Goal: Task Accomplishment & Management: Use online tool/utility

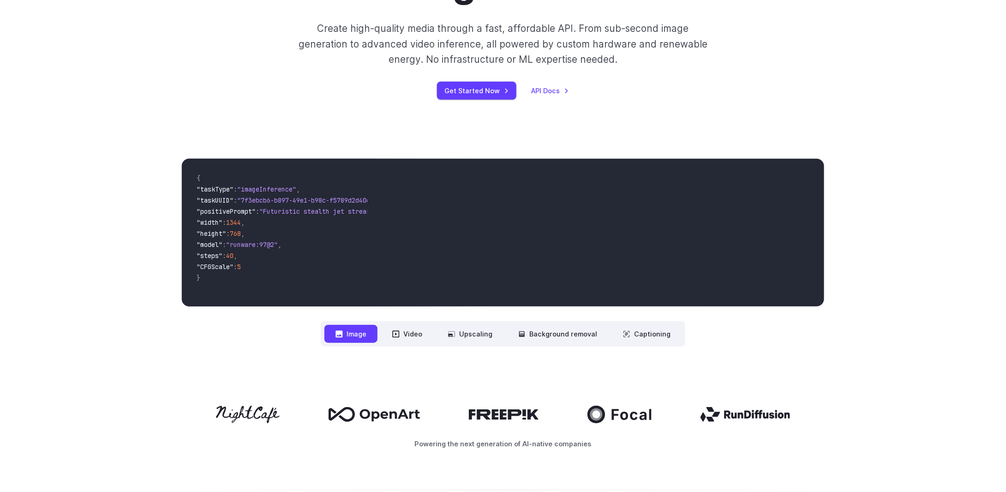
scroll to position [46, 0]
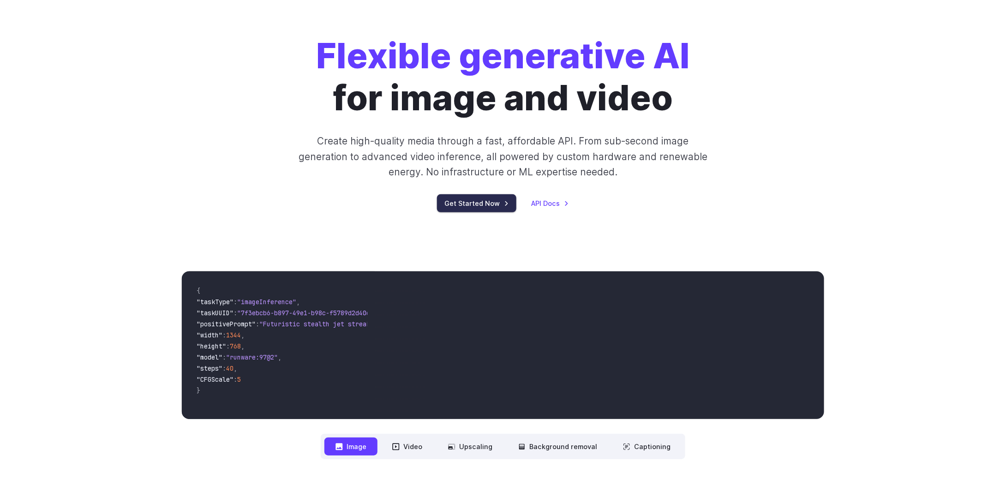
click at [474, 204] on link "Get Started Now" at bounding box center [476, 203] width 79 height 18
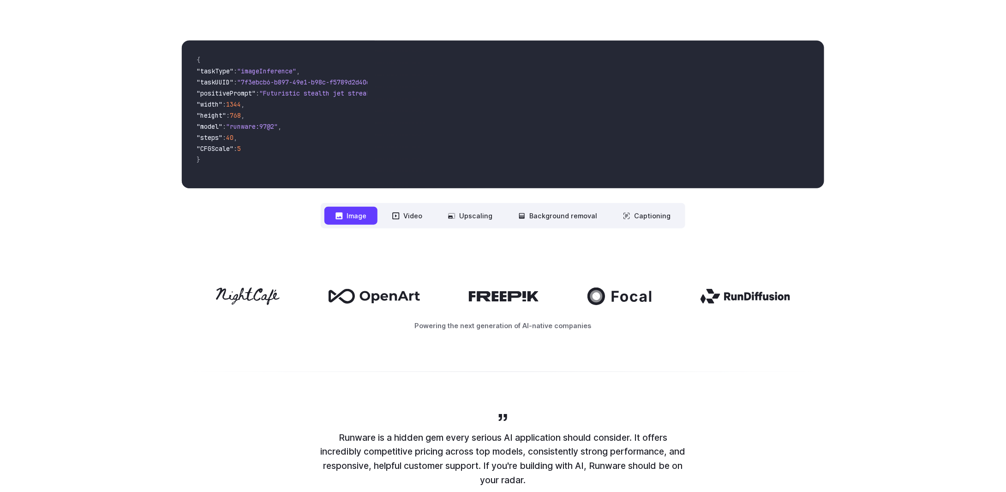
scroll to position [0, 0]
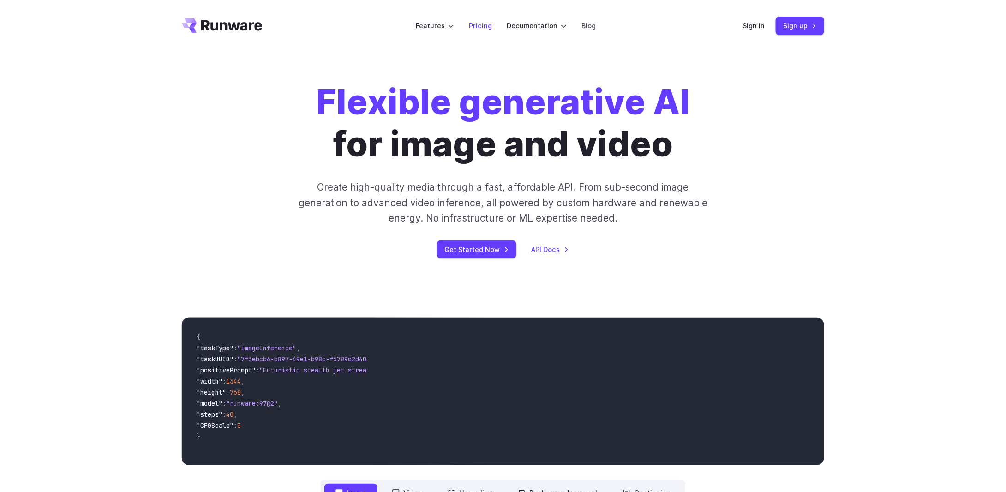
click at [485, 21] on link "Pricing" at bounding box center [480, 25] width 23 height 11
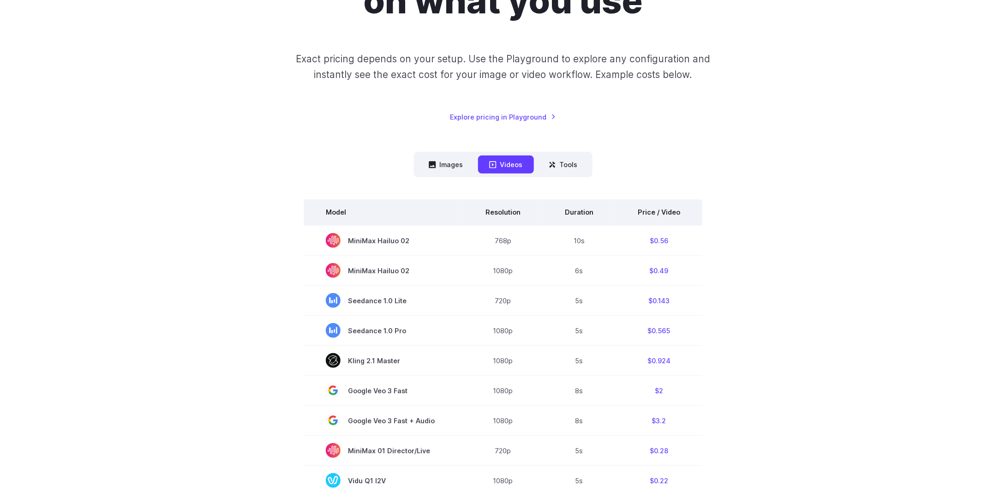
scroll to position [138, 0]
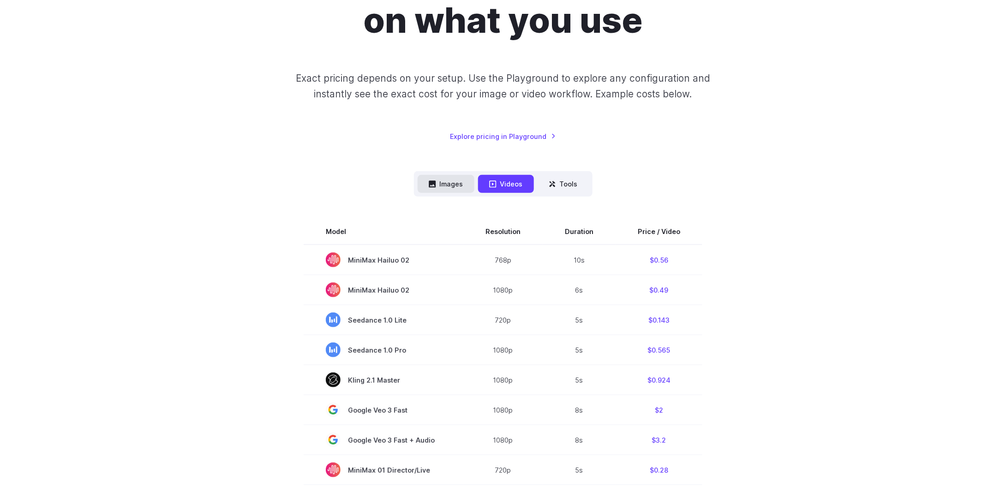
click at [444, 184] on button "Images" at bounding box center [446, 184] width 57 height 18
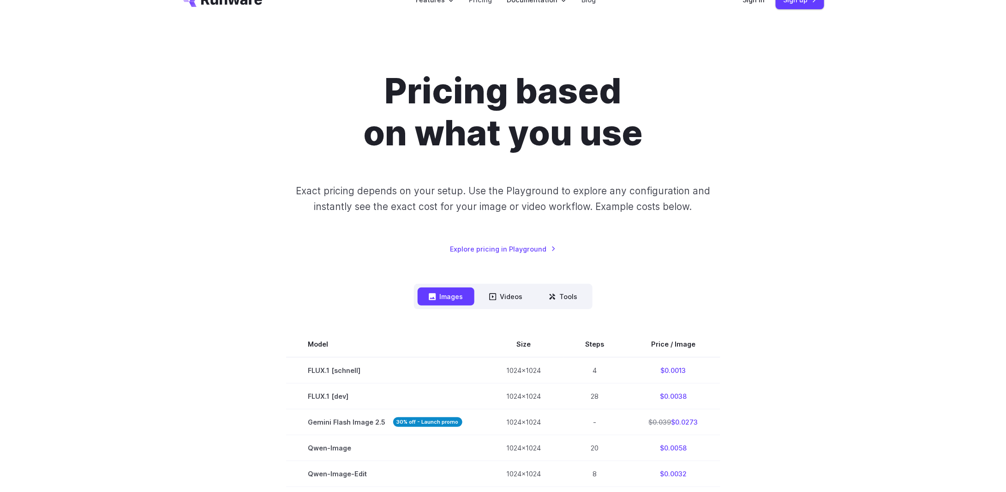
scroll to position [0, 0]
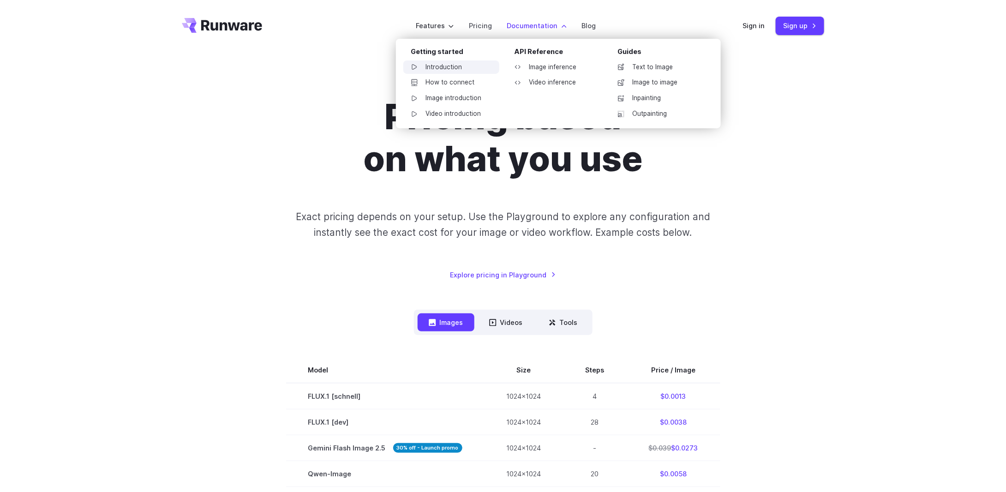
click at [433, 66] on link "Introduction" at bounding box center [451, 67] width 96 height 14
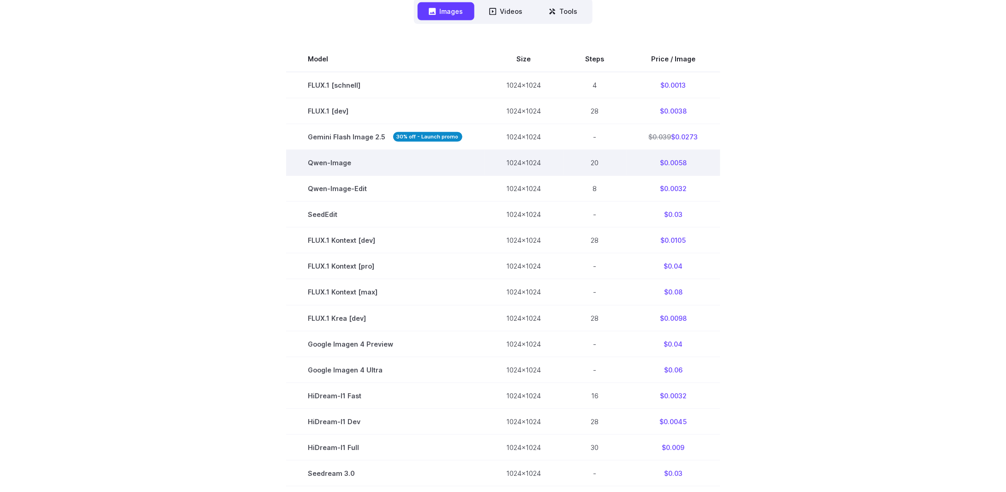
scroll to position [250, 0]
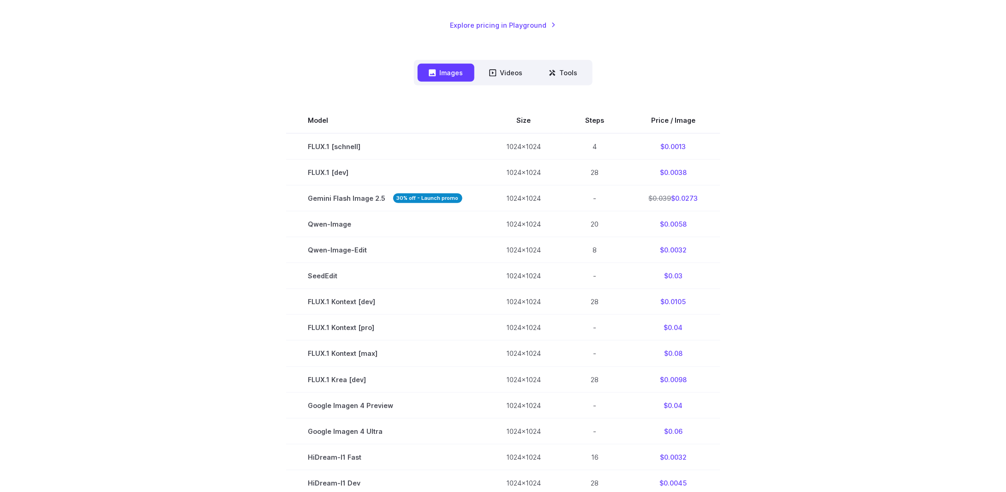
drag, startPoint x: 921, startPoint y: 88, endPoint x: 929, endPoint y: 16, distance: 72.4
click at [922, 87] on div "Pricing based on what you use Exact pricing depends on your setup. Use the Play…" at bounding box center [503, 256] width 1006 height 909
drag, startPoint x: 802, startPoint y: 230, endPoint x: 794, endPoint y: 238, distance: 11.1
click at [802, 230] on section "Model Size Steps Price / Image FLUX.1 [schnell] 1024x1024 4 $0.0013 FLUX.1 [dev…" at bounding box center [503, 366] width 642 height 517
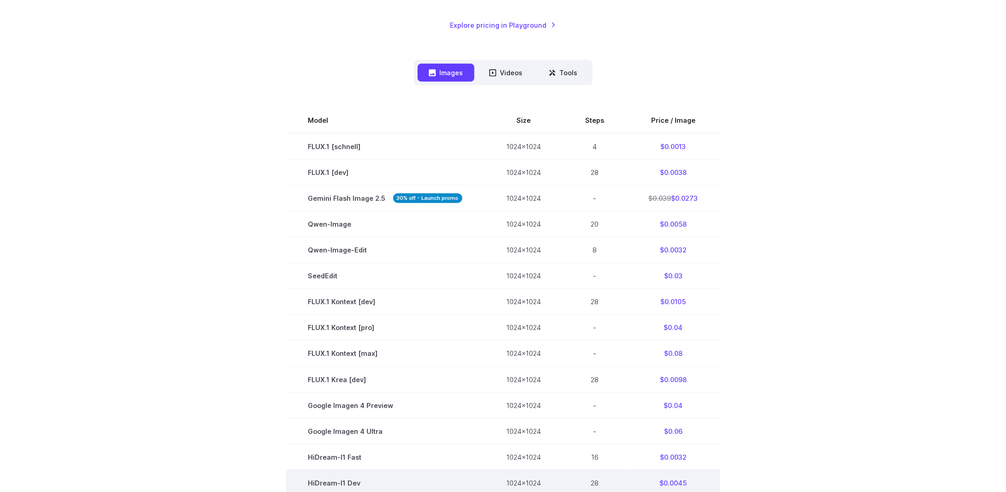
scroll to position [208, 0]
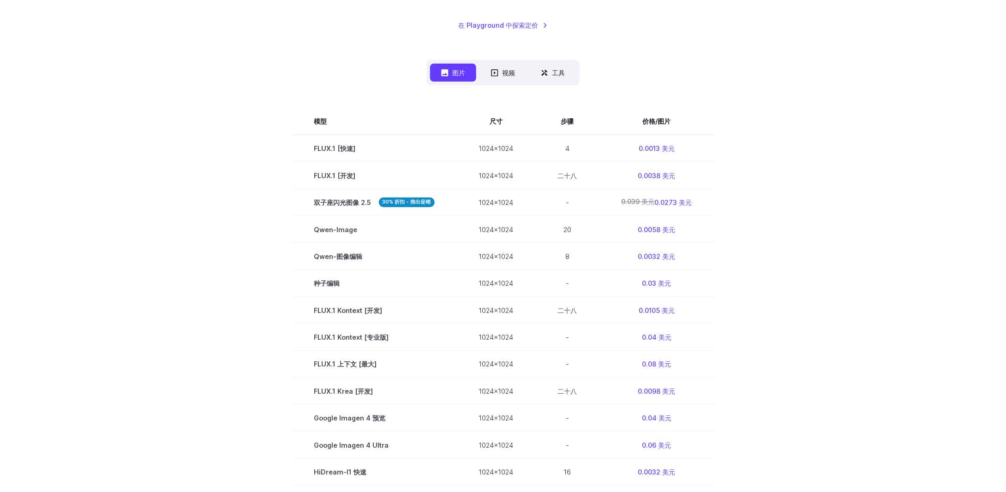
click at [847, 319] on div "根据您使用的内容定价 具体价格取决于您的设置。使用 Playground 探索任何配置，即可立即查看您的图像或视频工作流程的确切费用。示例费用如下。 在 Pl…" at bounding box center [503, 288] width 1006 height 888
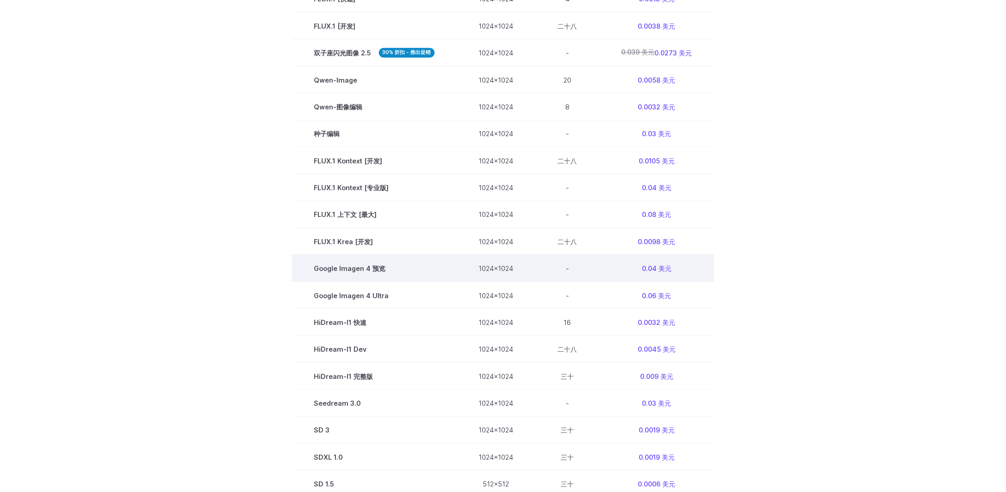
scroll to position [485, 0]
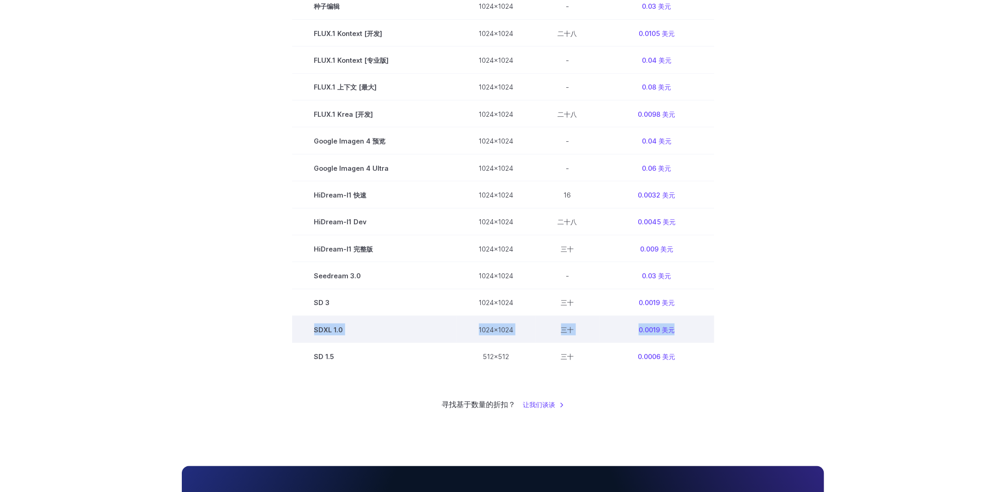
drag, startPoint x: 690, startPoint y: 327, endPoint x: 303, endPoint y: 323, distance: 386.8
click at [303, 323] on tr "SDXL 1.0 1024x1024 三十 0.0019 美元" at bounding box center [503, 329] width 422 height 27
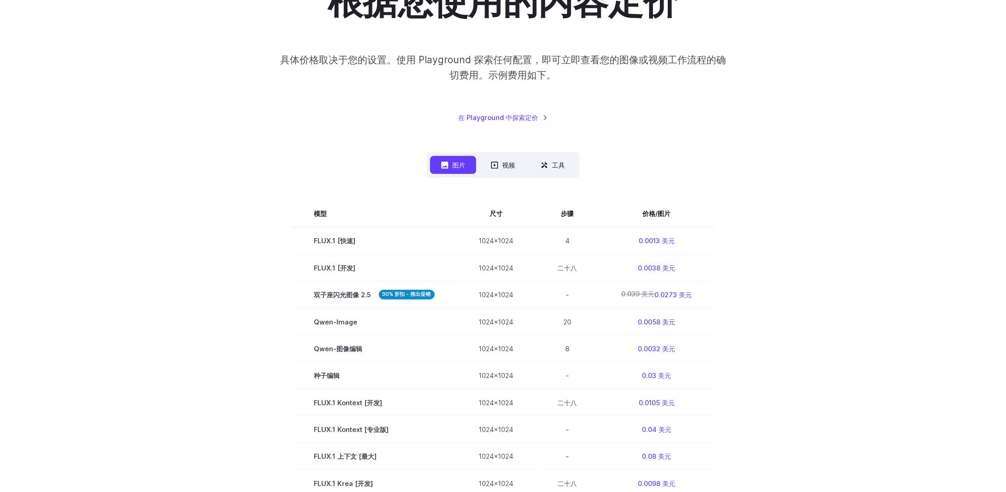
scroll to position [0, 0]
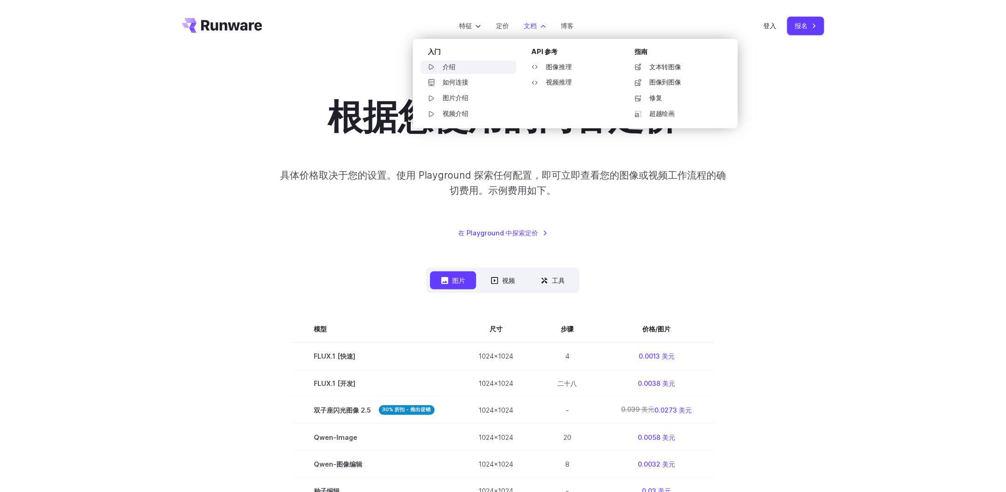
click at [444, 67] on font "介绍" at bounding box center [449, 66] width 13 height 7
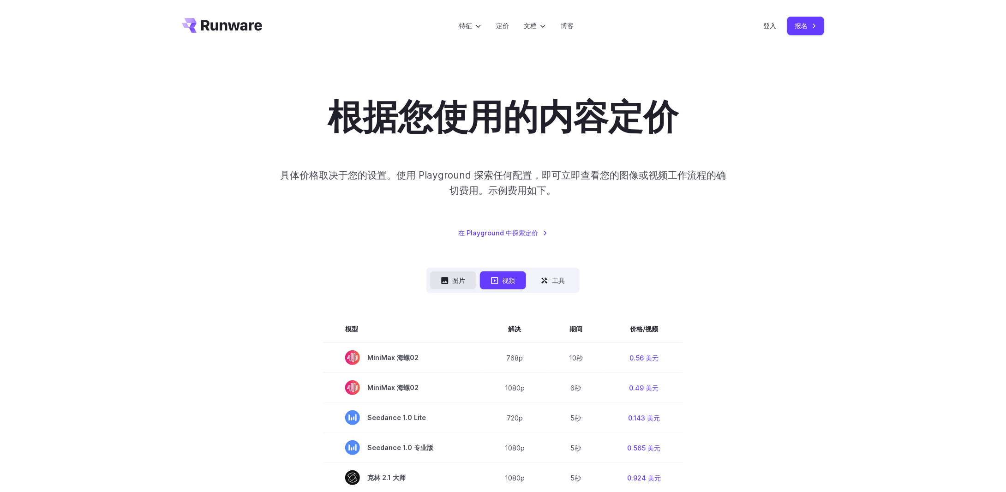
click at [454, 286] on font "图片" at bounding box center [458, 280] width 13 height 11
click at [456, 276] on font "图片" at bounding box center [458, 280] width 13 height 8
click at [457, 282] on font "图片" at bounding box center [458, 280] width 13 height 8
click at [445, 283] on icon at bounding box center [445, 280] width 7 height 7
click at [452, 282] on font "图片" at bounding box center [458, 280] width 13 height 8
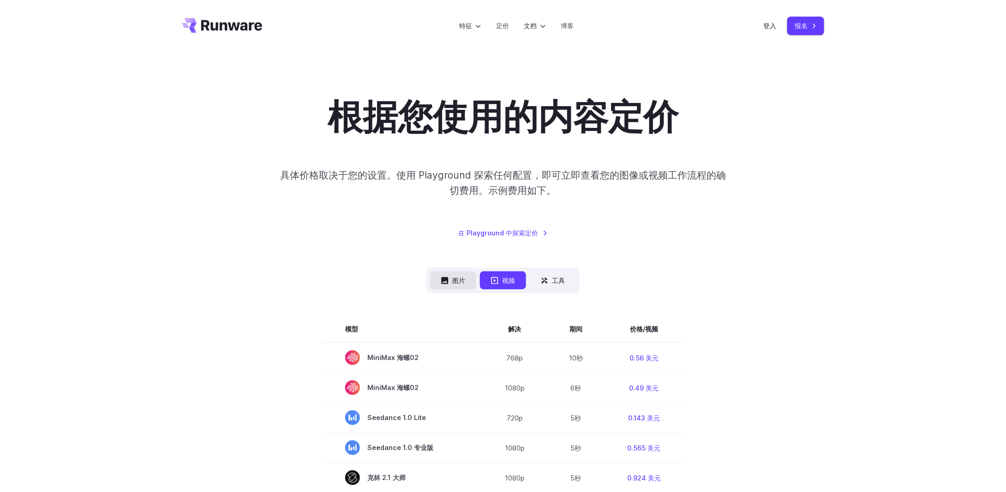
click at [452, 282] on font "图片" at bounding box center [458, 280] width 13 height 8
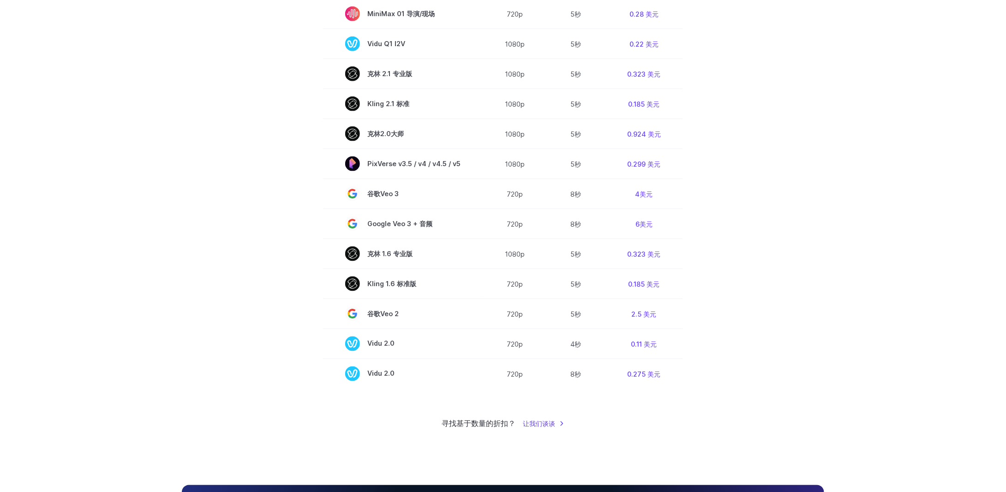
scroll to position [692, 0]
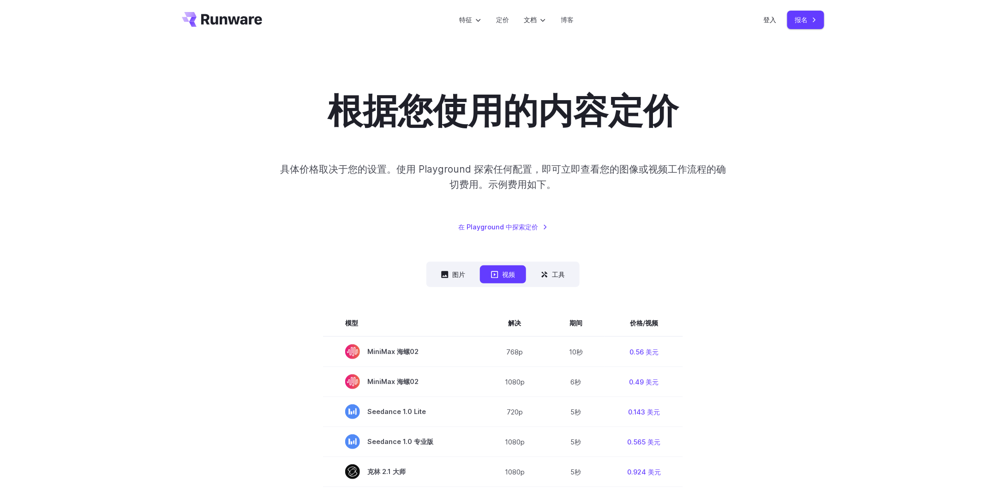
scroll to position [0, 0]
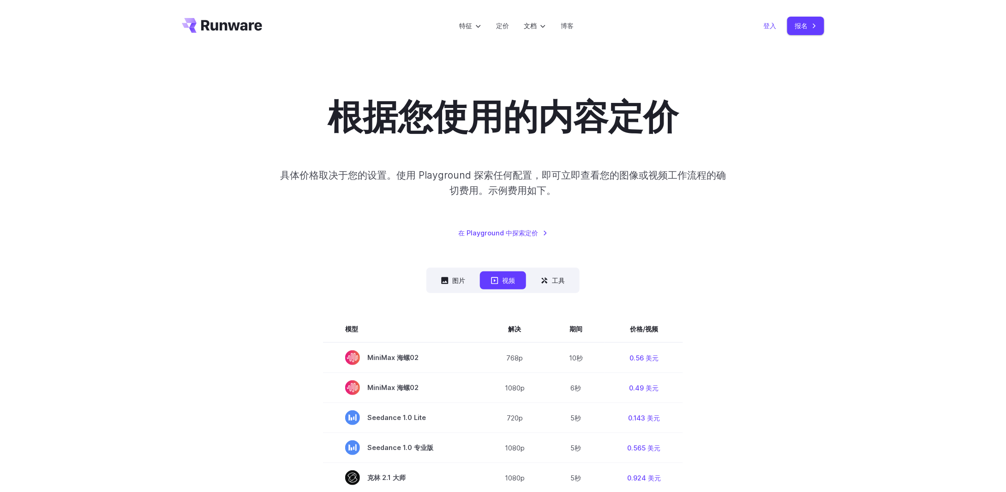
click at [772, 27] on font "登入" at bounding box center [769, 26] width 13 height 8
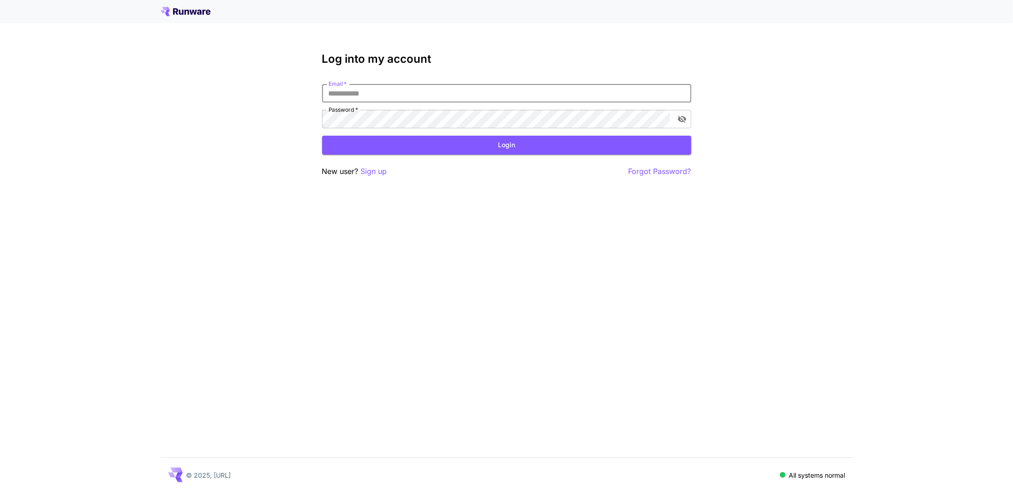
click at [363, 92] on input "Email   *" at bounding box center [506, 93] width 369 height 18
paste input "**********"
drag, startPoint x: 427, startPoint y: 94, endPoint x: 499, endPoint y: 96, distance: 71.6
click at [499, 96] on input "**********" at bounding box center [506, 93] width 369 height 18
drag, startPoint x: 403, startPoint y: 93, endPoint x: 451, endPoint y: 95, distance: 48.0
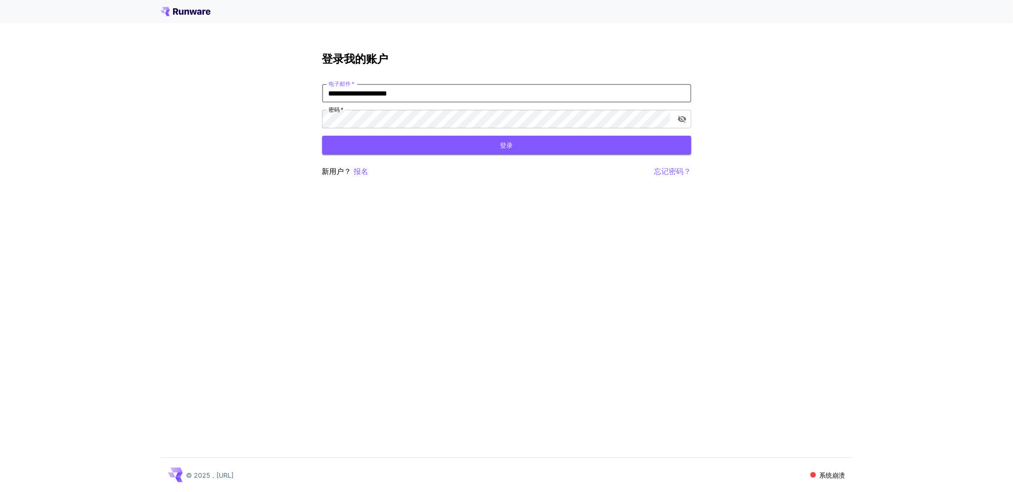
click at [451, 95] on input "**********" at bounding box center [506, 93] width 369 height 18
type input "**********"
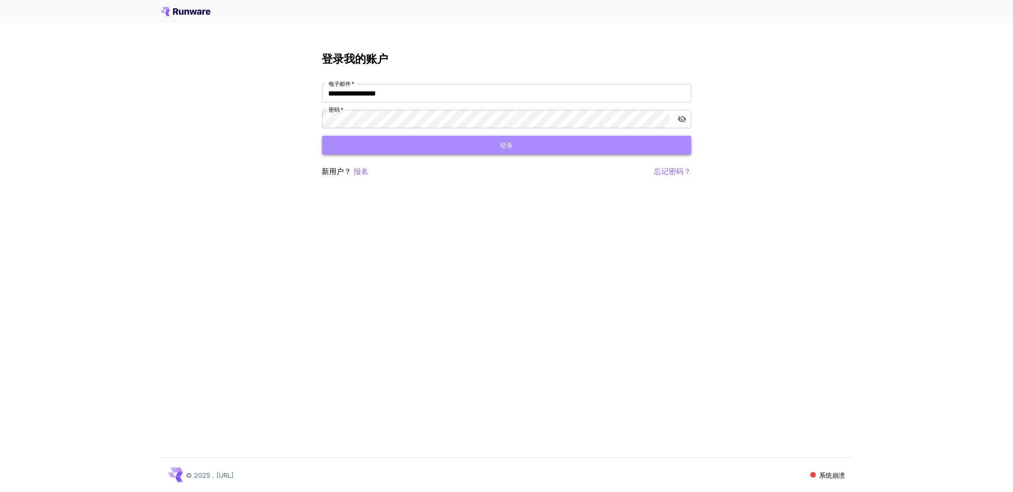
click at [545, 149] on button "登录" at bounding box center [506, 145] width 369 height 19
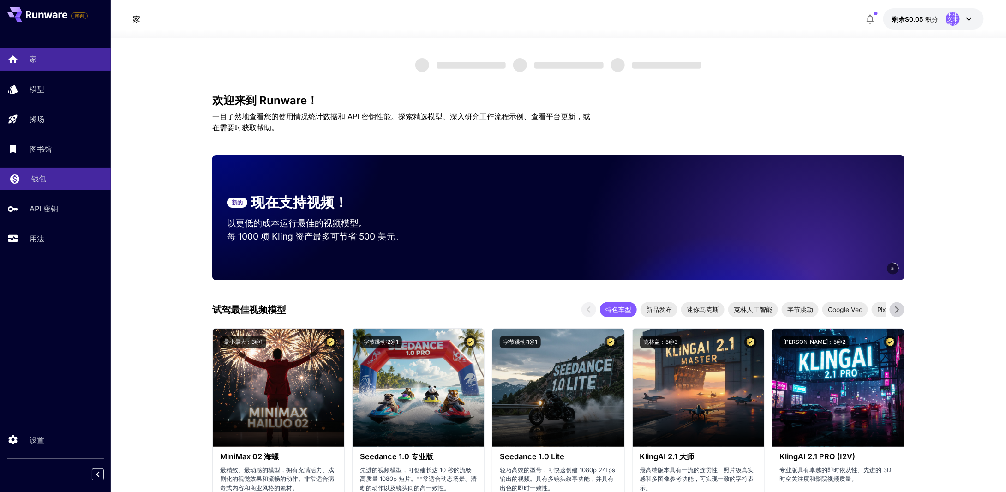
click at [61, 176] on div "钱包" at bounding box center [67, 178] width 72 height 11
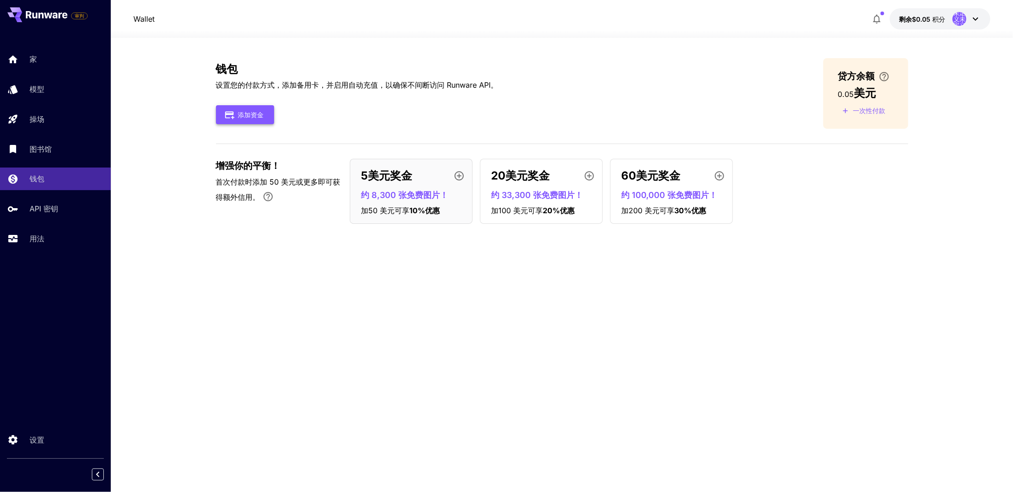
click at [258, 122] on button "添加资金" at bounding box center [245, 114] width 58 height 19
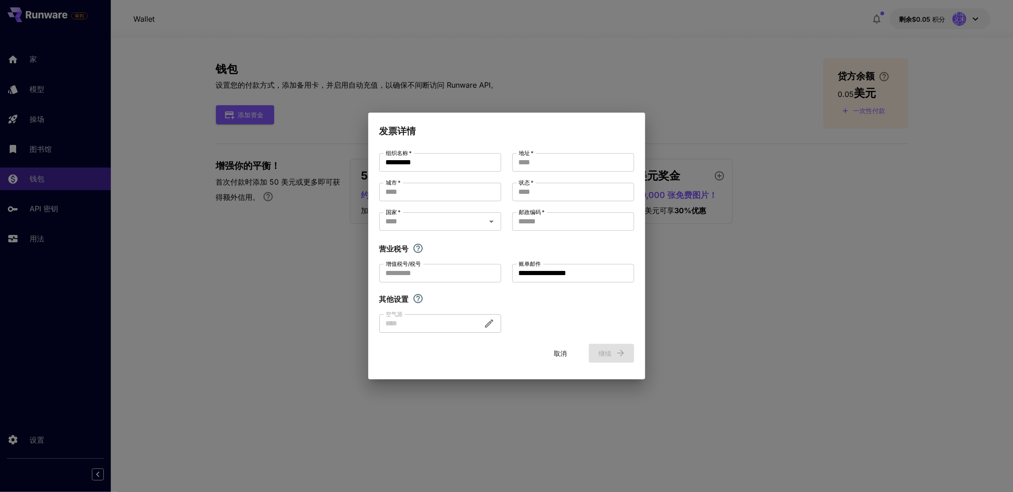
click at [552, 355] on button "取消" at bounding box center [561, 353] width 42 height 19
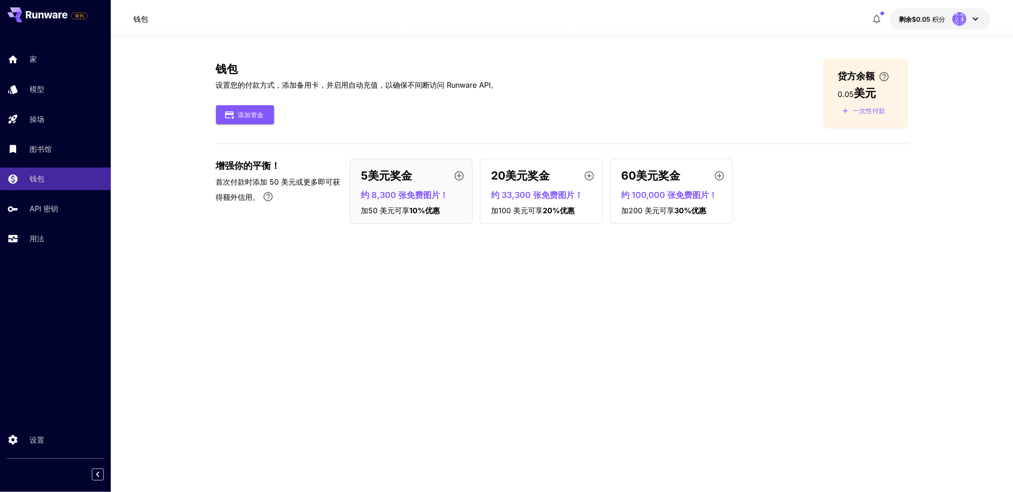
click at [278, 166] on font "增强你的平衡！" at bounding box center [248, 165] width 65 height 11
drag, startPoint x: 219, startPoint y: 84, endPoint x: 392, endPoint y: 93, distance: 172.8
click at [392, 93] on div "钱包 设置您的付款方式，添加备用卡，并启用自动充值，以确保不间断访问 Runware API。 添加资金" at bounding box center [357, 93] width 282 height 61
click at [349, 96] on div "钱包 设置您的付款方式，添加备用卡，并启用自动充值，以确保不间断访问 Runware API。 添加资金" at bounding box center [357, 93] width 282 height 61
drag, startPoint x: 327, startPoint y: 85, endPoint x: 400, endPoint y: 86, distance: 72.9
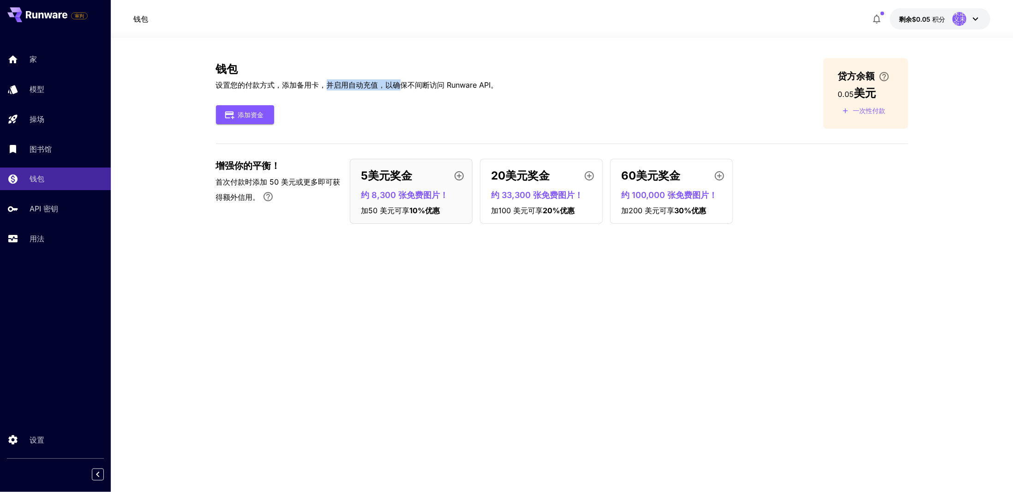
click at [400, 86] on font "设置您的付款方式，添加备用卡，并启用自动充值，以确保不间断访问 Runware API。" at bounding box center [357, 84] width 282 height 9
drag, startPoint x: 441, startPoint y: 101, endPoint x: 438, endPoint y: 94, distance: 8.3
click at [441, 100] on div "钱包 设置您的付款方式，添加备用卡，并启用自动充值，以确保不间断访问 Runware API。 添加资金" at bounding box center [357, 93] width 282 height 61
drag, startPoint x: 385, startPoint y: 86, endPoint x: 477, endPoint y: 89, distance: 91.9
click at [477, 89] on p "设置您的付款方式，添加备用卡，并启用自动充值，以确保不间断访问 Runware API。" at bounding box center [357, 84] width 282 height 11
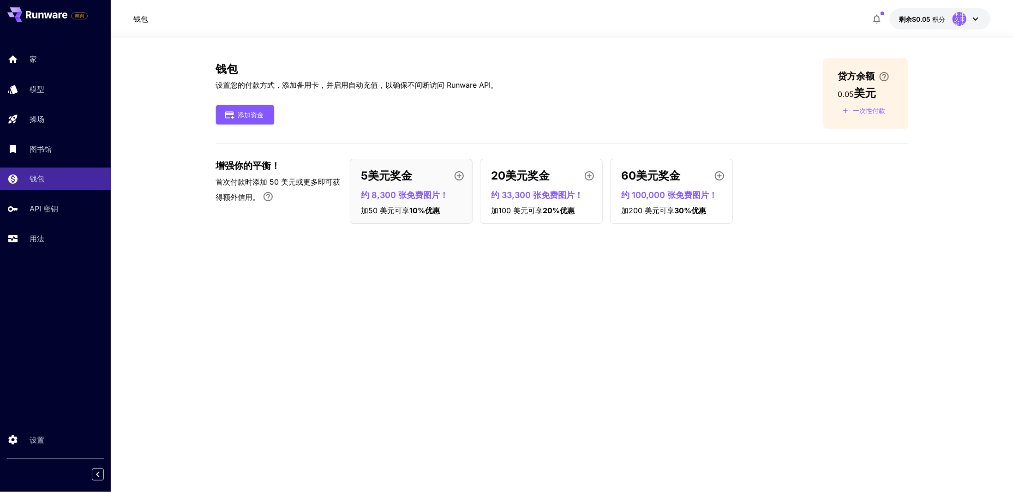
click at [442, 197] on font "约 8,300 张免费图片！" at bounding box center [404, 195] width 87 height 10
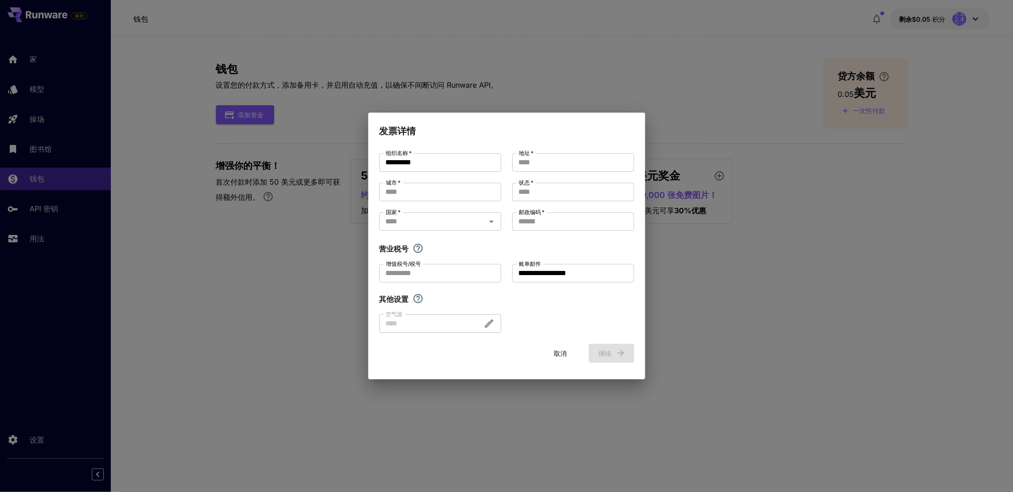
click at [560, 352] on font "取消" at bounding box center [560, 353] width 13 height 8
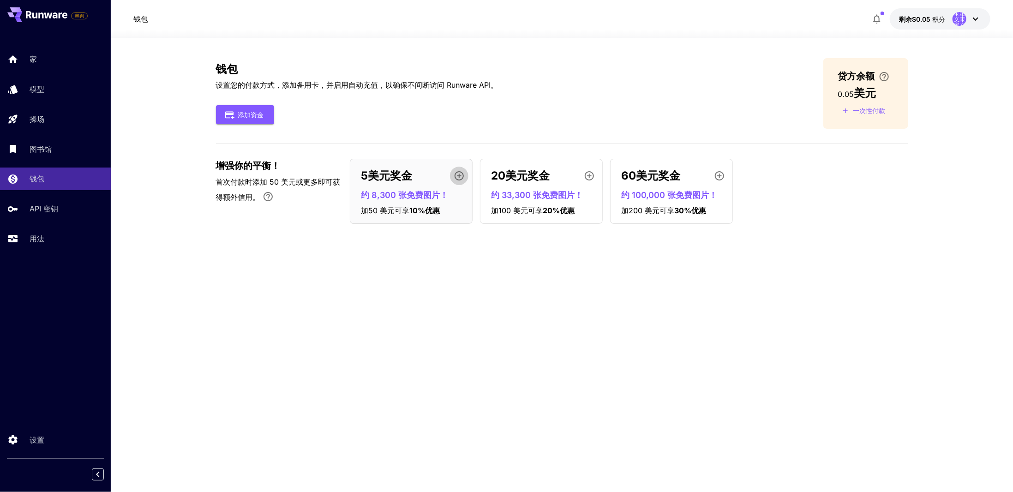
click at [461, 175] on icon "button" at bounding box center [459, 175] width 9 height 9
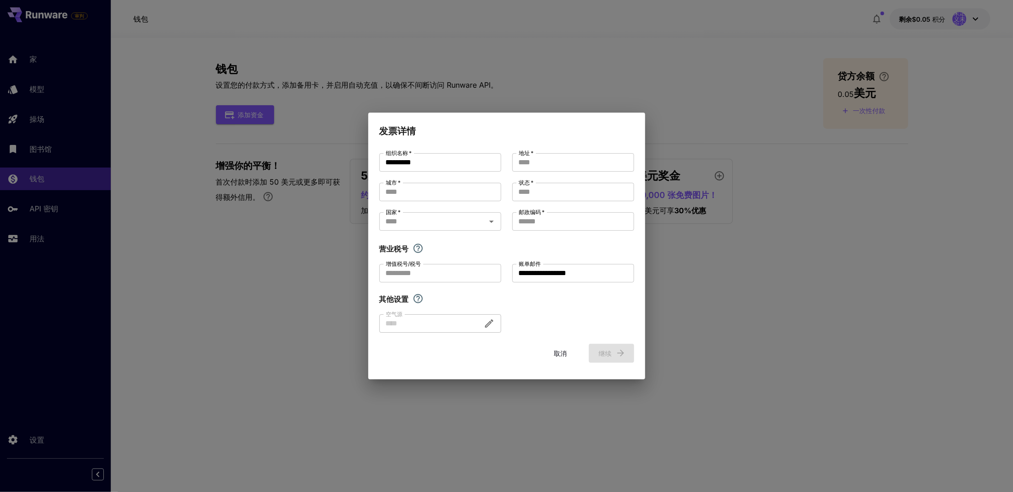
click at [562, 355] on font "取消" at bounding box center [560, 353] width 13 height 8
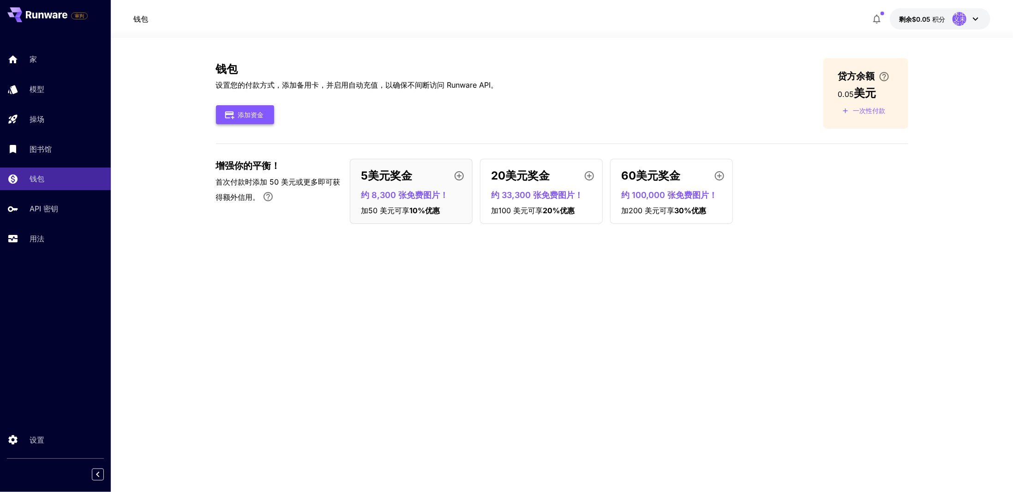
click at [264, 116] on button "添加资金" at bounding box center [245, 114] width 58 height 19
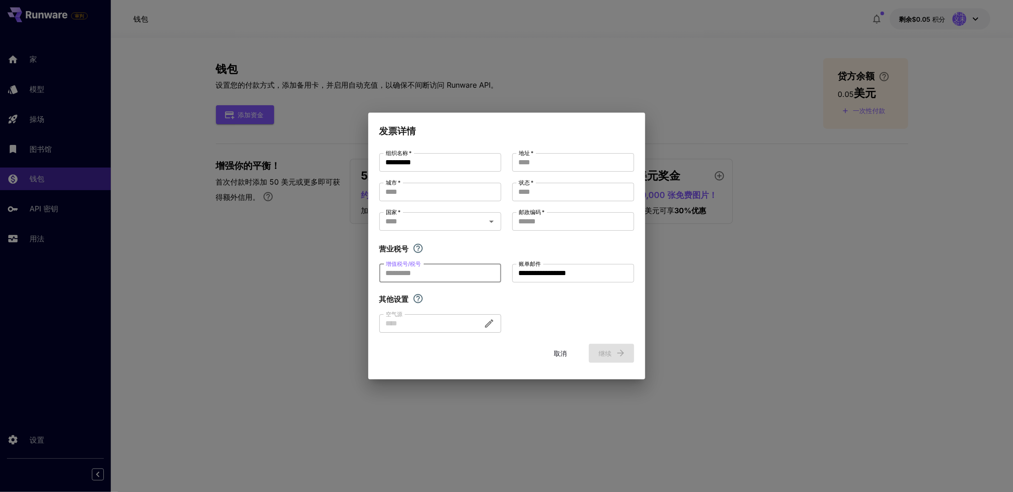
click at [429, 272] on input "增值税号/税号" at bounding box center [440, 273] width 122 height 18
click at [464, 243] on div "**********" at bounding box center [506, 243] width 255 height 180
click at [438, 160] on input "*********" at bounding box center [440, 162] width 122 height 18
click at [444, 189] on input "城市   *" at bounding box center [440, 192] width 122 height 18
click at [442, 216] on div "**********" at bounding box center [506, 243] width 255 height 180
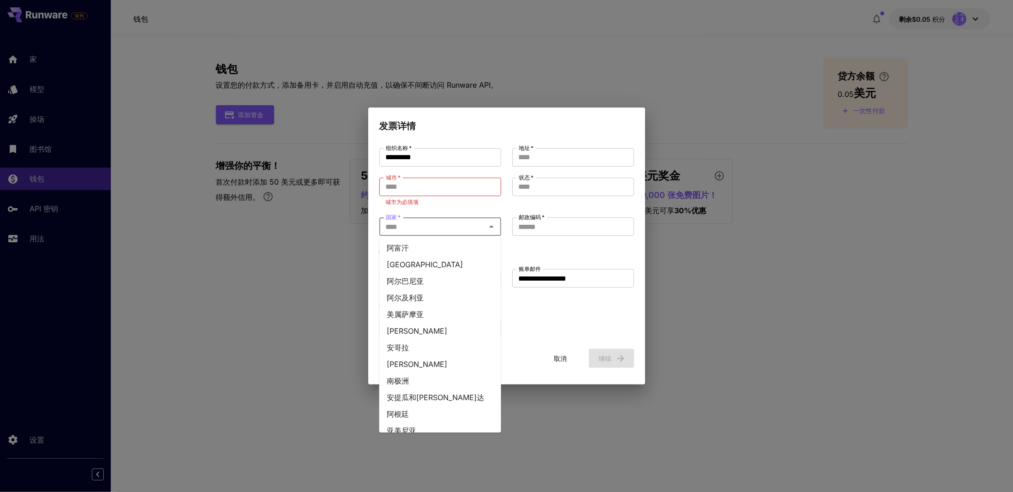
click at [558, 355] on font "取消" at bounding box center [560, 358] width 13 height 8
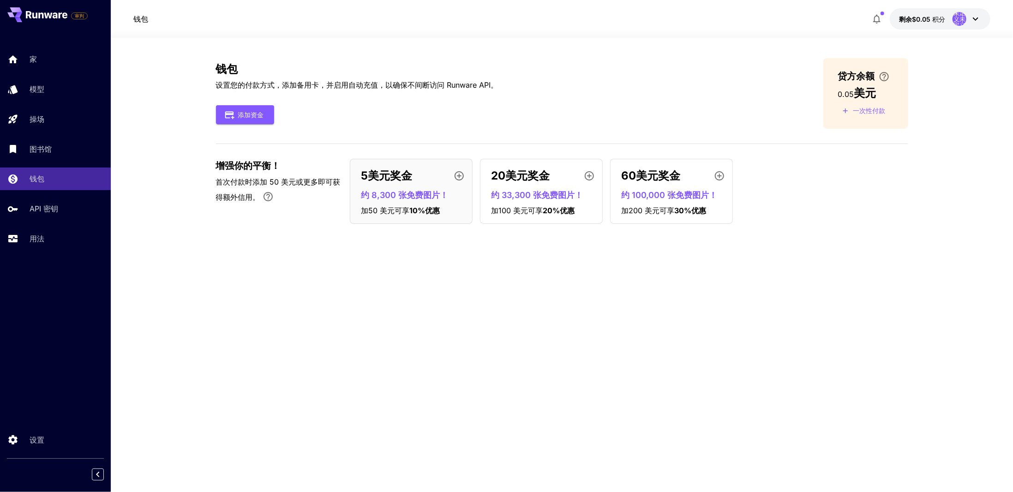
click at [979, 20] on icon at bounding box center [975, 18] width 11 height 11
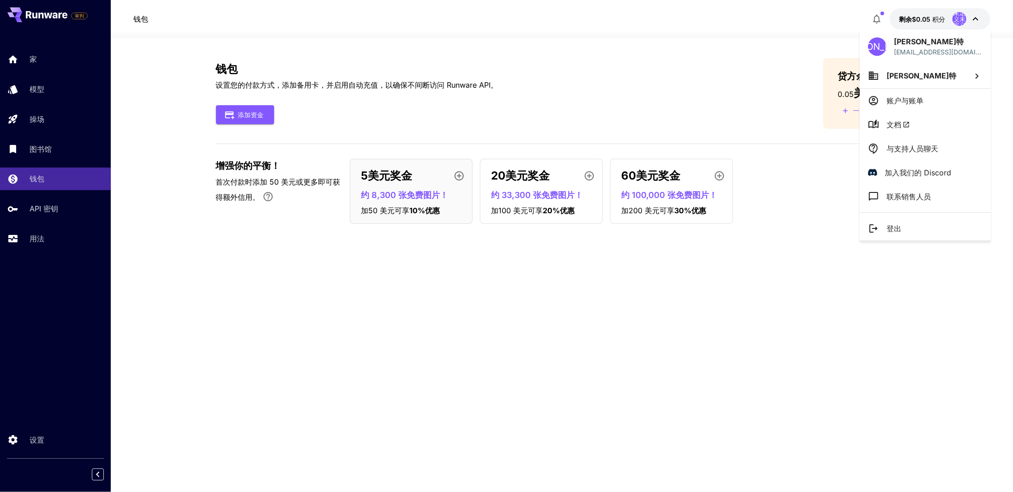
click at [941, 103] on li "账户与账单" at bounding box center [925, 101] width 131 height 24
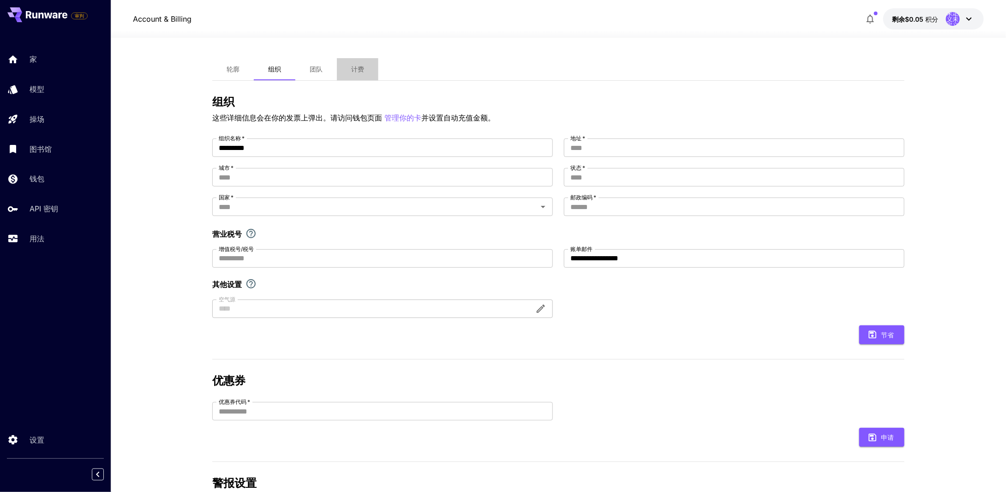
click at [360, 70] on font "计费" at bounding box center [357, 69] width 13 height 8
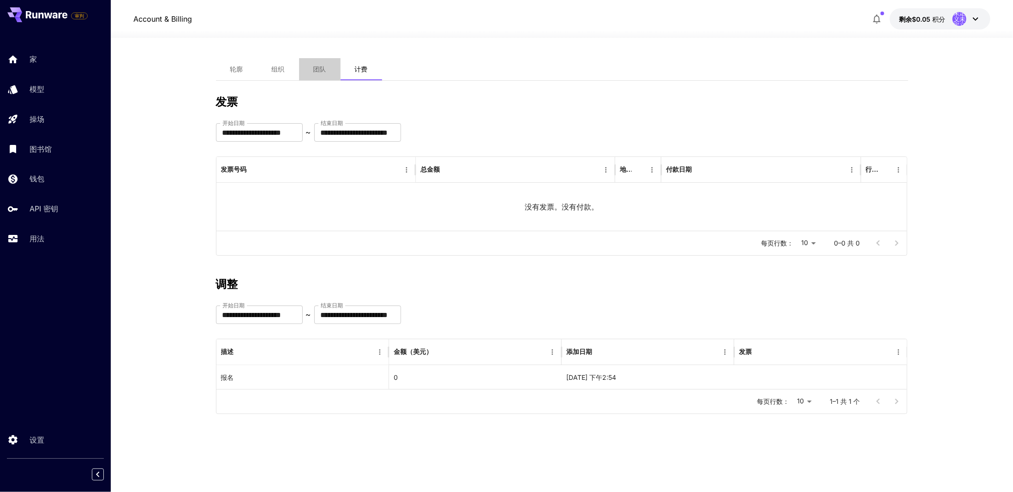
click at [323, 70] on font "团队" at bounding box center [319, 69] width 13 height 8
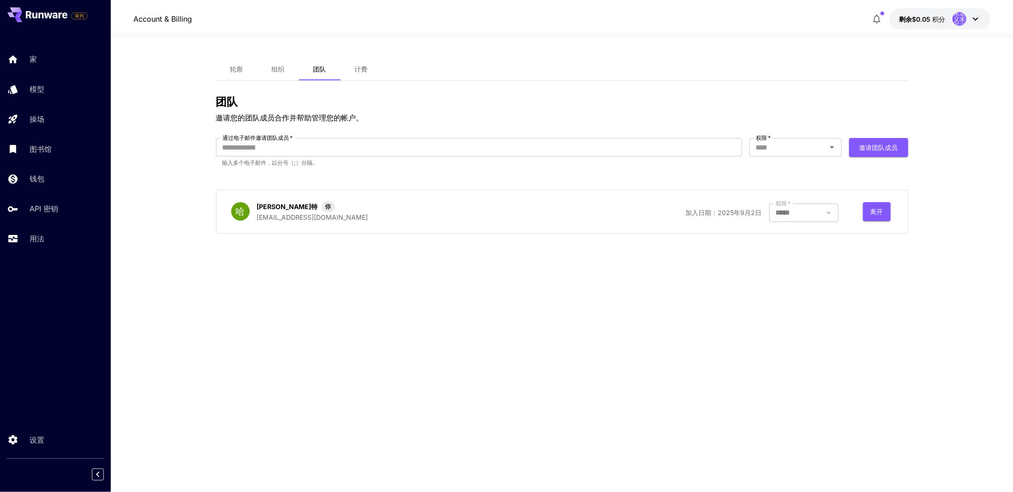
click at [284, 72] on font "组织" at bounding box center [278, 69] width 13 height 8
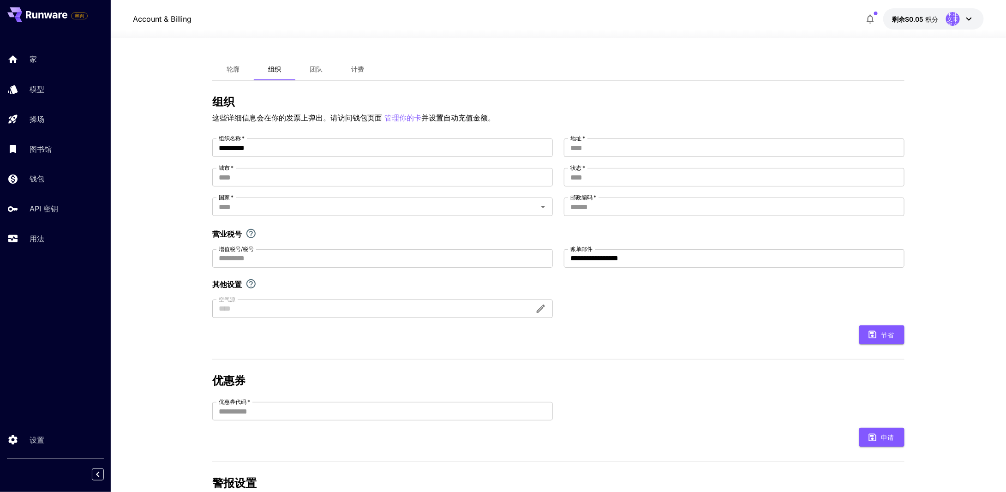
click at [235, 64] on button "轮廓" at bounding box center [233, 69] width 42 height 22
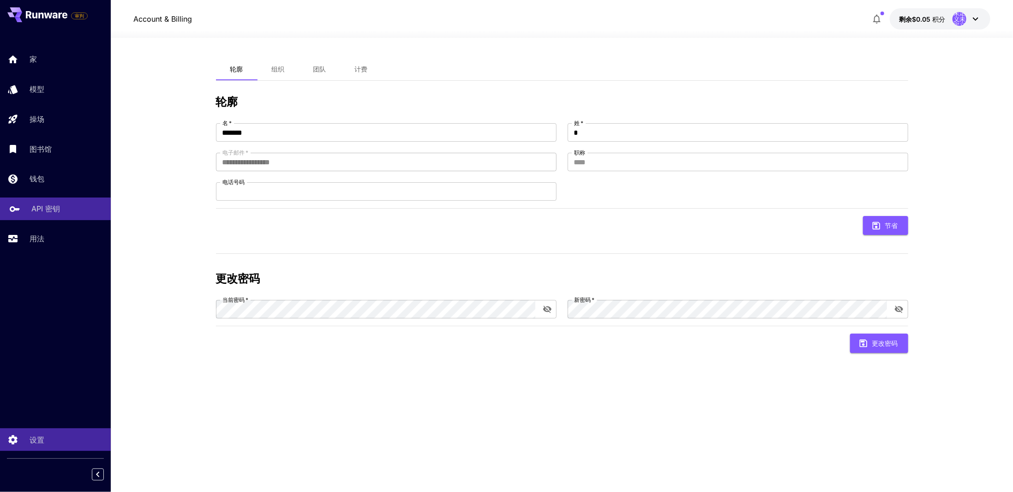
click at [63, 216] on link "API 密钥" at bounding box center [55, 209] width 111 height 23
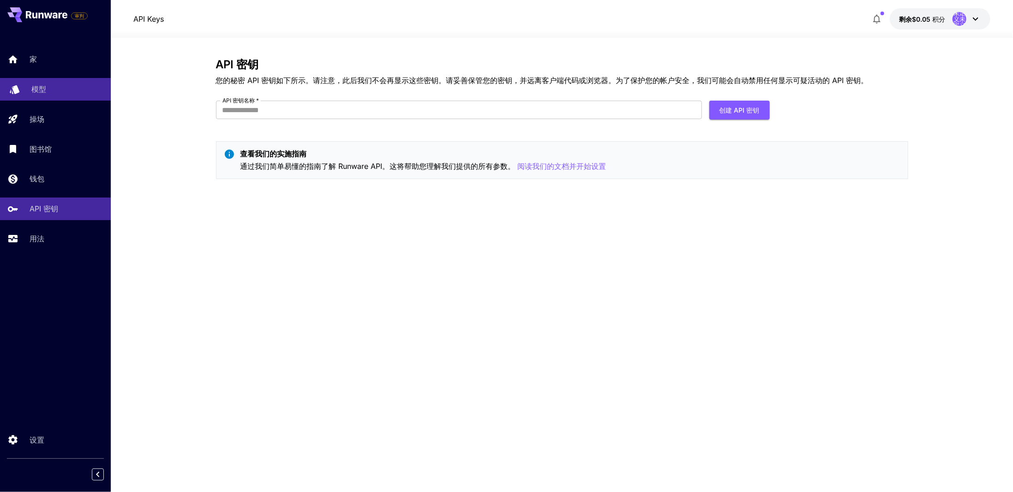
click at [52, 93] on div "模型" at bounding box center [67, 89] width 72 height 11
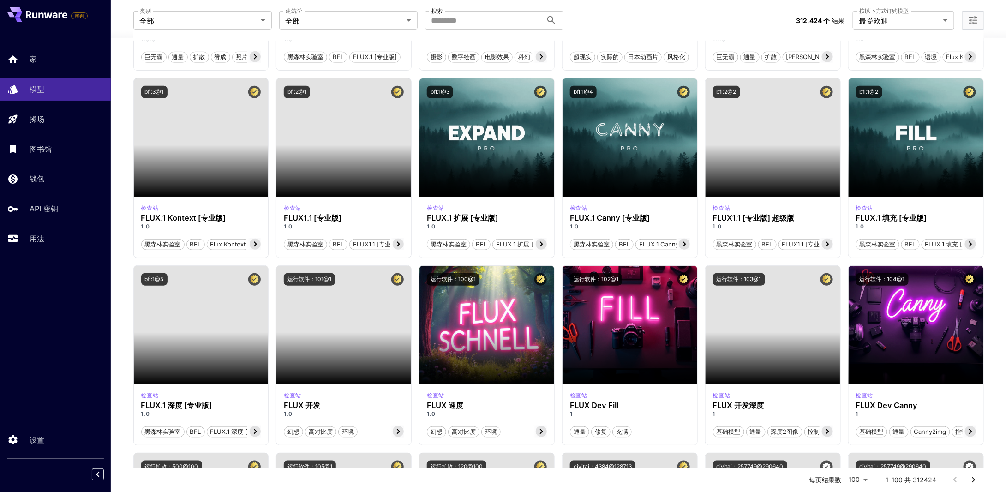
scroll to position [231, 0]
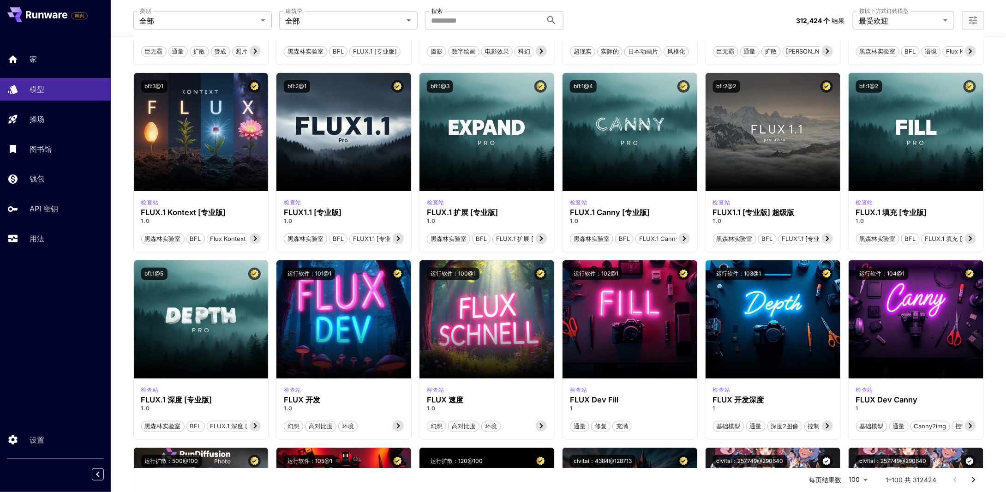
click at [662, 17] on div "类别 全部 *** 类别 建筑学 全部 *** 建筑学 搜索 搜索" at bounding box center [461, 20] width 656 height 18
click at [456, 24] on input "搜索" at bounding box center [483, 20] width 117 height 18
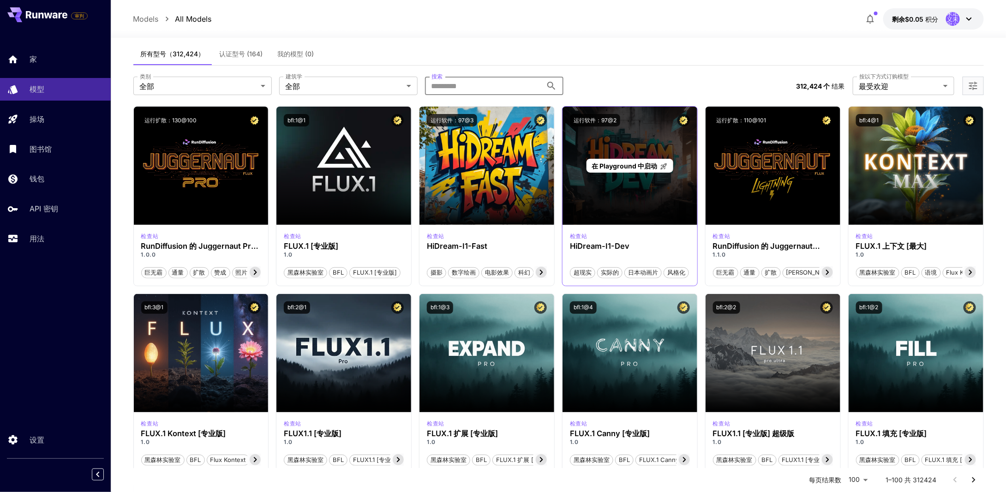
scroll to position [0, 0]
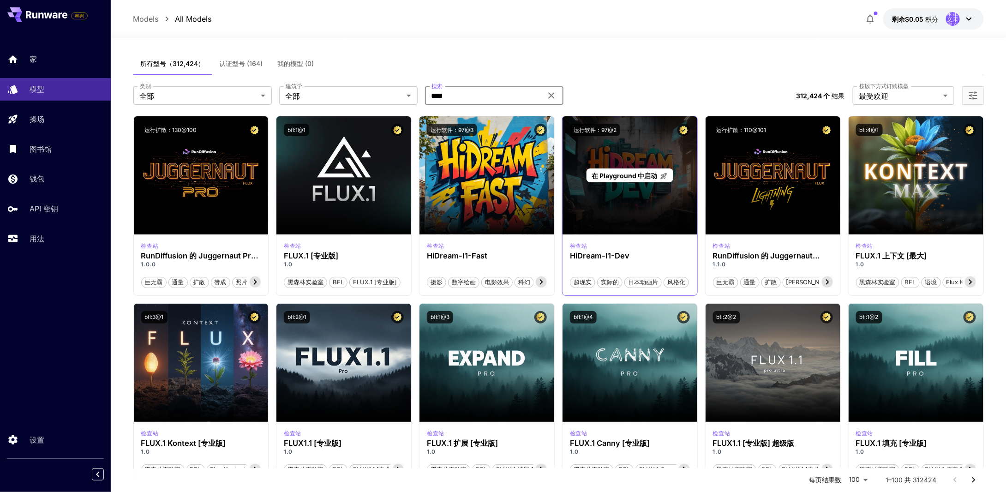
type input "****"
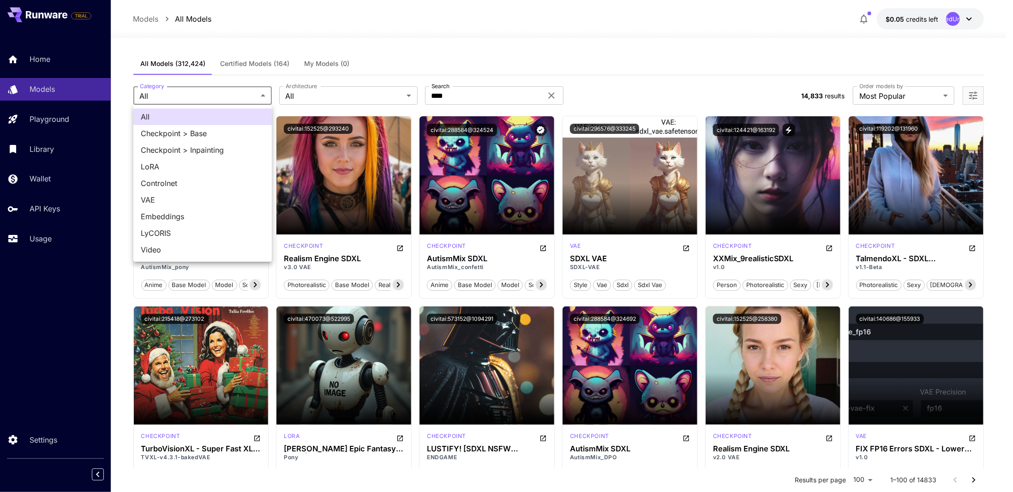
click at [332, 95] on div at bounding box center [506, 246] width 1013 height 492
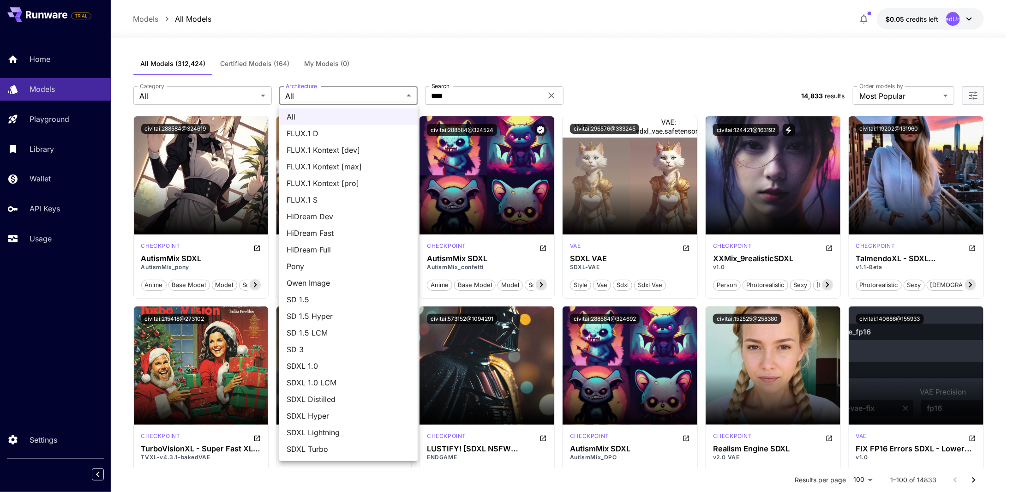
click at [220, 94] on div at bounding box center [506, 246] width 1013 height 492
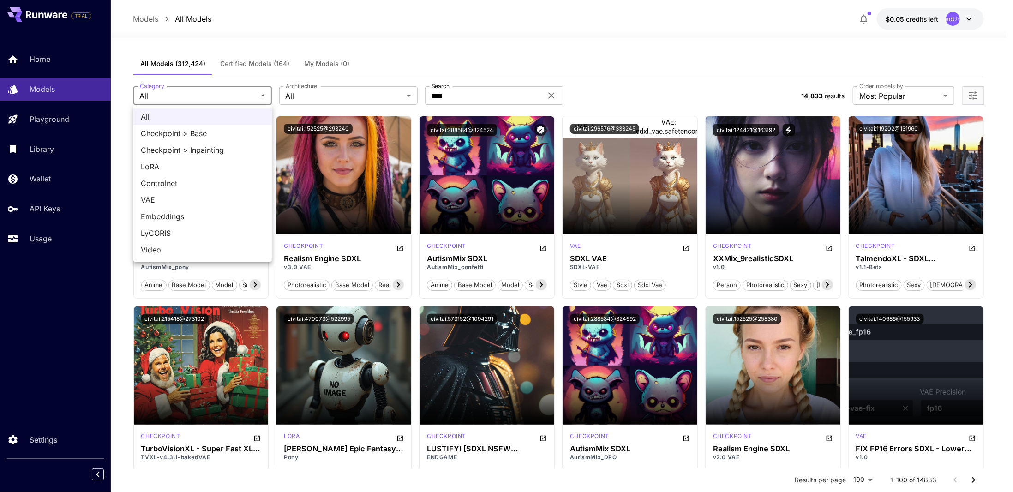
click at [326, 96] on div at bounding box center [506, 246] width 1013 height 492
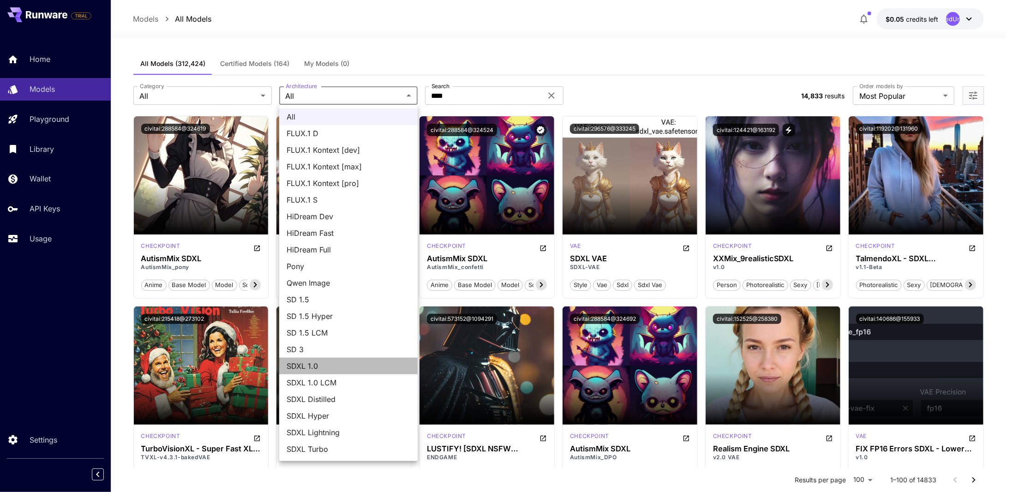
click at [345, 366] on span "SDXL 1.0" at bounding box center [349, 365] width 124 height 11
type input "****"
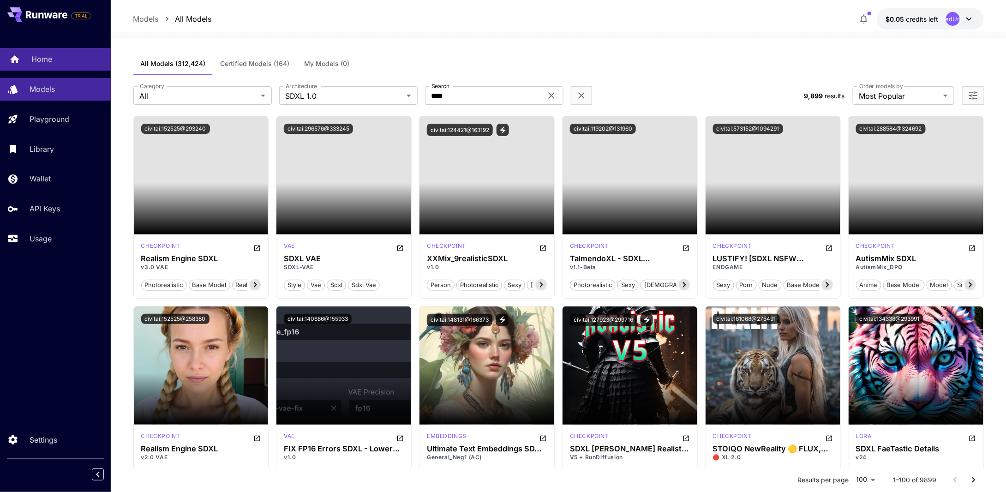
click at [54, 61] on div "Home" at bounding box center [67, 59] width 72 height 11
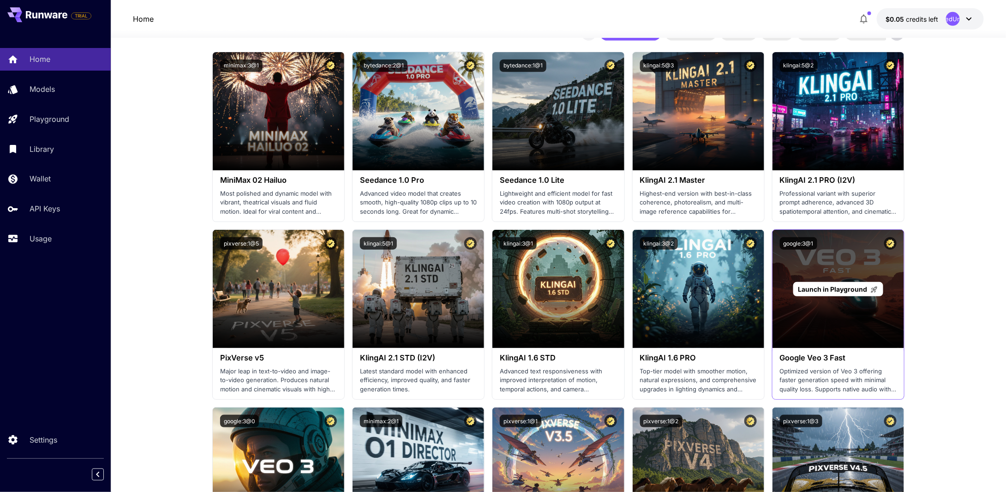
scroll to position [138, 0]
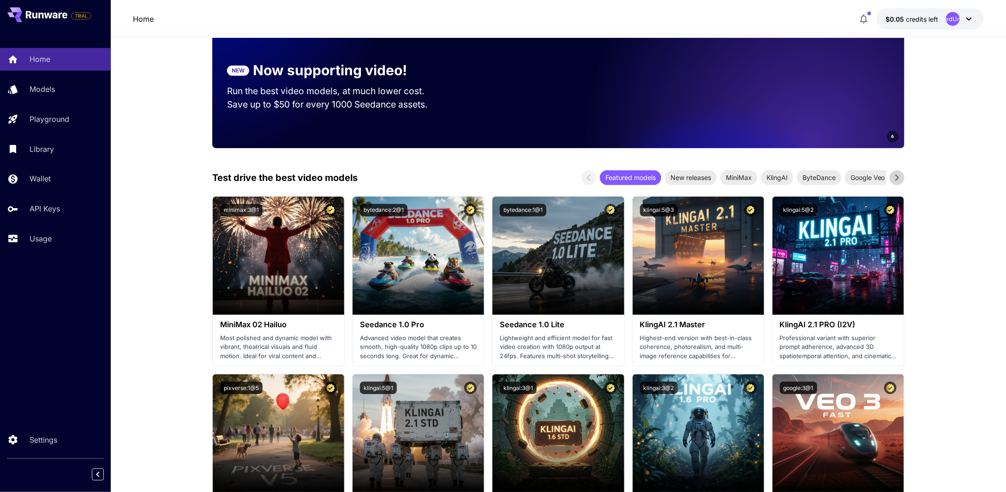
click at [905, 177] on button at bounding box center [897, 177] width 15 height 15
click at [899, 179] on icon at bounding box center [897, 178] width 14 height 14
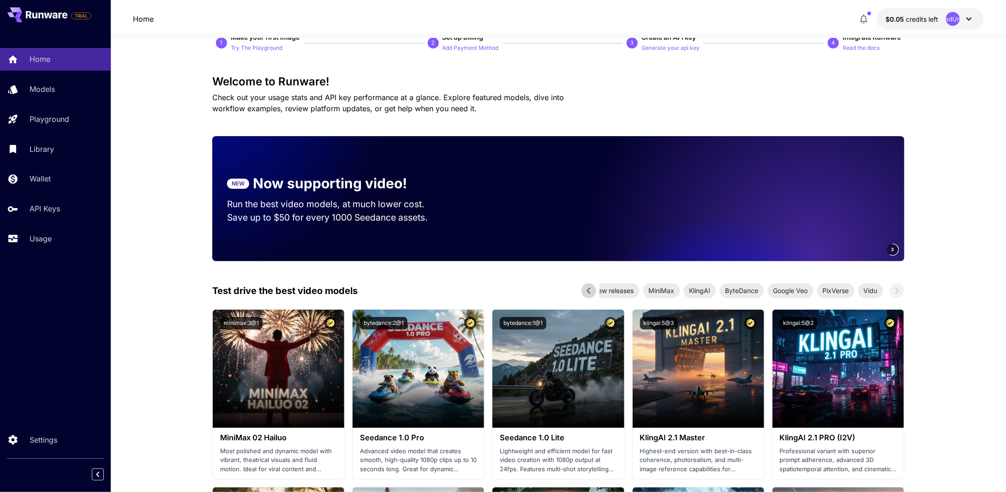
scroll to position [0, 0]
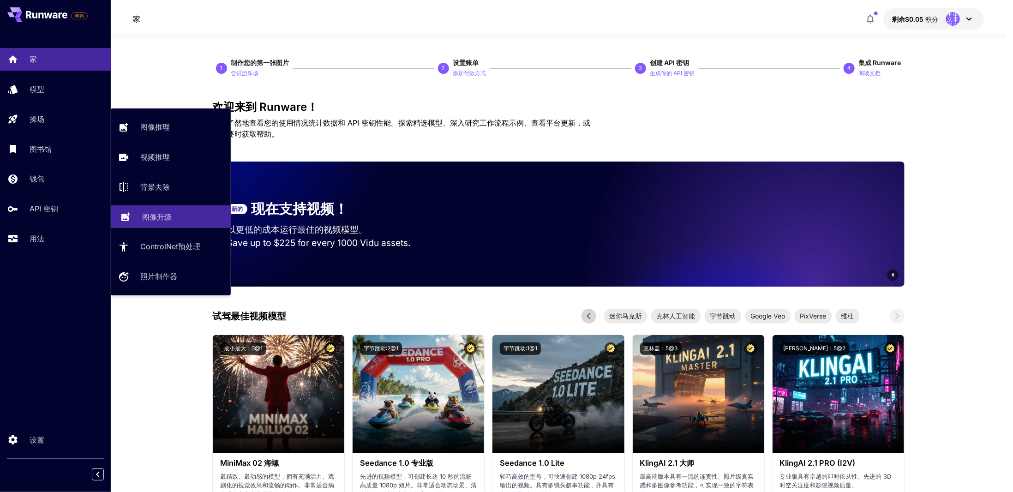
click at [186, 222] on div "图像升级" at bounding box center [182, 216] width 81 height 11
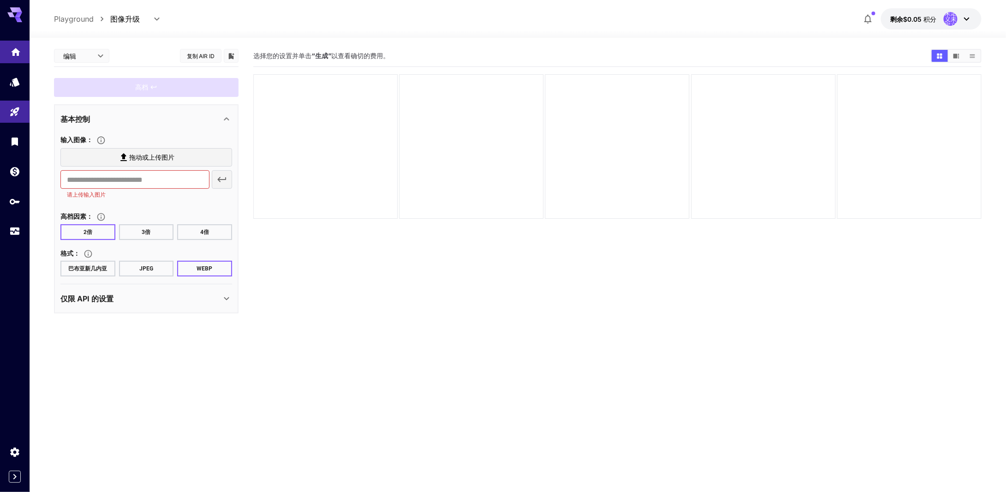
click at [16, 58] on link at bounding box center [15, 52] width 30 height 23
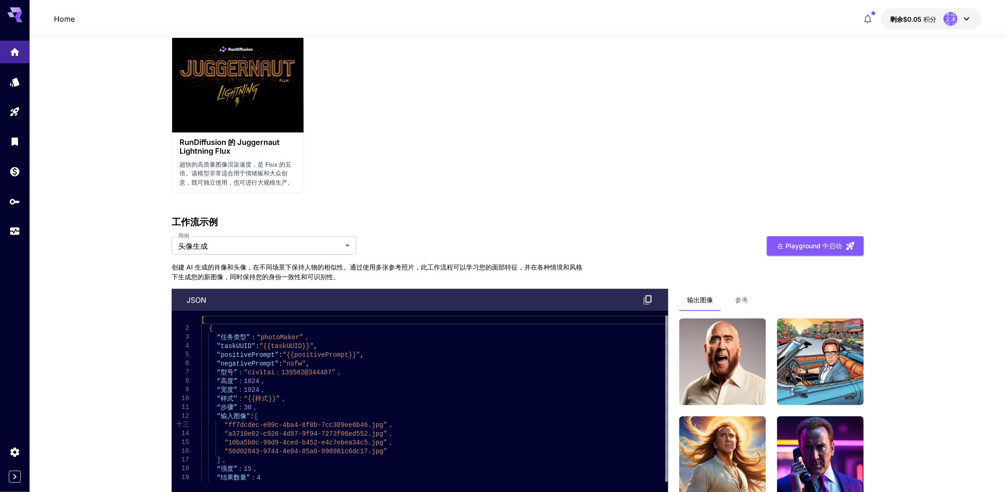
scroll to position [1933, 0]
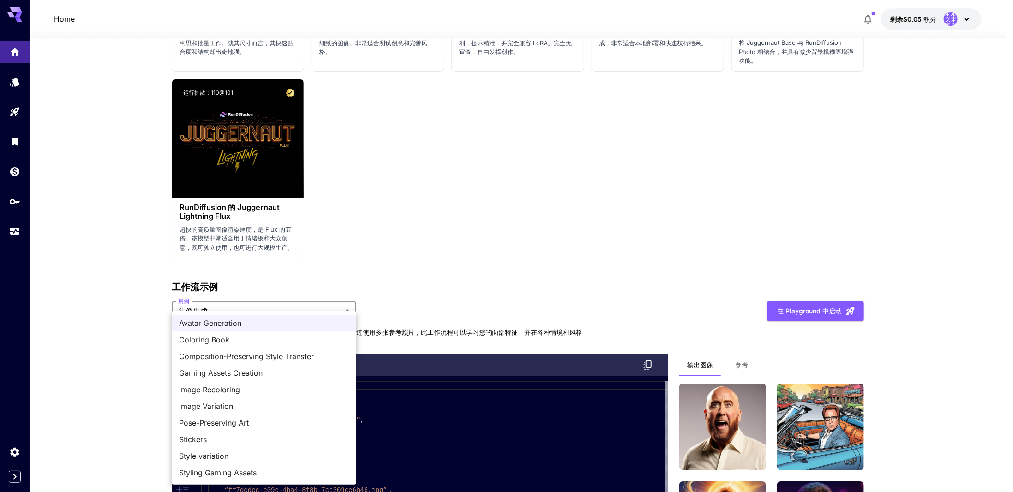
click at [243, 452] on span "风格变化" at bounding box center [264, 455] width 170 height 11
type input "**********"
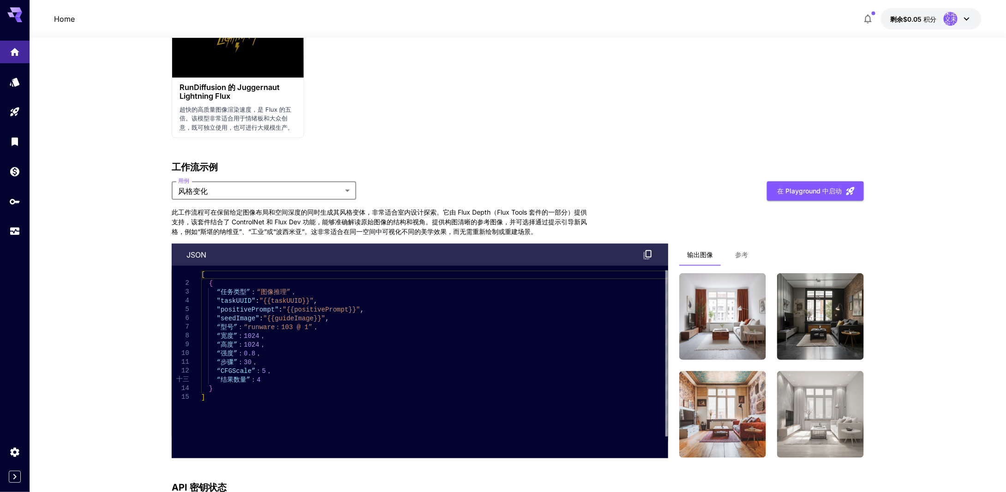
scroll to position [2164, 0]
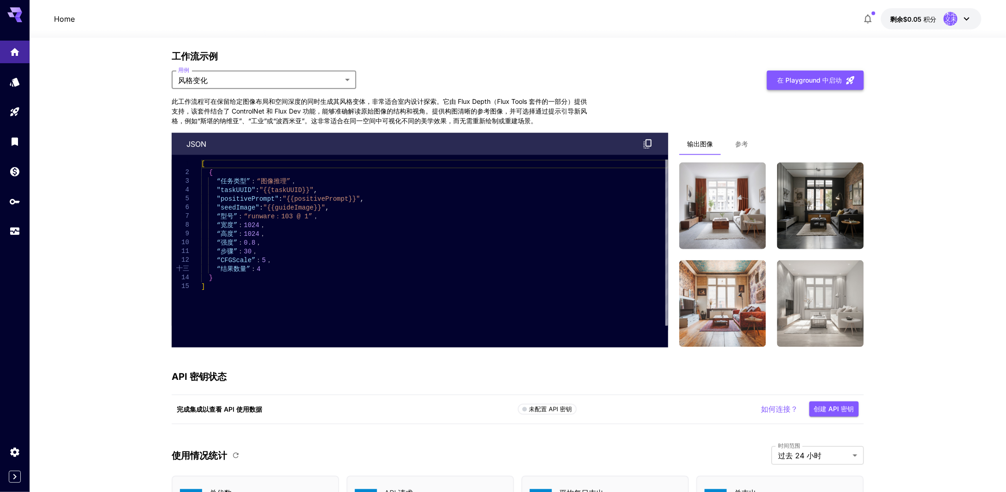
click at [833, 79] on font "在 Playground 中启动" at bounding box center [809, 80] width 65 height 8
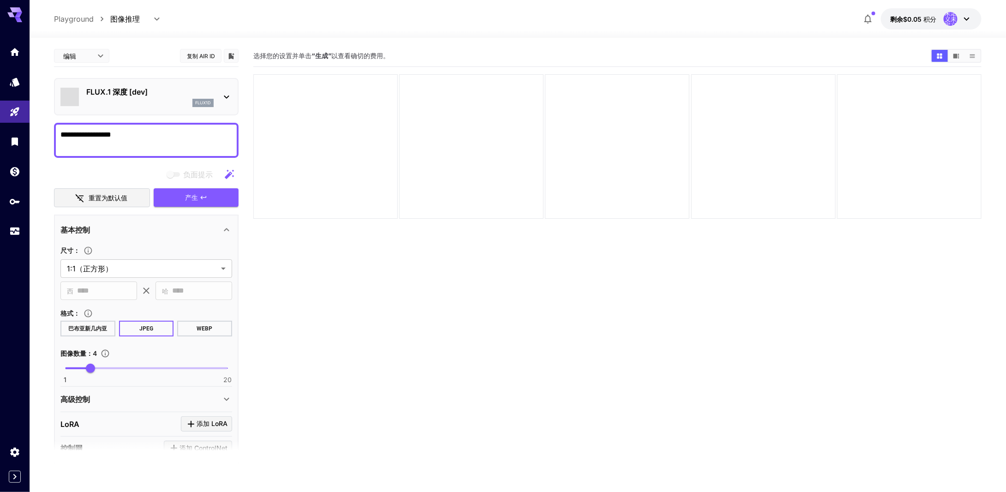
click at [222, 94] on icon at bounding box center [226, 96] width 11 height 11
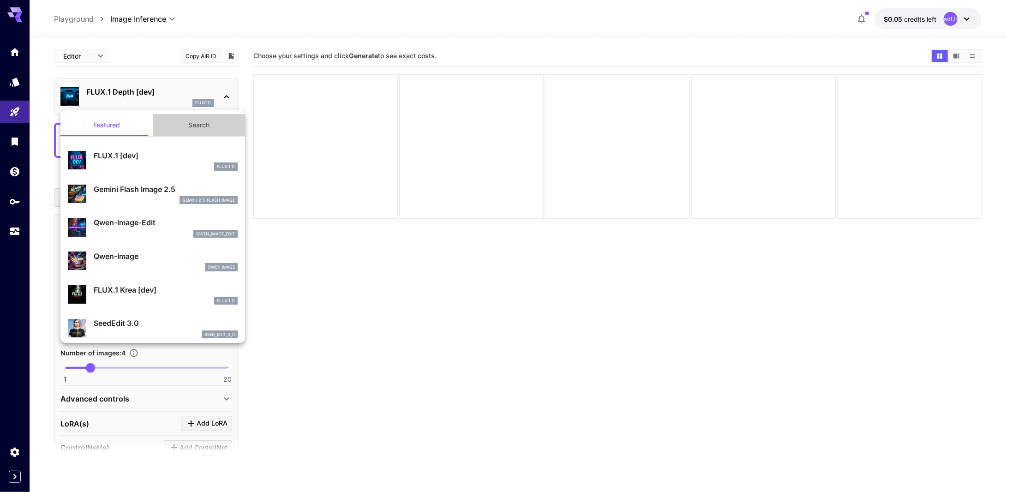
click at [213, 126] on button "Search" at bounding box center [199, 125] width 92 height 22
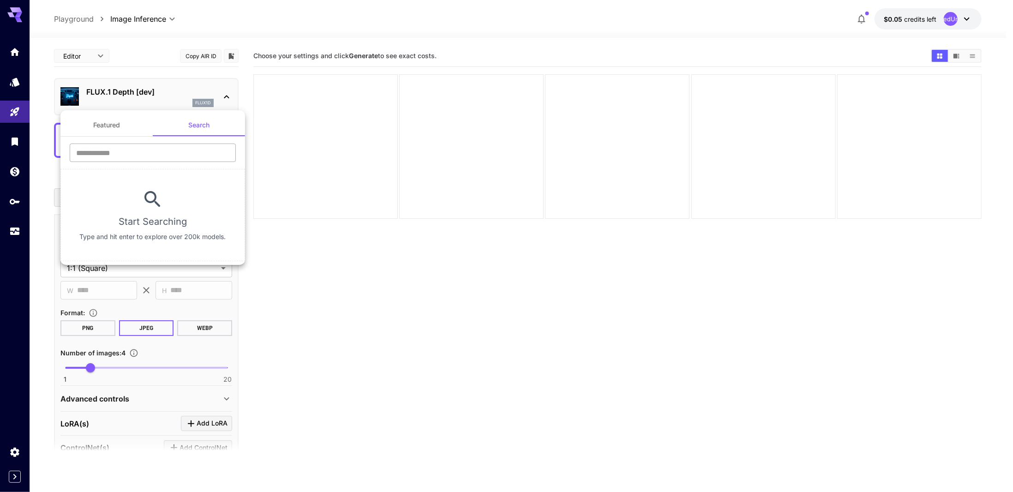
click at [144, 153] on input "text" at bounding box center [153, 153] width 166 height 18
type input "****"
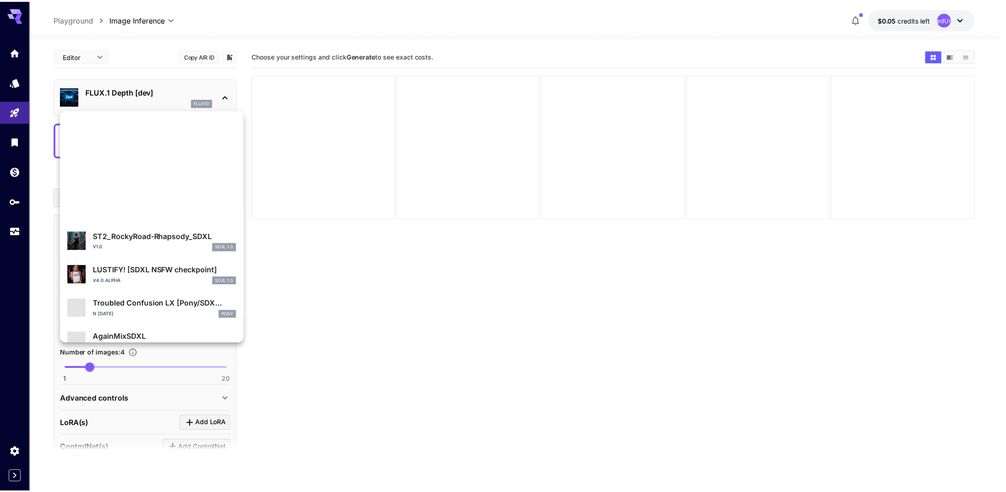
scroll to position [839, 0]
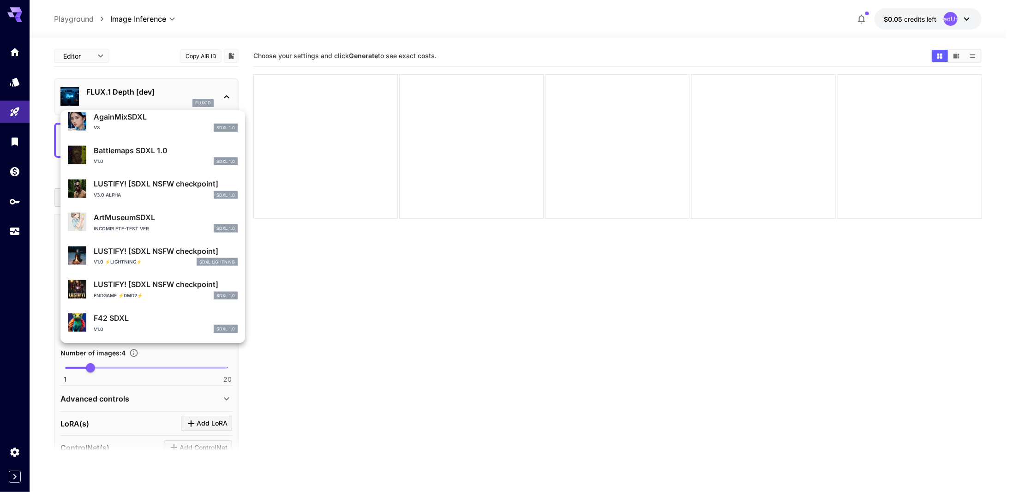
click at [162, 151] on p "Battlemaps SDXL 1.0" at bounding box center [166, 150] width 144 height 11
type input "**"
type input "*"
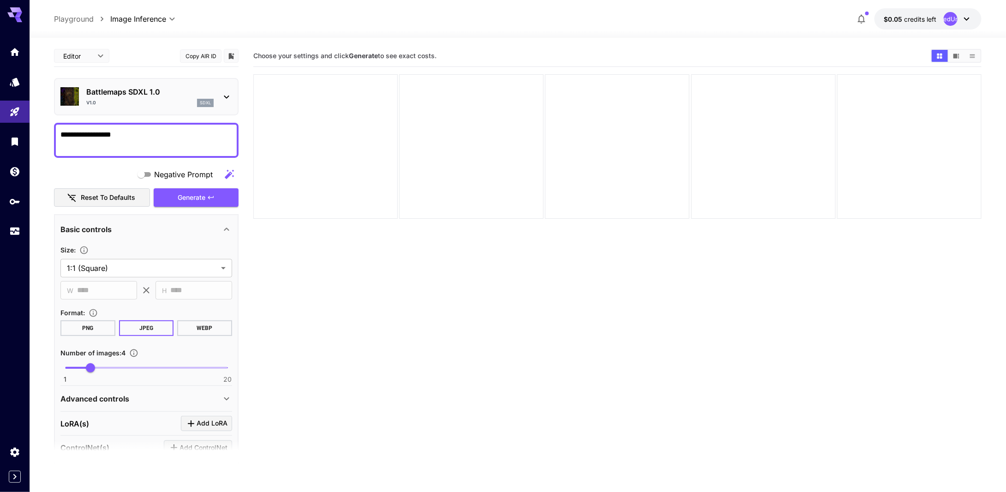
click at [228, 95] on icon at bounding box center [226, 96] width 11 height 11
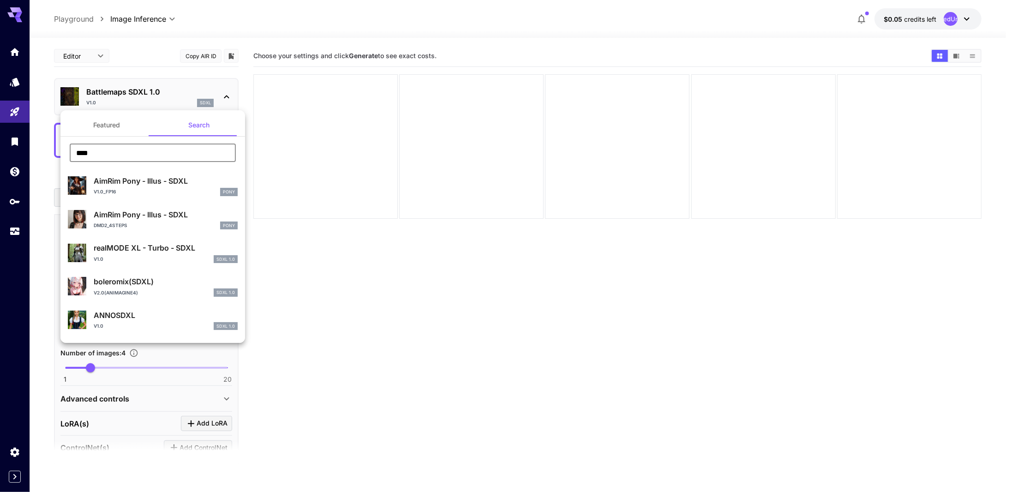
click at [126, 151] on input "****" at bounding box center [153, 153] width 166 height 18
click at [173, 192] on div "v1.0_FP16 Pony" at bounding box center [166, 192] width 144 height 8
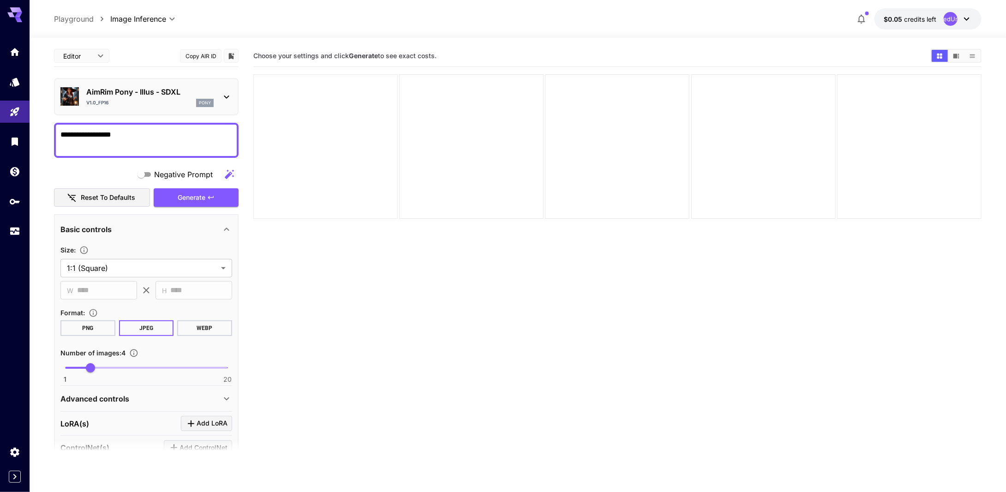
click at [342, 145] on div at bounding box center [325, 146] width 144 height 144
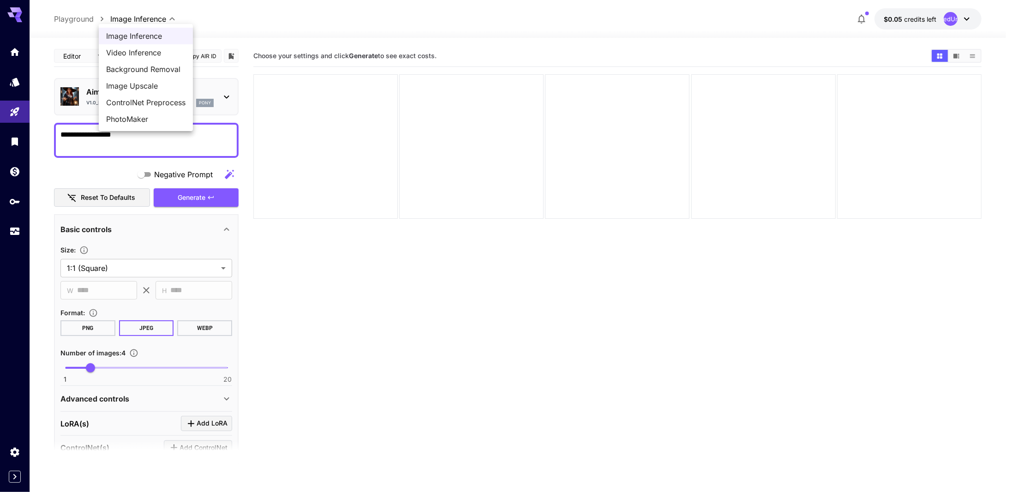
click at [151, 19] on body "**********" at bounding box center [506, 282] width 1013 height 565
click at [153, 83] on span "Image Upscale" at bounding box center [145, 85] width 79 height 11
type input "**********"
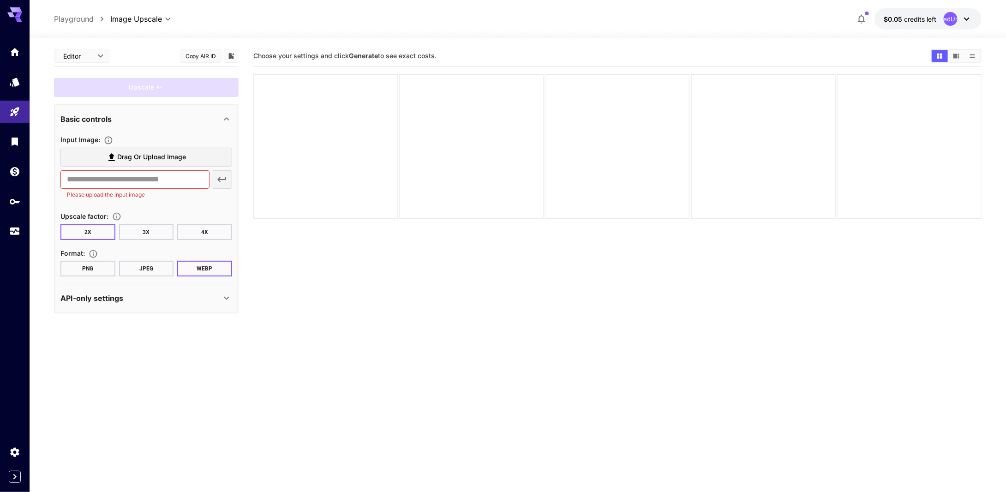
click at [196, 121] on div "Basic controls" at bounding box center [140, 119] width 161 height 11
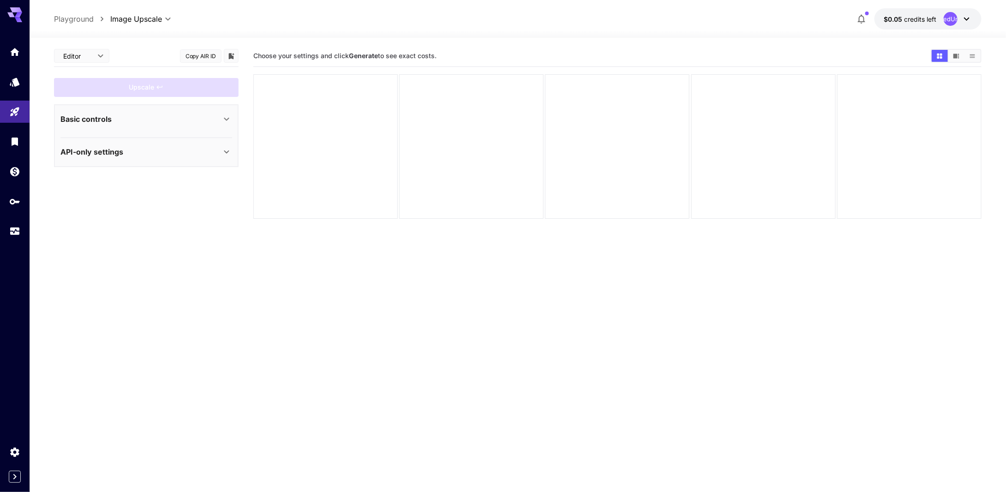
click at [214, 126] on div "Basic controls" at bounding box center [146, 119] width 172 height 22
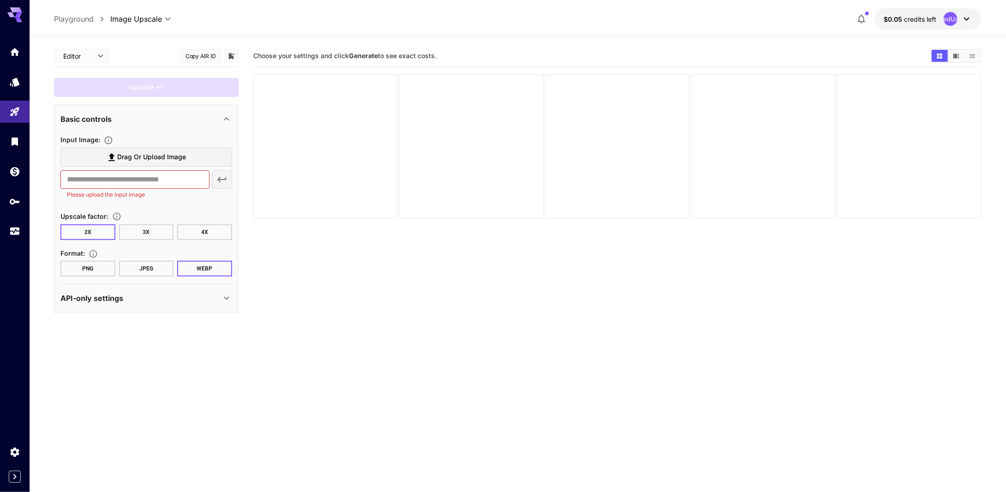
click at [159, 305] on div "API-only settings" at bounding box center [146, 298] width 172 height 22
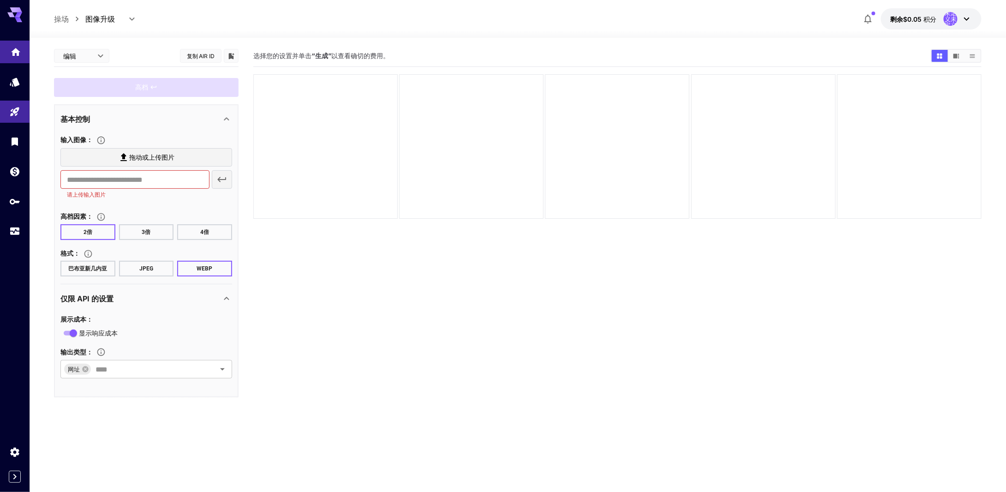
click at [14, 49] on icon "家" at bounding box center [15, 49] width 9 height 8
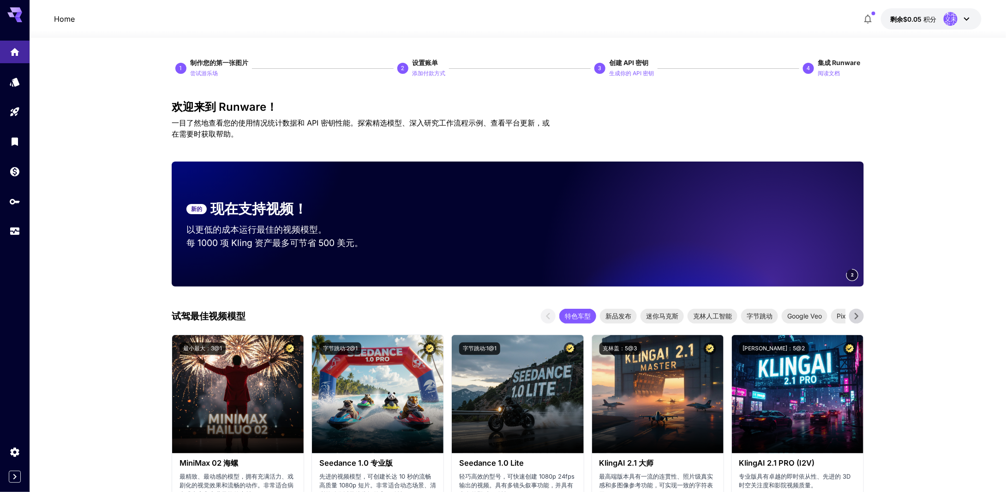
click at [16, 18] on icon at bounding box center [18, 19] width 7 height 5
click at [18, 478] on icon "折叠侧边栏" at bounding box center [14, 476] width 11 height 11
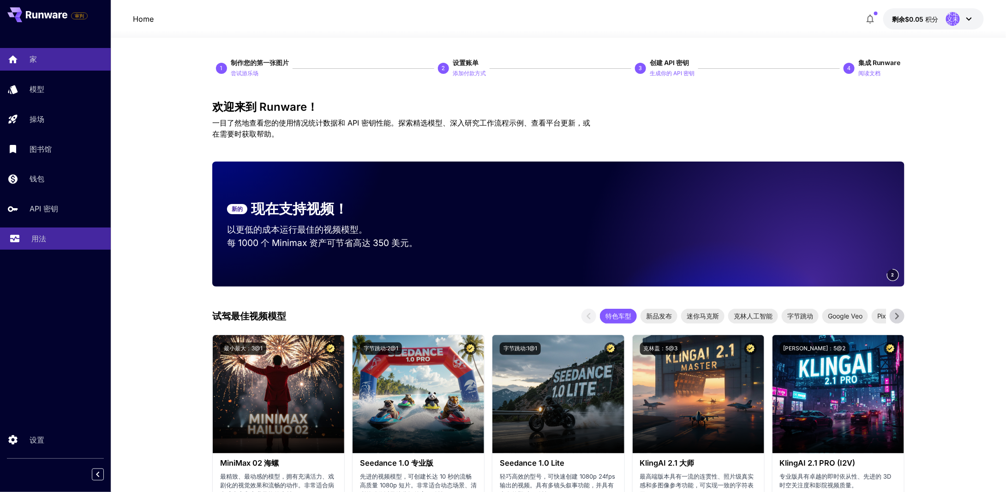
click at [36, 240] on font "用法" at bounding box center [38, 238] width 15 height 9
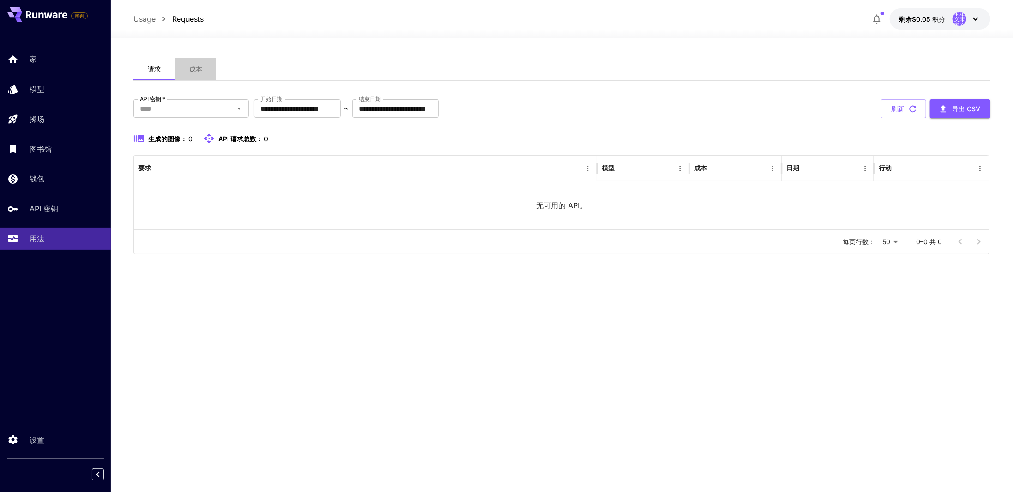
click at [194, 64] on button "成本" at bounding box center [196, 69] width 42 height 22
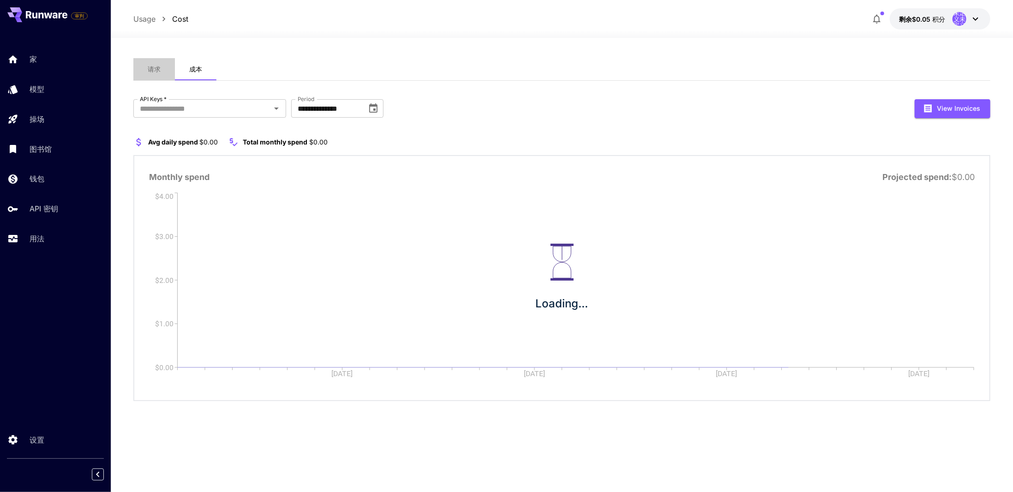
click at [164, 70] on button "请求" at bounding box center [154, 69] width 42 height 22
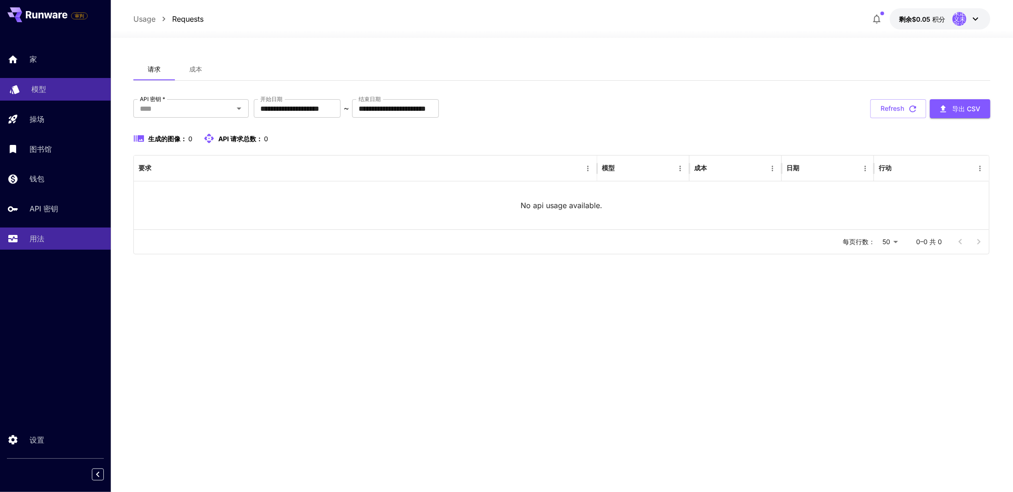
click at [38, 82] on link "模型" at bounding box center [55, 89] width 111 height 23
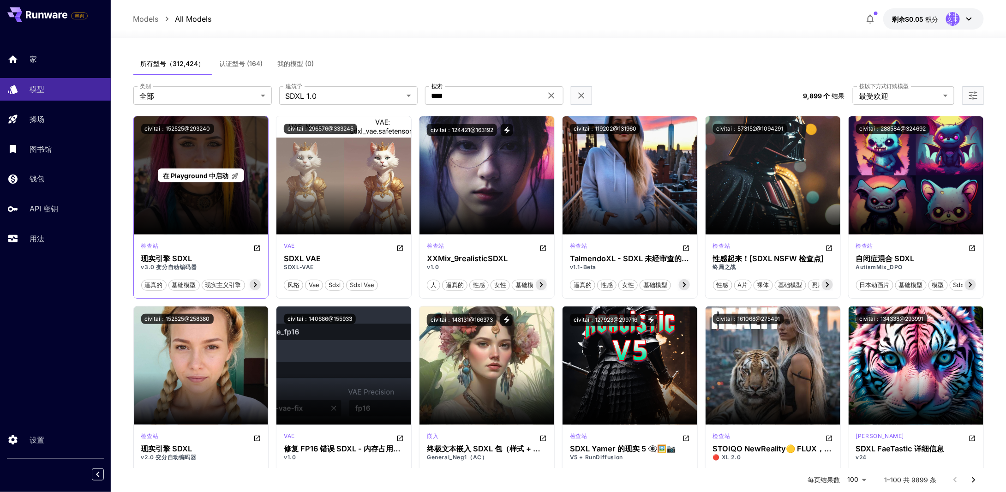
click at [222, 198] on div "在 Playground 中启动" at bounding box center [201, 175] width 135 height 118
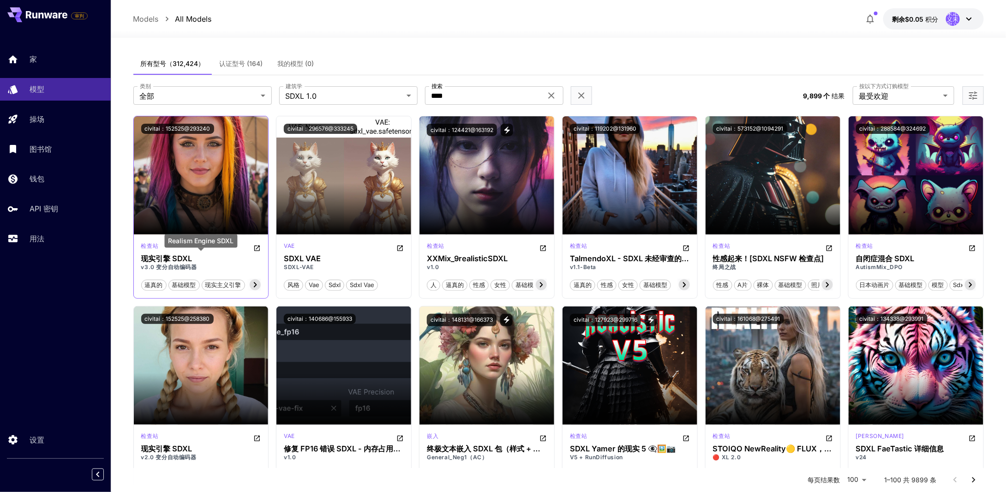
click at [240, 254] on h3 "现实引擎 SDXL" at bounding box center [201, 258] width 120 height 9
click at [259, 284] on icon at bounding box center [255, 284] width 11 height 11
click at [258, 250] on icon "在 CivitAI 中打开" at bounding box center [257, 249] width 6 height 6
click at [303, 65] on font "我的模型 (0)" at bounding box center [296, 64] width 36 height 8
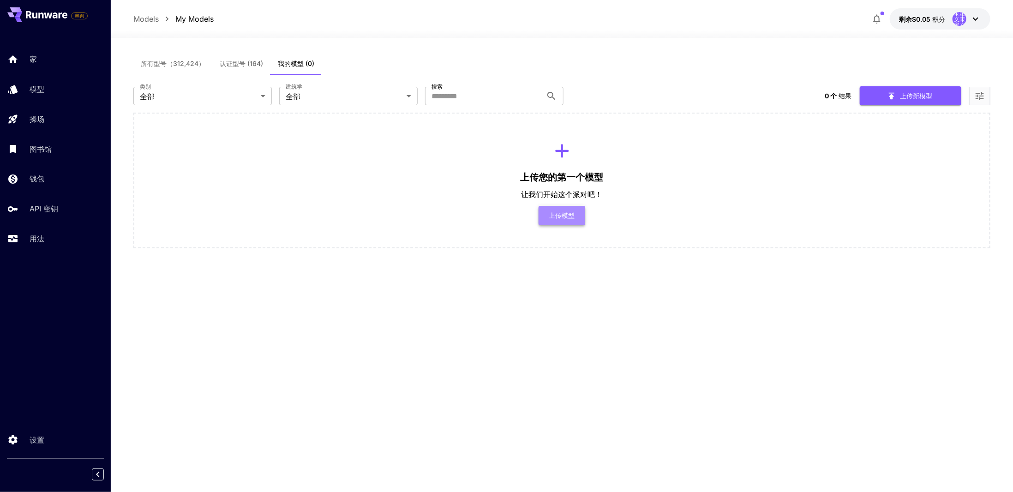
click at [568, 221] on button "上传模型" at bounding box center [562, 215] width 47 height 19
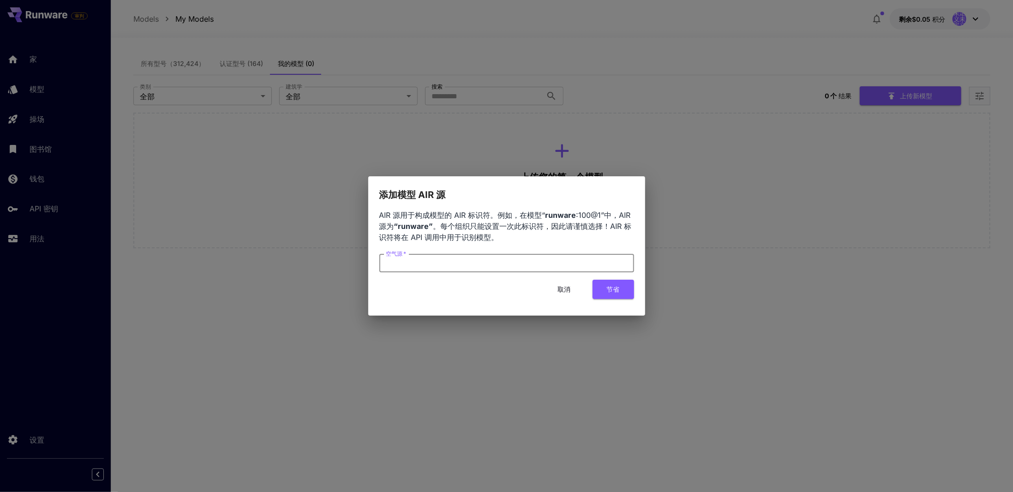
click at [496, 258] on input "空气源   *" at bounding box center [506, 263] width 255 height 18
type input "****"
click at [614, 286] on font "节省" at bounding box center [613, 289] width 13 height 8
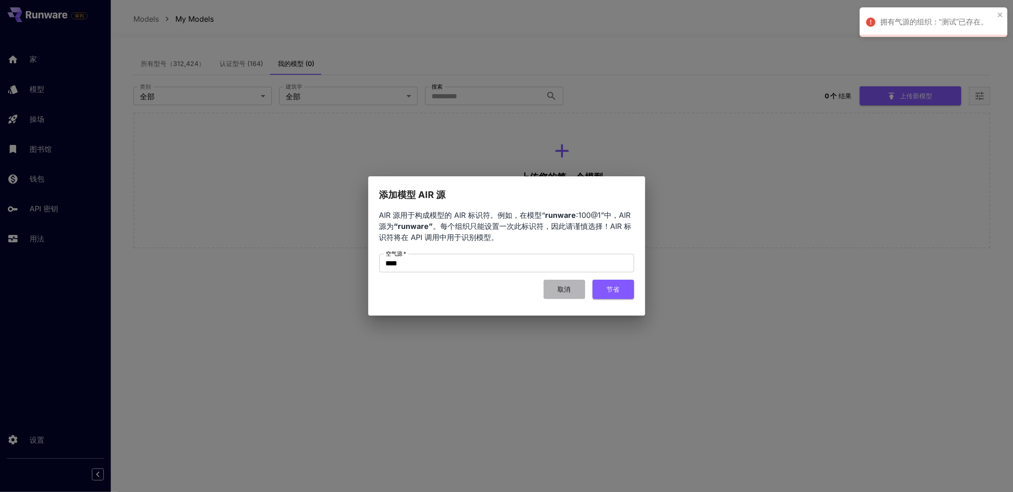
click at [566, 290] on font "取消" at bounding box center [564, 289] width 13 height 8
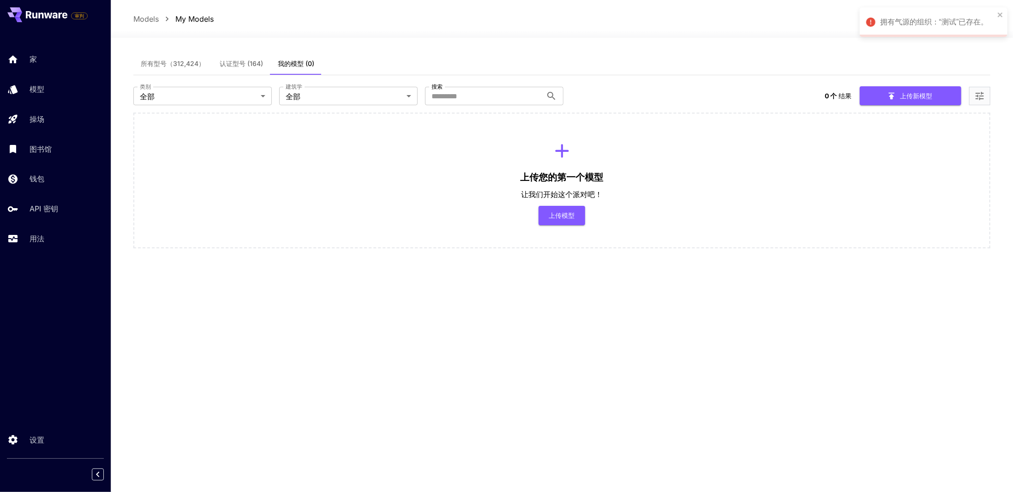
click at [255, 62] on font "认证型号 (164)" at bounding box center [241, 64] width 43 height 8
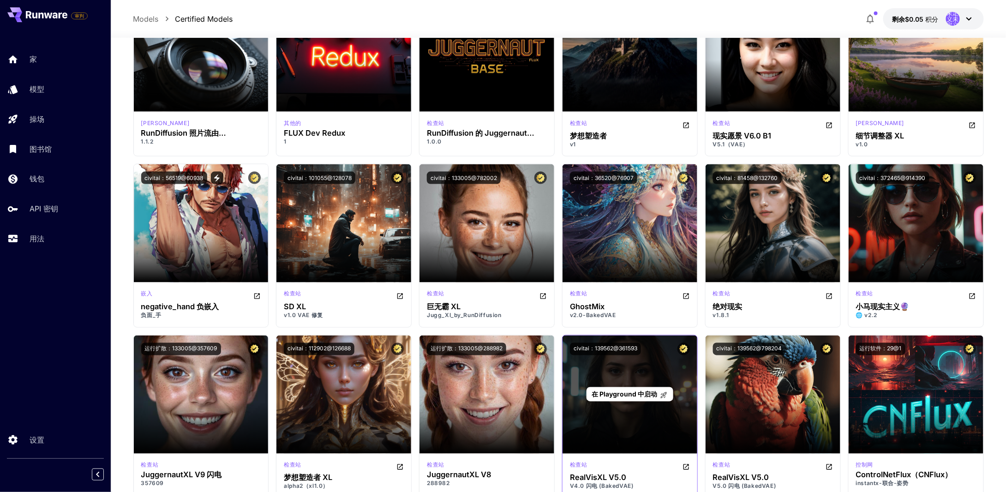
scroll to position [738, 0]
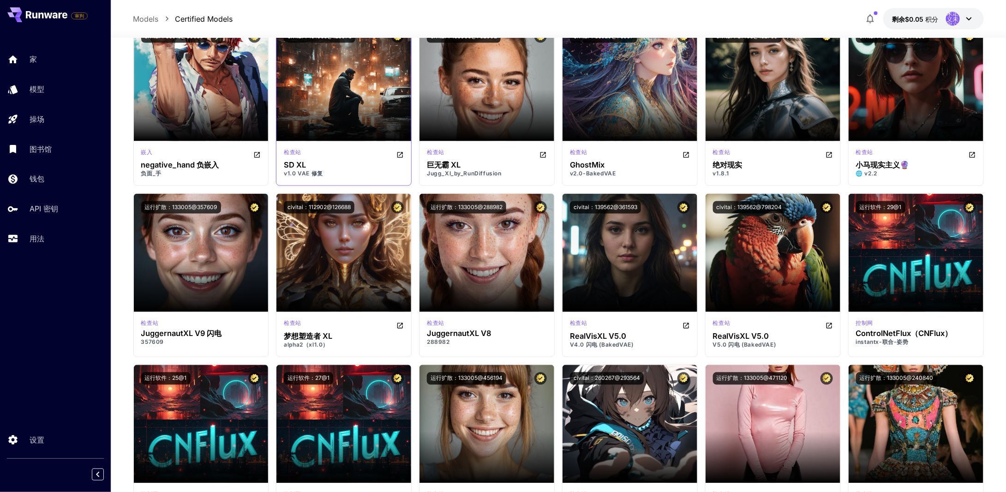
click at [378, 149] on div "检查站" at bounding box center [344, 154] width 120 height 11
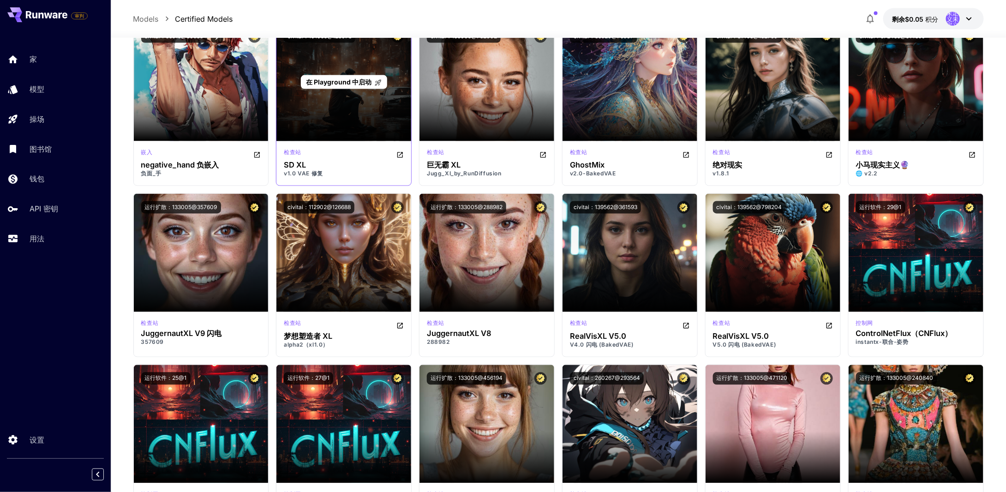
click at [361, 127] on div "在 Playground 中启动" at bounding box center [343, 82] width 135 height 118
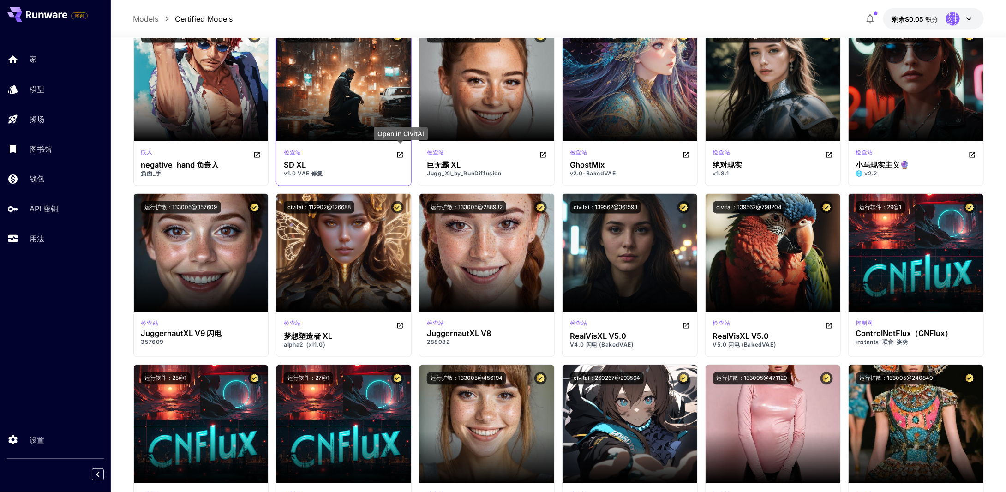
click at [399, 153] on icon "在 CivitAI 中打开" at bounding box center [399, 154] width 7 height 7
click at [56, 209] on font "API 密钥" at bounding box center [45, 208] width 29 height 9
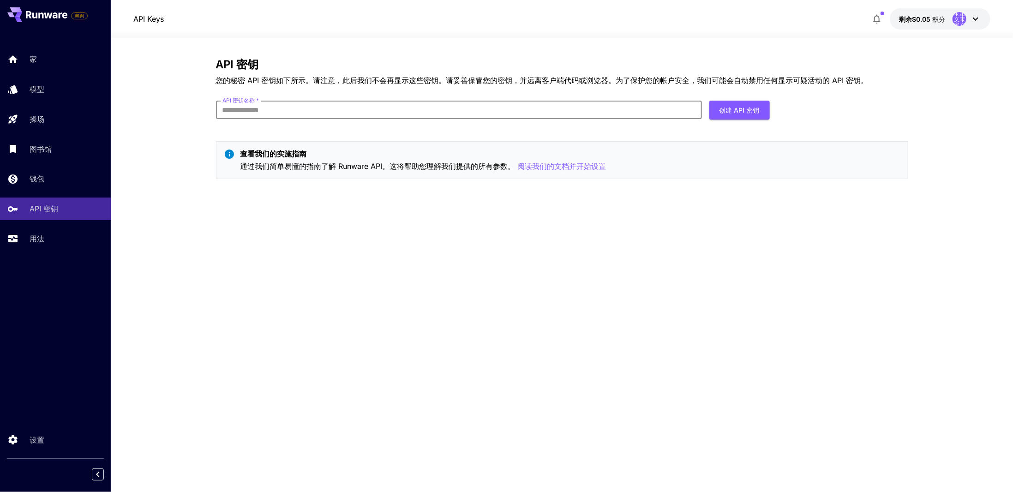
click at [256, 108] on input "API 密钥名称   *" at bounding box center [459, 110] width 486 height 18
type input "*"
type input "****"
click at [728, 109] on font "创建 API 密钥" at bounding box center [740, 110] width 40 height 8
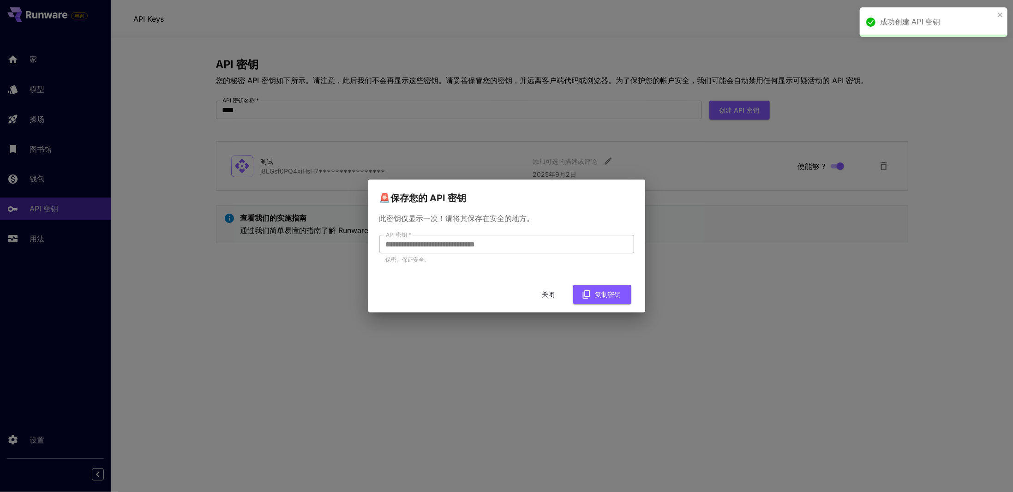
click at [349, 240] on div "**********" at bounding box center [506, 246] width 1013 height 492
click at [809, 278] on div "**********" at bounding box center [506, 246] width 1013 height 492
click at [599, 293] on font "复制密钥" at bounding box center [608, 294] width 26 height 8
drag, startPoint x: 782, startPoint y: 253, endPoint x: 786, endPoint y: 196, distance: 57.4
click at [780, 253] on div "**********" at bounding box center [506, 246] width 1013 height 492
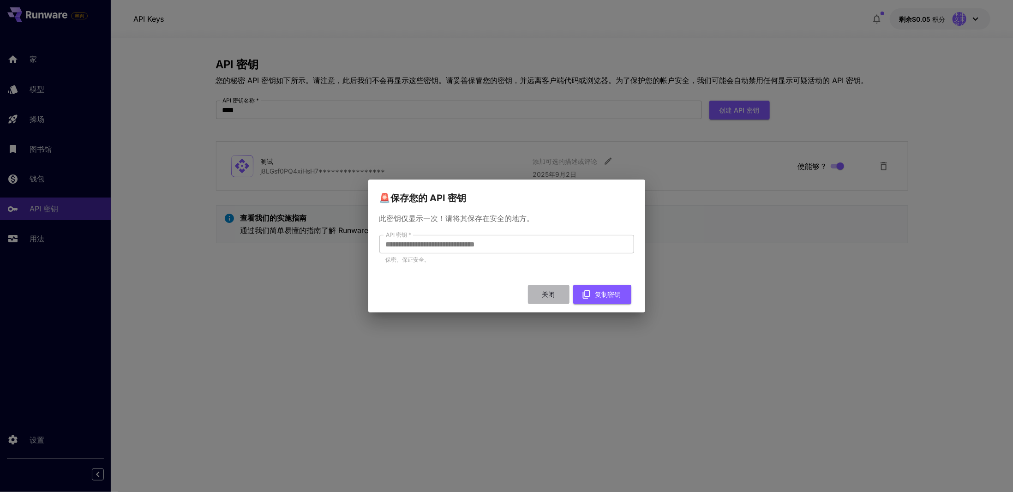
click at [547, 288] on button "关闭" at bounding box center [549, 294] width 42 height 19
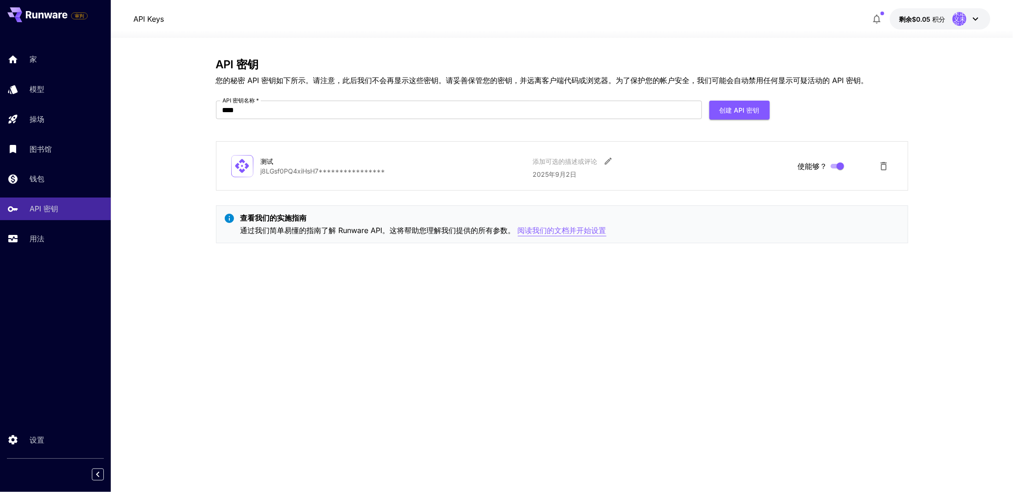
click at [576, 227] on font "阅读我们的文档并开始设置" at bounding box center [562, 230] width 89 height 9
click at [37, 62] on font "家" at bounding box center [34, 58] width 7 height 9
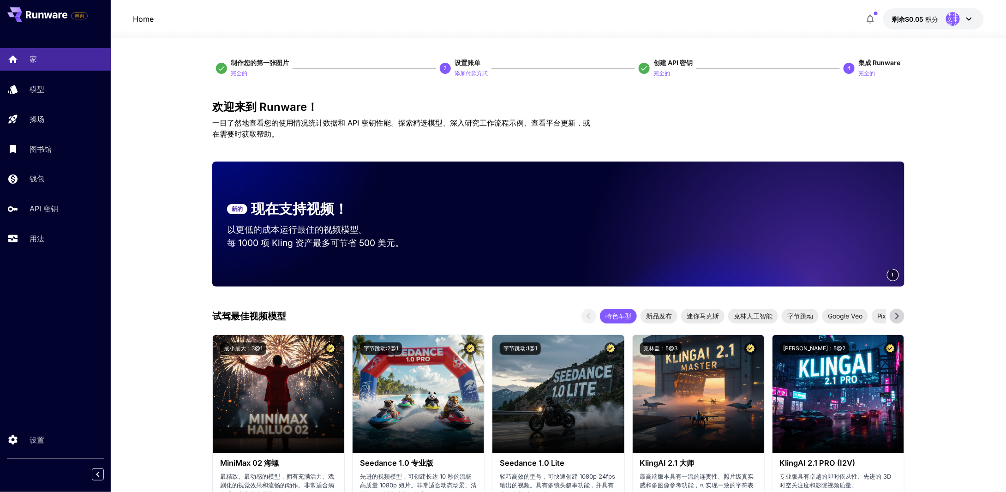
click at [253, 63] on font "制作您的第一张图片" at bounding box center [260, 63] width 58 height 8
click at [237, 72] on font "完全的" at bounding box center [239, 73] width 17 height 7
click at [252, 62] on font "制作您的第一张图片" at bounding box center [260, 63] width 58 height 8
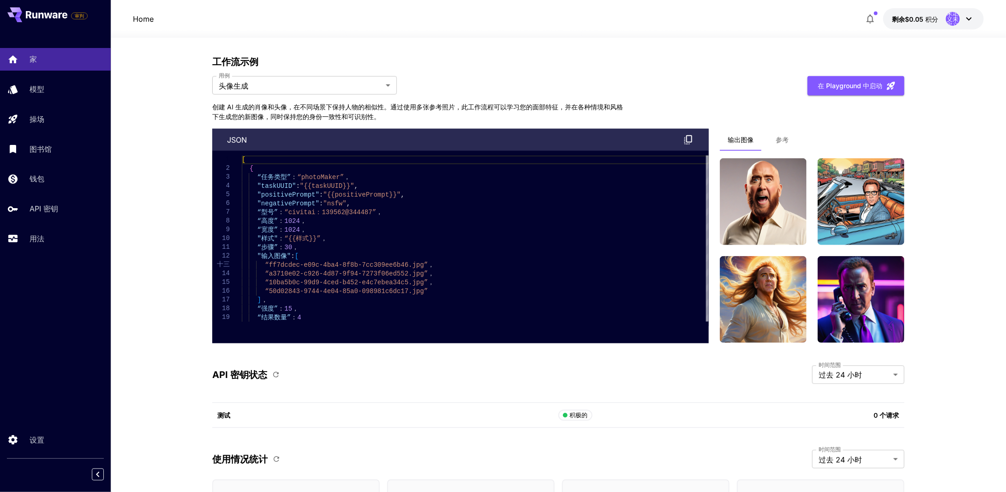
scroll to position [2146, 0]
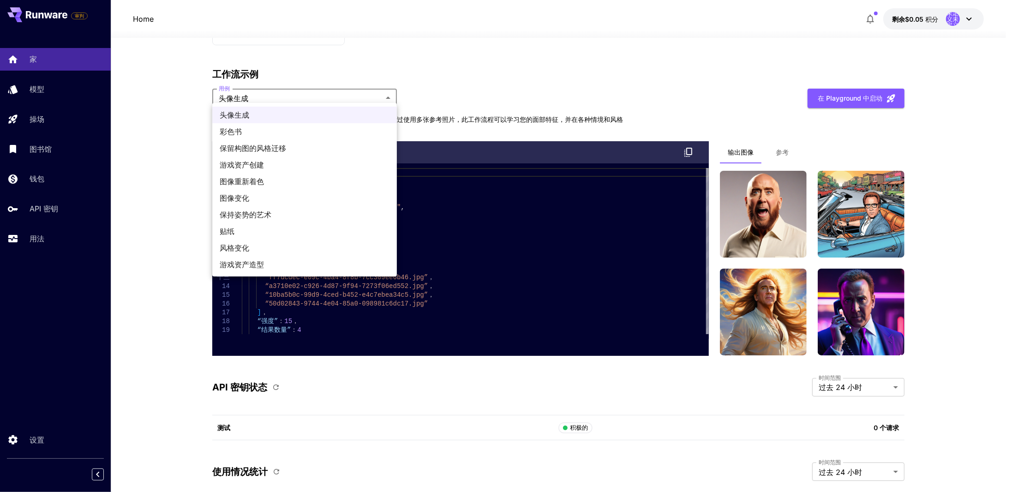
click at [318, 411] on div at bounding box center [506, 246] width 1013 height 492
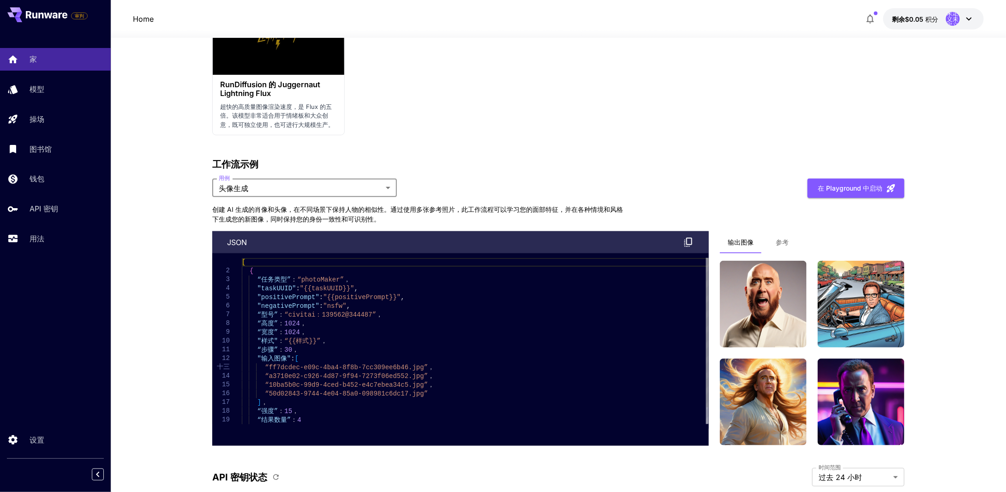
scroll to position [1987, 0]
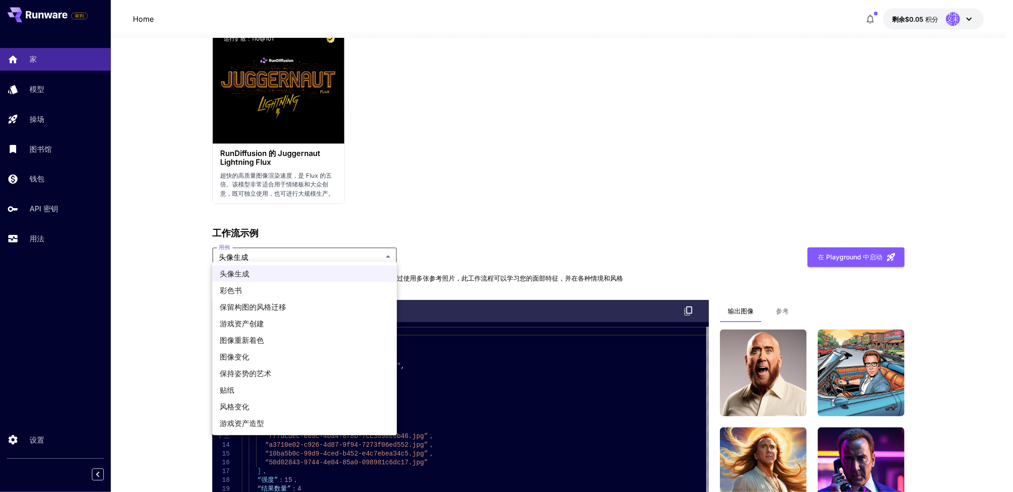
click at [282, 358] on span "图像变化" at bounding box center [305, 356] width 170 height 11
type input "**********"
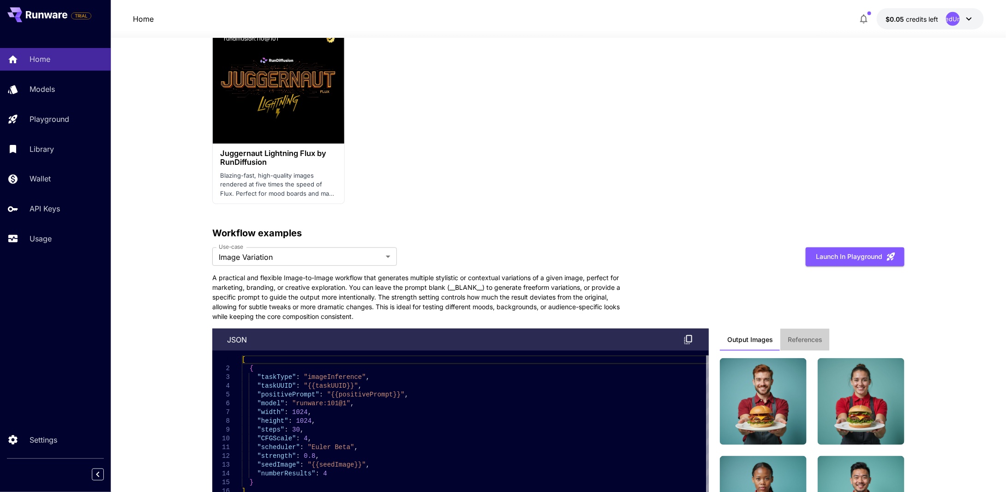
click at [812, 336] on span "References" at bounding box center [805, 340] width 35 height 8
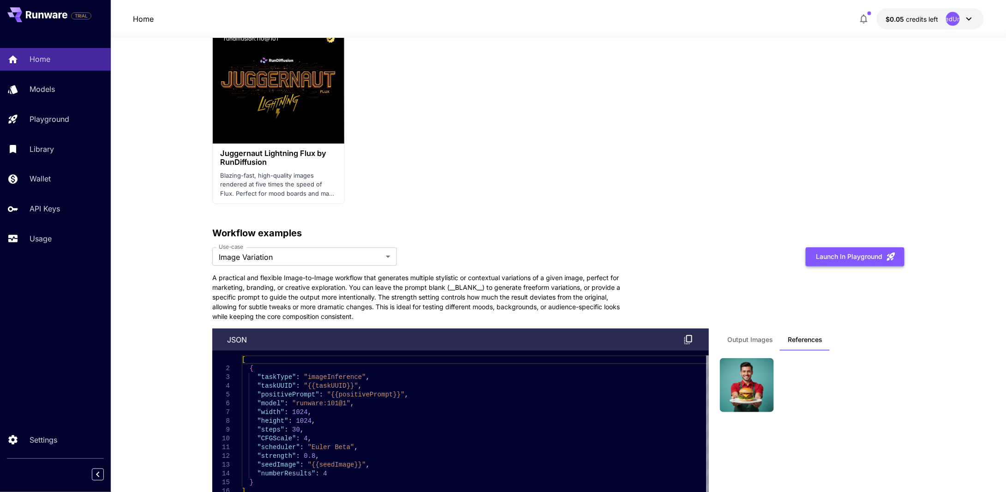
click at [852, 252] on button "Launch in Playground" at bounding box center [855, 256] width 99 height 19
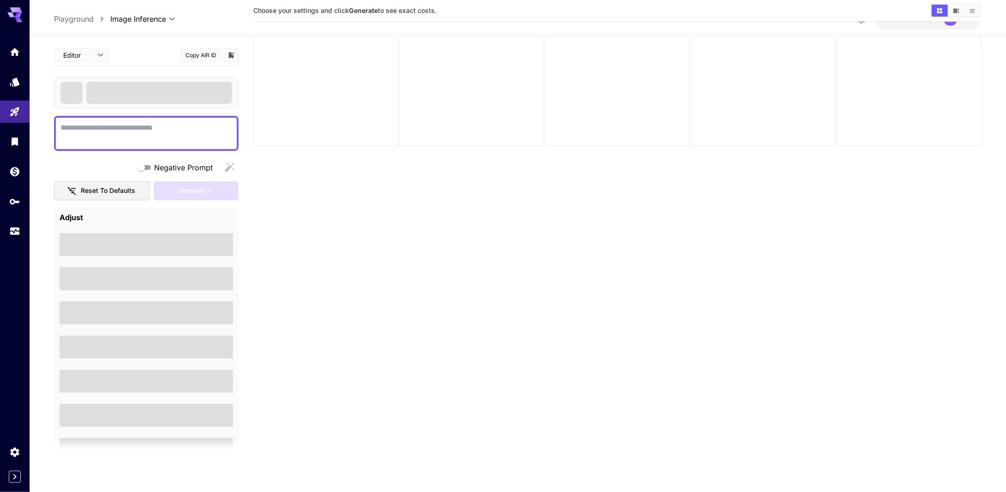
scroll to position [73, 0]
type textarea "*********"
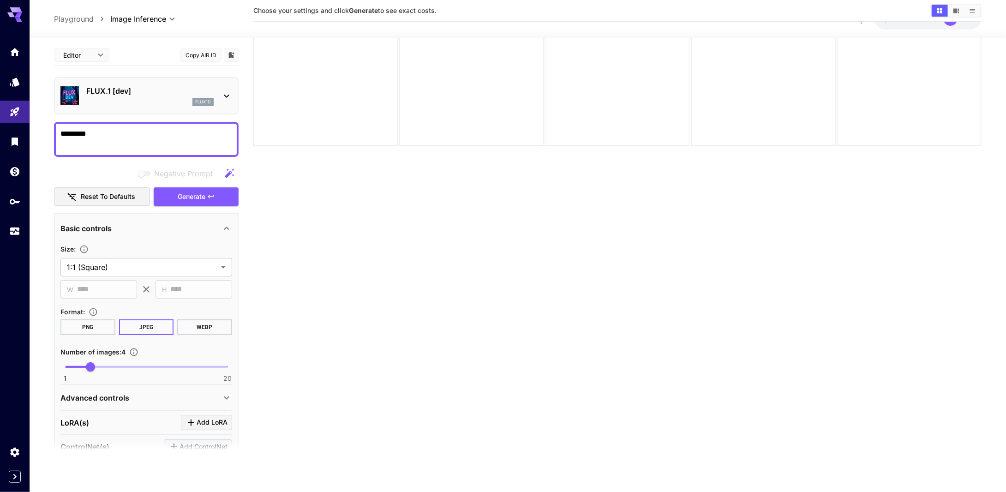
click at [154, 101] on div "flux1d" at bounding box center [149, 102] width 127 height 8
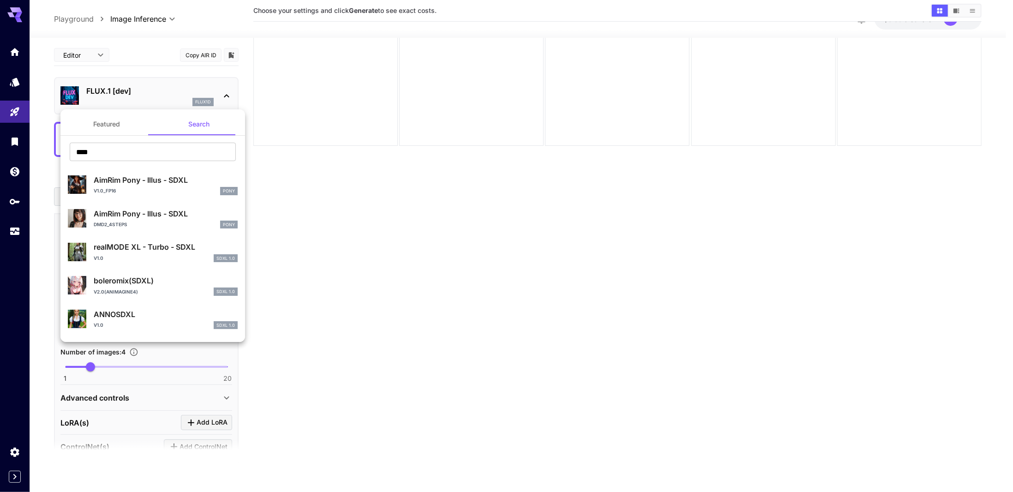
click at [458, 262] on div at bounding box center [506, 246] width 1013 height 492
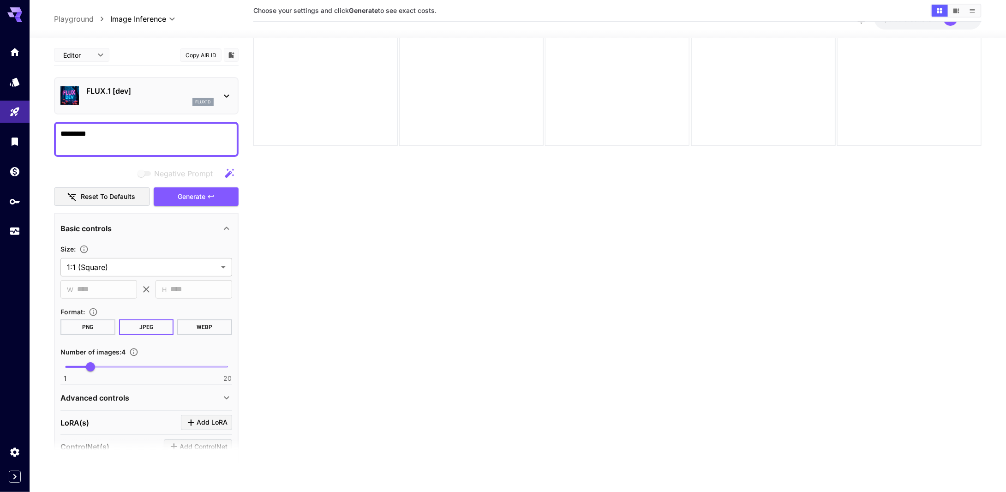
click at [99, 55] on body "**********" at bounding box center [503, 209] width 1006 height 565
click at [93, 87] on span "JSON" at bounding box center [81, 90] width 41 height 11
type input "****"
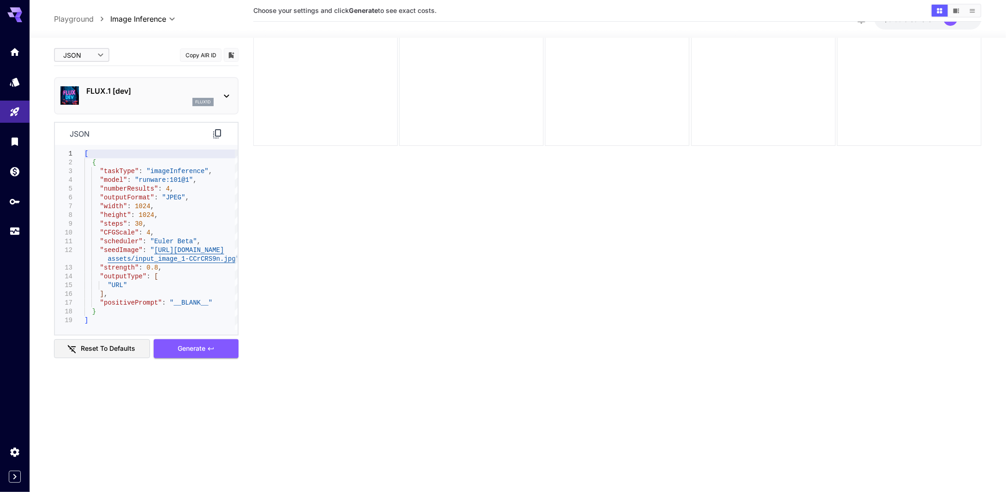
type textarea "**********"
drag, startPoint x: 170, startPoint y: 323, endPoint x: 176, endPoint y: 324, distance: 6.5
click at [170, 323] on div "[ { "taskType" : "imageInference" , "model" : "runware:101@1" , "numberResults"…" at bounding box center [160, 240] width 153 height 180
drag, startPoint x: 185, startPoint y: 199, endPoint x: 172, endPoint y: 193, distance: 14.4
click at [185, 199] on div "[ { "taskType" : "imageInference" , "model" : "runware:101@1" , "numberResults"…" at bounding box center [160, 240] width 153 height 180
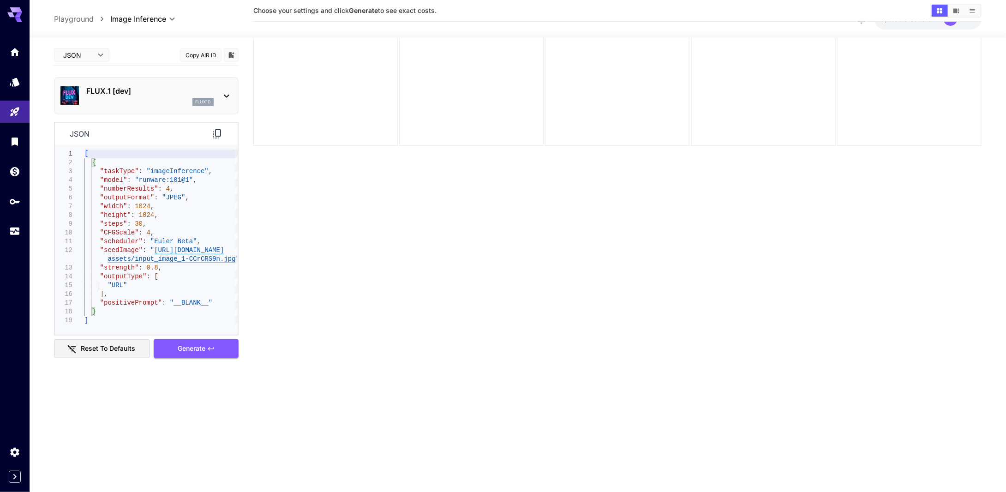
type textarea "**********"
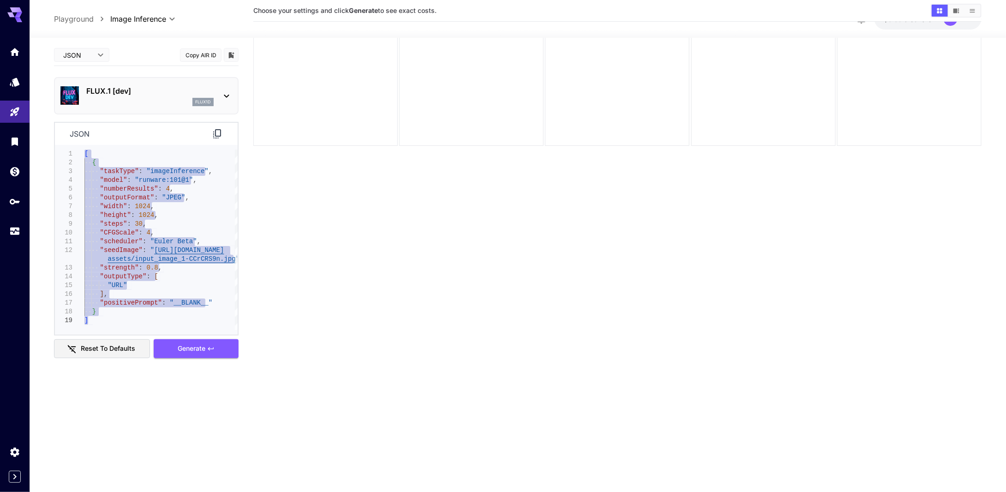
drag, startPoint x: 85, startPoint y: 153, endPoint x: 98, endPoint y: 331, distance: 178.6
click at [98, 330] on div "[ { "taskType" : "imageInference" , "model" : "runware:101@1" , "numberResults"…" at bounding box center [160, 240] width 153 height 180
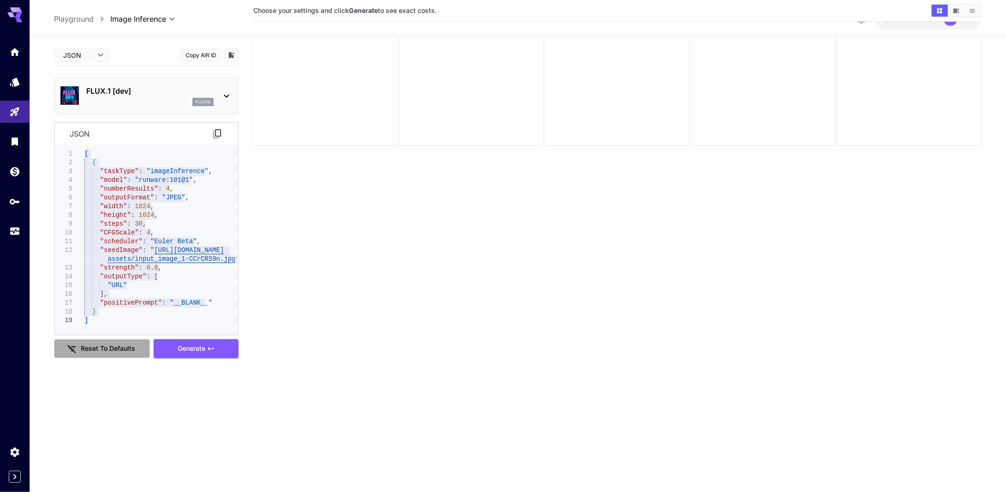
click at [116, 354] on button "Reset to defaults" at bounding box center [102, 348] width 96 height 19
type input "**"
type input "***"
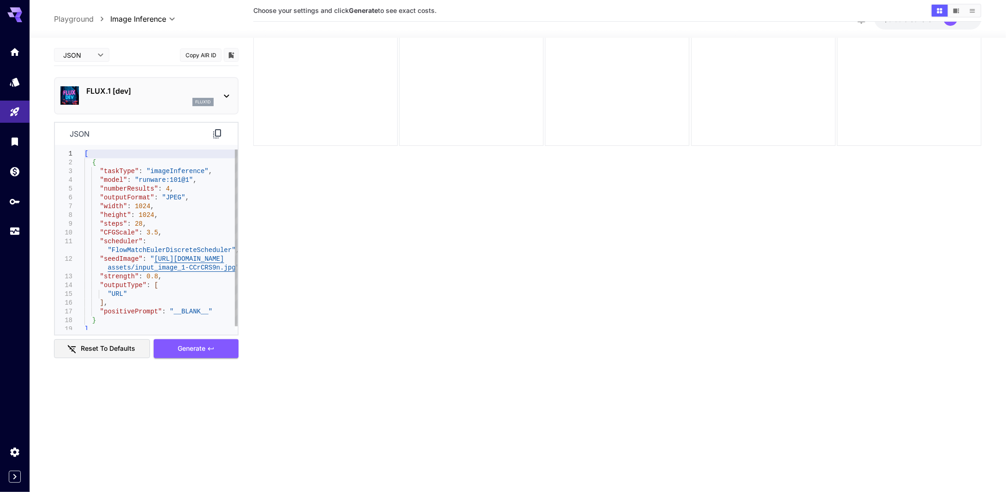
click at [143, 298] on div "[ { "taskType" : "imageInference" , "model" : "runware:101@1" , "numberResults"…" at bounding box center [160, 242] width 153 height 184
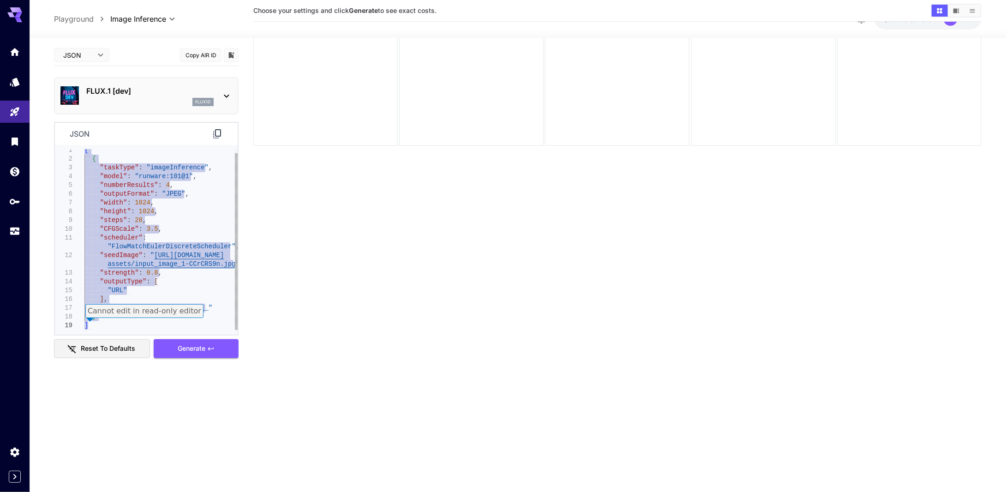
type textarea "**********"
click at [187, 287] on div "[ { "taskType" : "imageInference" , "model" : "runware:101@1" , "numberResults"…" at bounding box center [160, 238] width 153 height 184
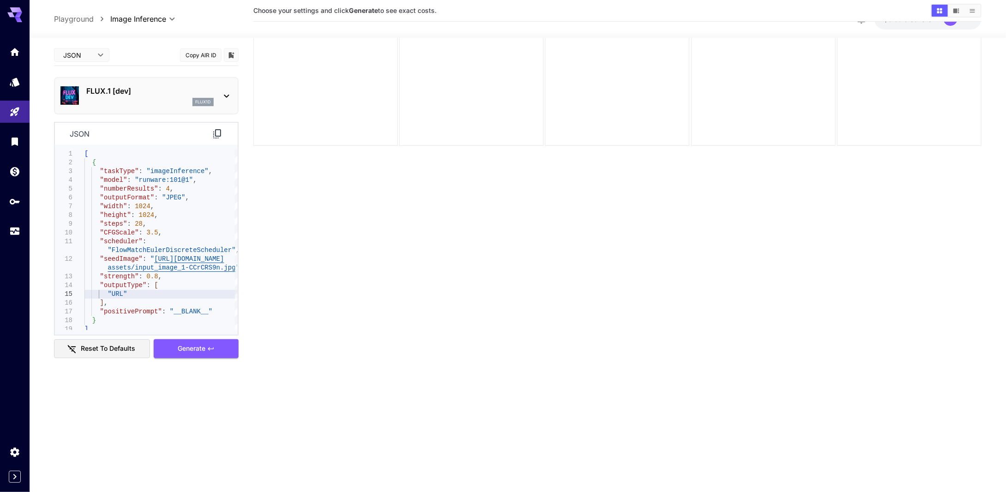
click at [230, 95] on icon at bounding box center [226, 95] width 11 height 11
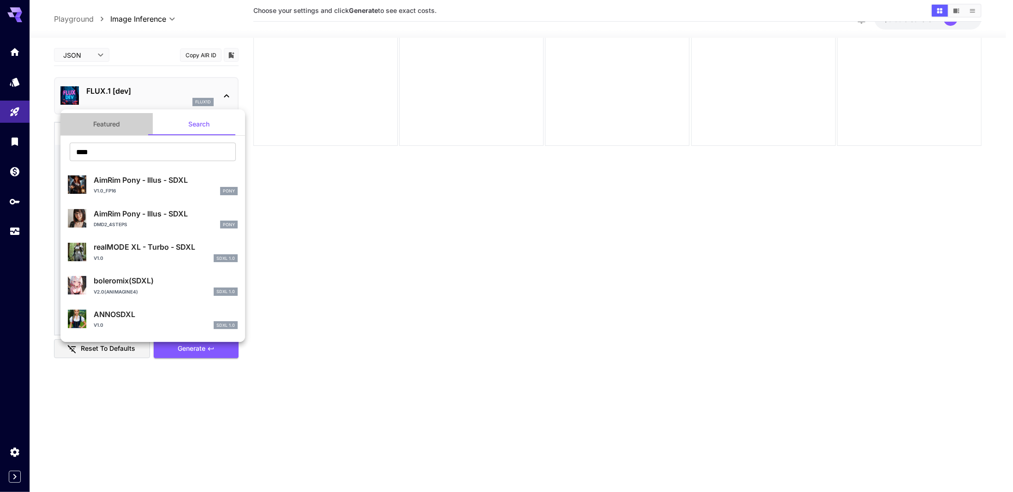
click at [120, 127] on button "Featured" at bounding box center [106, 124] width 92 height 22
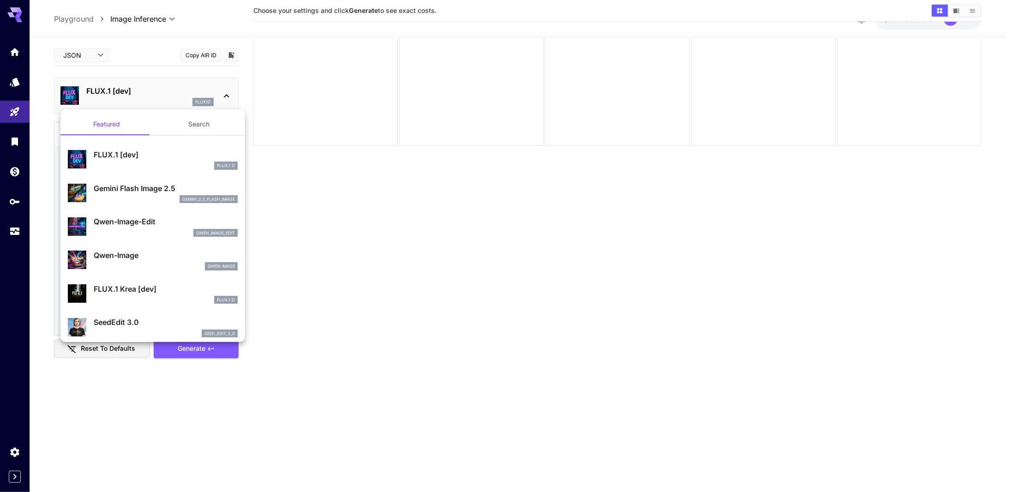
click at [88, 52] on div at bounding box center [506, 246] width 1013 height 492
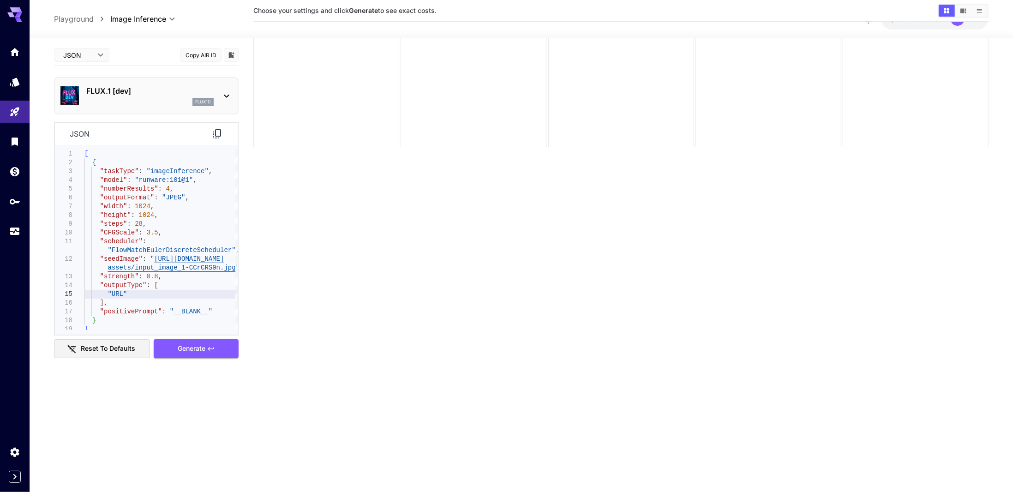
click at [101, 61] on body "**********" at bounding box center [506, 209] width 1013 height 565
click at [77, 106] on span "cURL" at bounding box center [81, 107] width 41 height 11
type input "****"
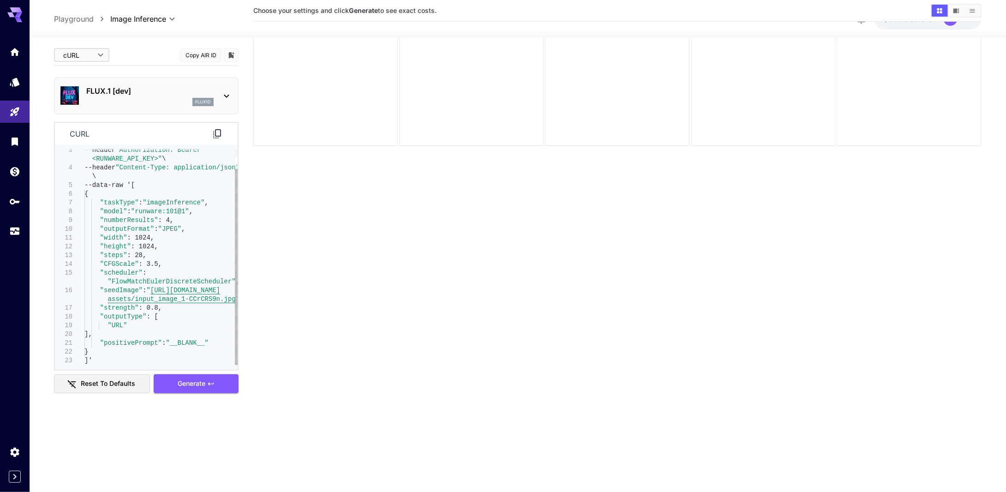
click at [96, 360] on div "--header "Authorization: Bearer <RUNWARE_API_KEY>" \ --header "Content-Type: ap…" at bounding box center [160, 246] width 153 height 237
click at [156, 255] on div "--header "Authorization: Bearer <RUNWARE_API_KEY>" \ --header "Content-Type: ap…" at bounding box center [160, 246] width 153 height 237
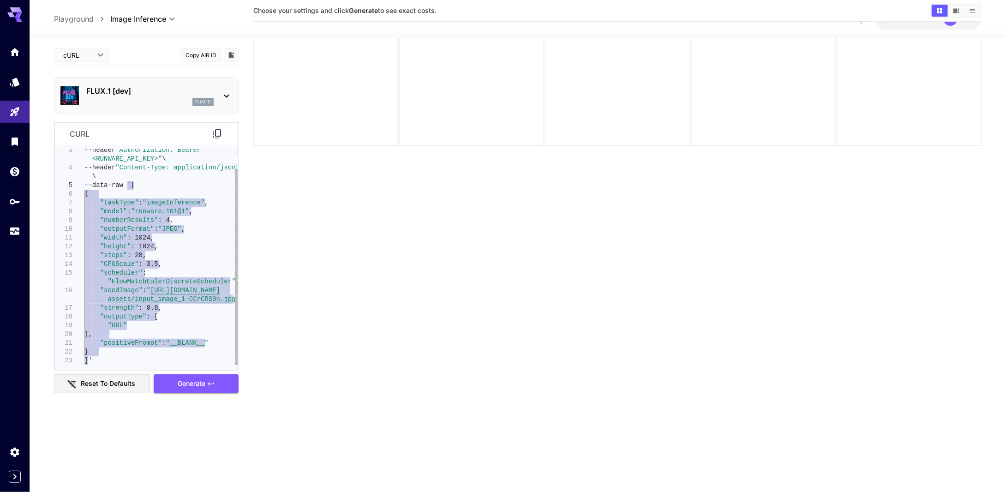
drag, startPoint x: 87, startPoint y: 359, endPoint x: 126, endPoint y: 186, distance: 177.3
click at [126, 186] on div "--header "Authorization: Bearer <RUNWARE_API_KEY>" \ --header "Content-Type: ap…" at bounding box center [160, 246] width 153 height 237
type textarea "**********"
click at [210, 264] on div "--header "Authorization: Bearer <RUNWARE_API_KEY>" \ --header "Content-Type: ap…" at bounding box center [160, 246] width 153 height 237
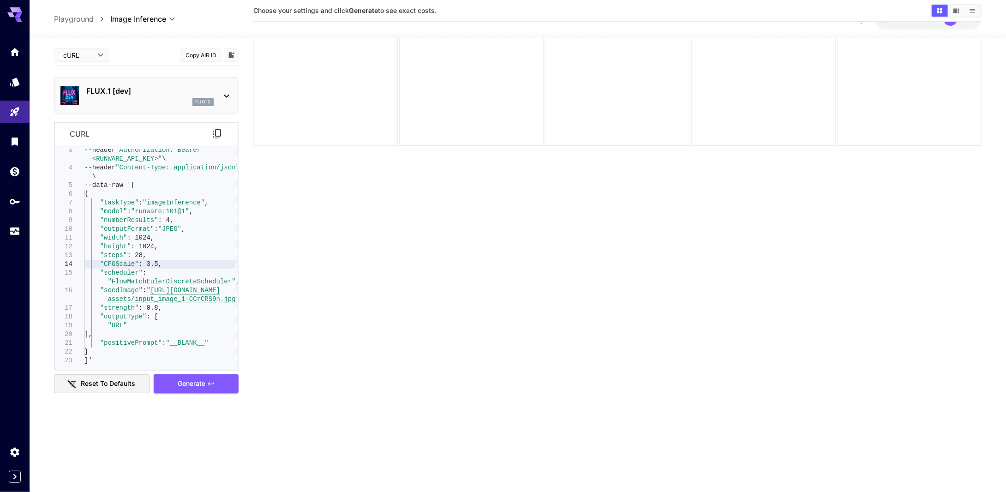
drag, startPoint x: 369, startPoint y: 89, endPoint x: 373, endPoint y: 86, distance: 5.6
click at [373, 86] on div at bounding box center [325, 73] width 144 height 144
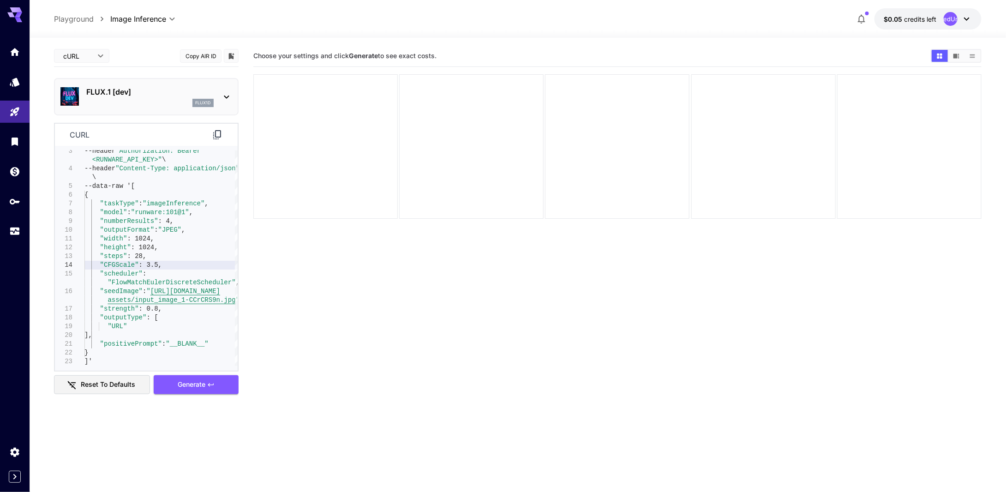
drag, startPoint x: 96, startPoint y: 19, endPoint x: 87, endPoint y: 20, distance: 9.2
click at [96, 19] on ol "Playground Playground" at bounding box center [82, 18] width 56 height 11
click at [77, 20] on p "Playground" at bounding box center [74, 18] width 40 height 11
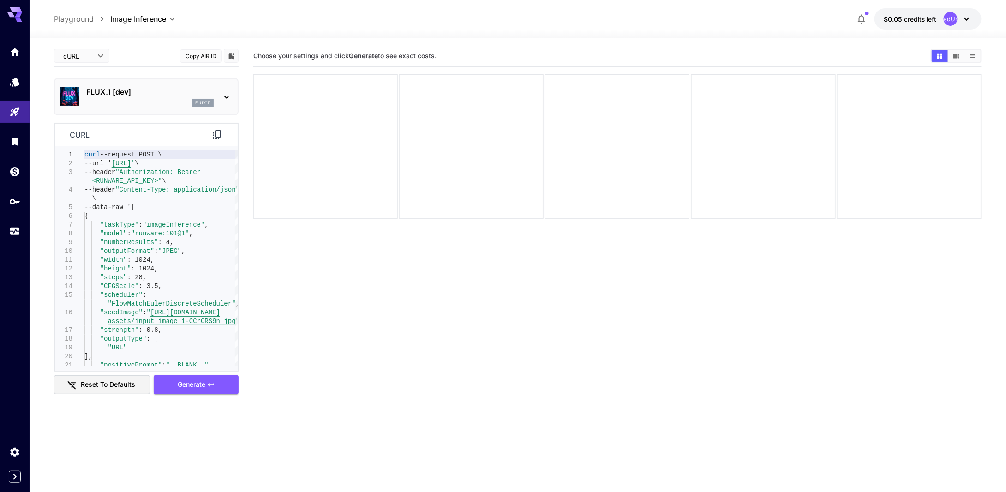
click at [85, 18] on p "Playground" at bounding box center [74, 18] width 40 height 11
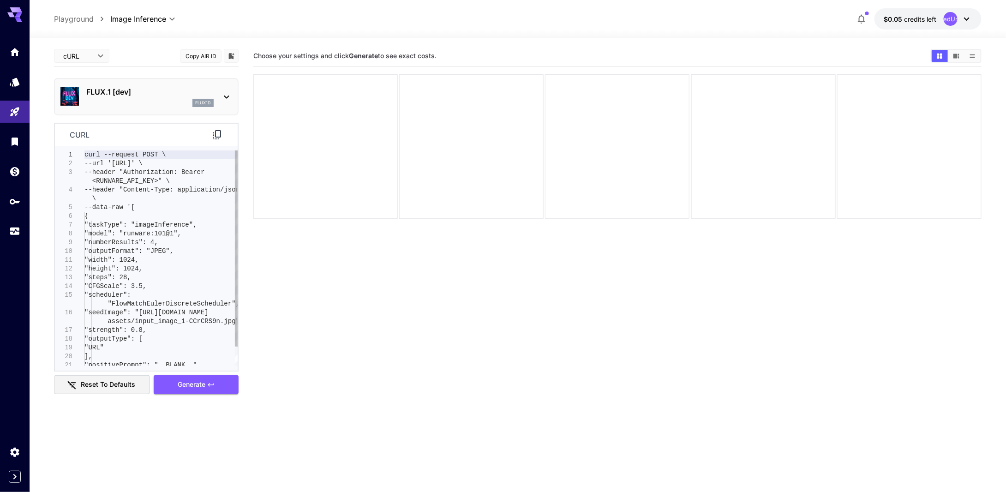
click at [85, 18] on p "Playground" at bounding box center [74, 18] width 40 height 11
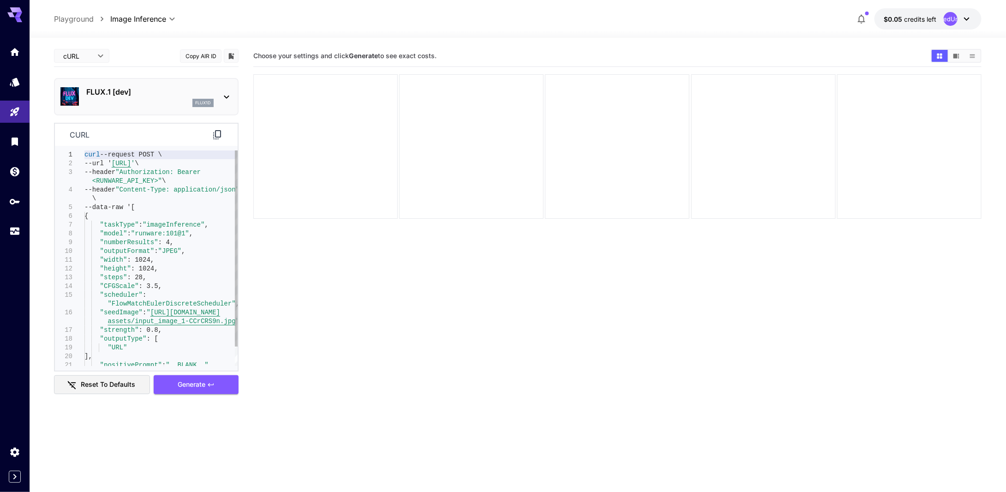
click at [85, 18] on p "Playground" at bounding box center [74, 18] width 40 height 11
click at [76, 63] on body "**********" at bounding box center [506, 282] width 1013 height 565
click at [82, 72] on span "Editor" at bounding box center [81, 74] width 41 height 11
type input "****"
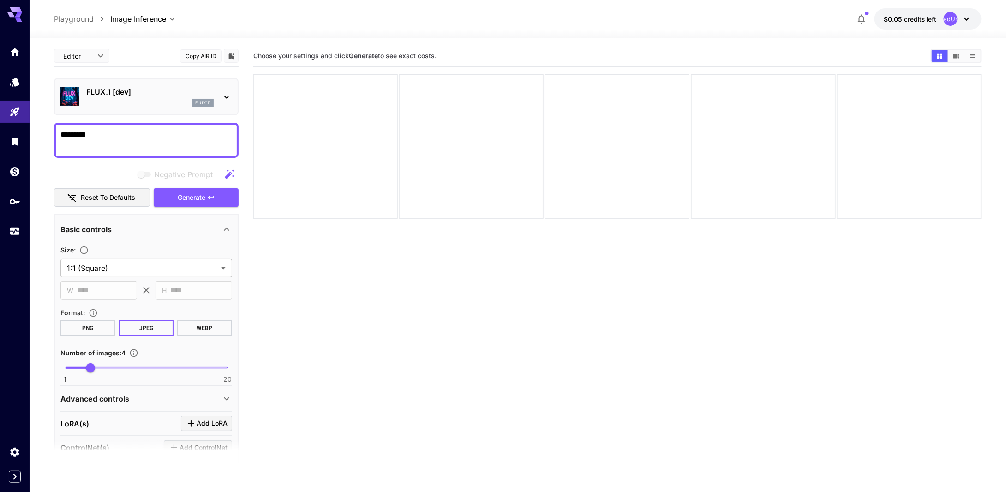
click at [149, 135] on textarea "*********" at bounding box center [146, 140] width 172 height 22
drag, startPoint x: 138, startPoint y: 133, endPoint x: 49, endPoint y: 127, distance: 88.4
click at [49, 127] on section "**********" at bounding box center [518, 301] width 977 height 527
click at [147, 174] on span "Negative prompts are not compatible with the selected model." at bounding box center [145, 174] width 12 height 5
click at [221, 102] on div "FLUX.1 [dev] flux1d" at bounding box center [146, 97] width 172 height 28
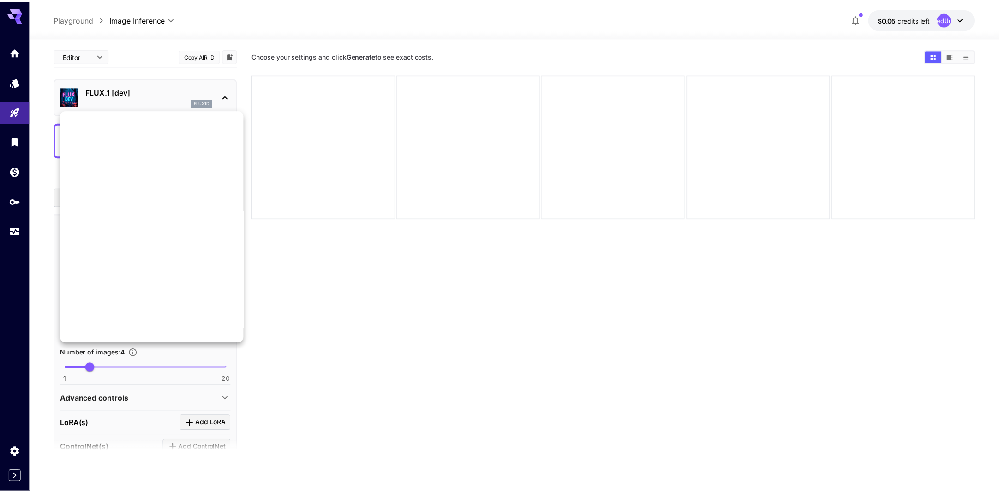
scroll to position [695, 0]
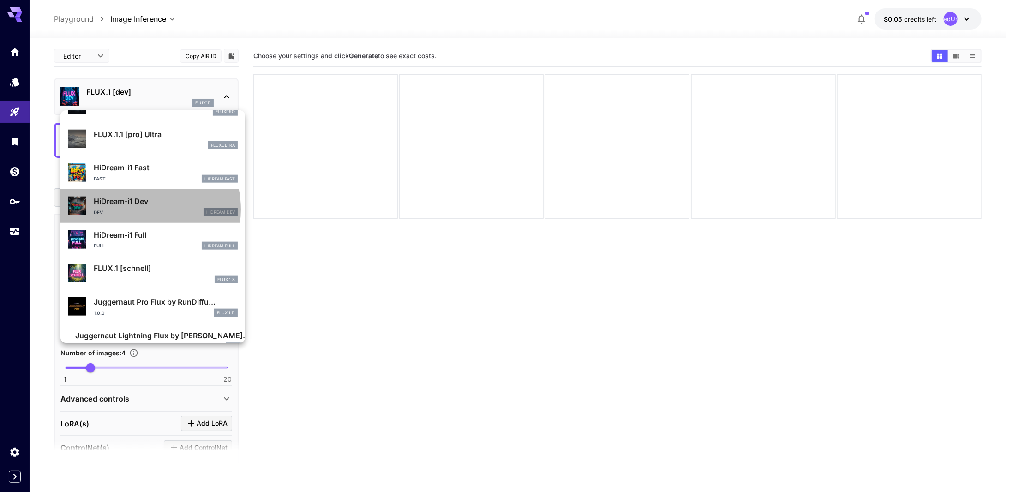
click at [139, 209] on div "Dev HiDream Dev" at bounding box center [166, 212] width 144 height 8
type input "*"
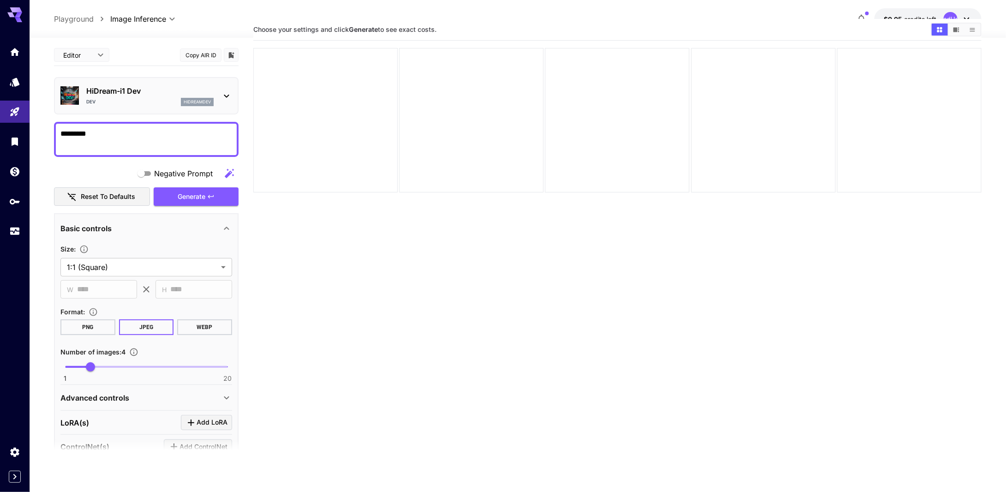
scroll to position [46, 0]
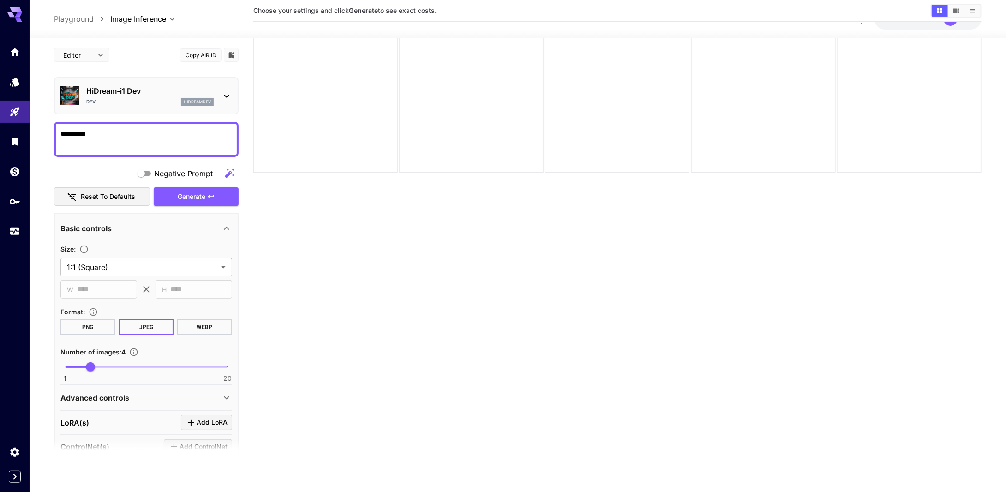
click at [227, 93] on icon at bounding box center [226, 95] width 11 height 11
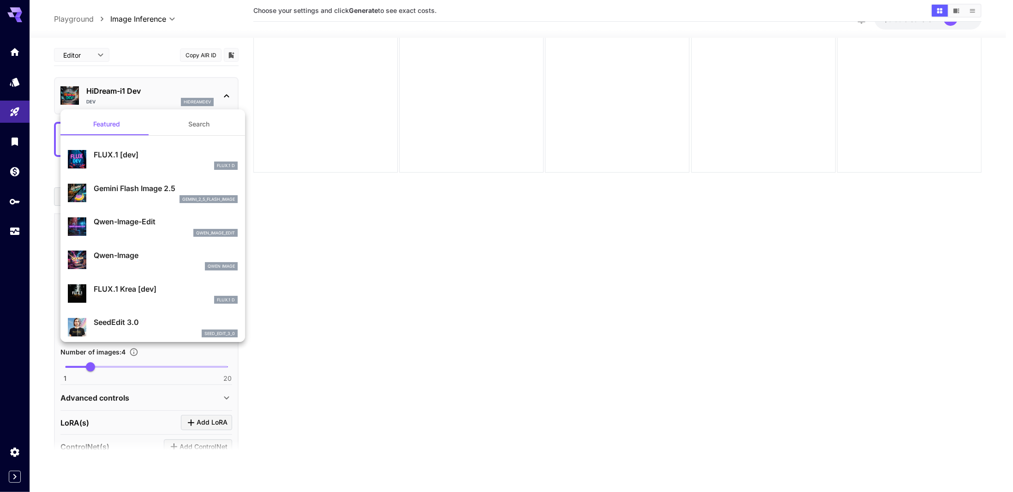
click at [378, 198] on div at bounding box center [506, 246] width 1013 height 492
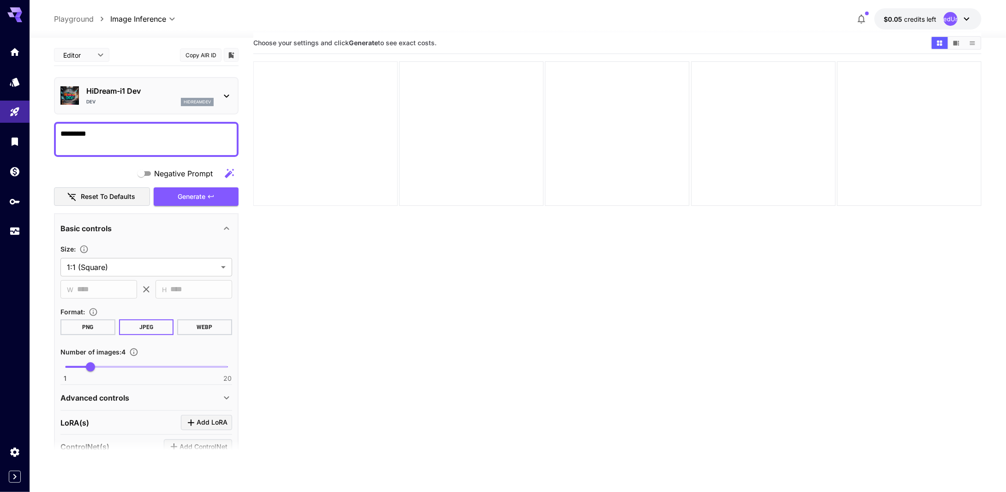
scroll to position [0, 0]
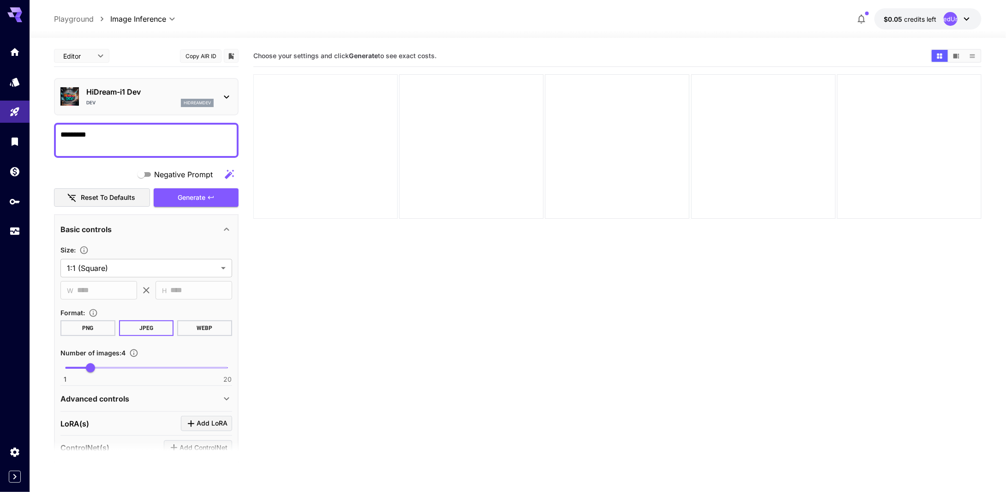
click at [347, 133] on div at bounding box center [325, 146] width 144 height 144
click at [339, 153] on div at bounding box center [325, 146] width 144 height 144
drag, startPoint x: 440, startPoint y: 57, endPoint x: 354, endPoint y: 59, distance: 85.4
click at [246, 53] on main "**********" at bounding box center [518, 294] width 928 height 499
click at [354, 59] on b "Generate" at bounding box center [363, 56] width 29 height 8
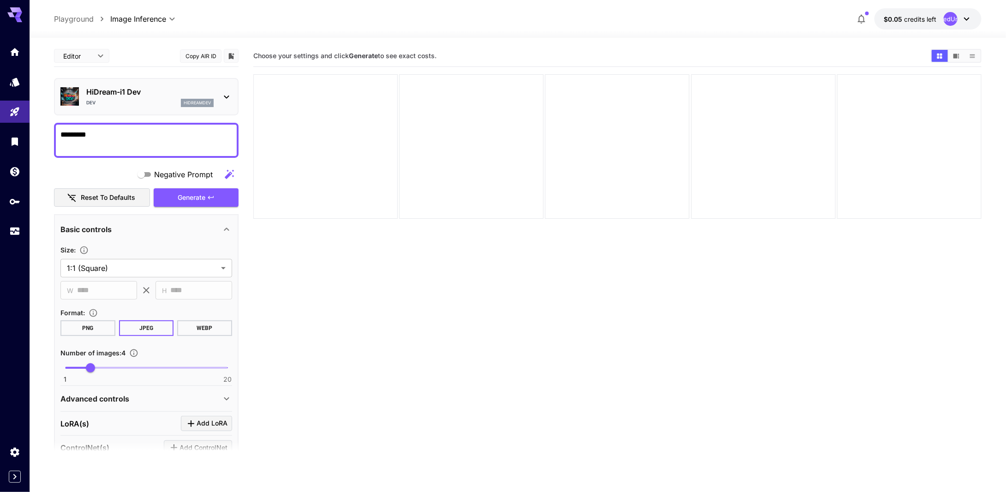
drag, startPoint x: 307, startPoint y: 59, endPoint x: 261, endPoint y: 57, distance: 45.7
click at [306, 59] on span "Choose your settings and click Generate to see exact costs." at bounding box center [344, 56] width 183 height 8
click at [261, 57] on span "Choose your settings and click Generate to see exact costs." at bounding box center [344, 56] width 183 height 8
drag, startPoint x: 261, startPoint y: 57, endPoint x: 231, endPoint y: 55, distance: 30.1
click at [261, 57] on span "Choose your settings and click Generate to see exact costs." at bounding box center [344, 56] width 183 height 8
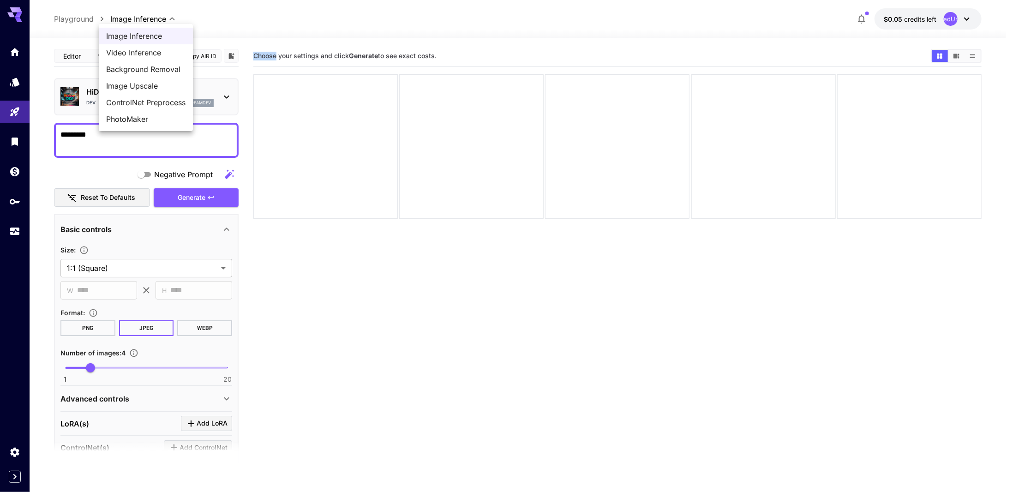
click at [171, 22] on body "**********" at bounding box center [506, 282] width 1013 height 565
drag, startPoint x: 572, startPoint y: 301, endPoint x: 600, endPoint y: 284, distance: 32.7
click at [573, 301] on div at bounding box center [506, 246] width 1013 height 492
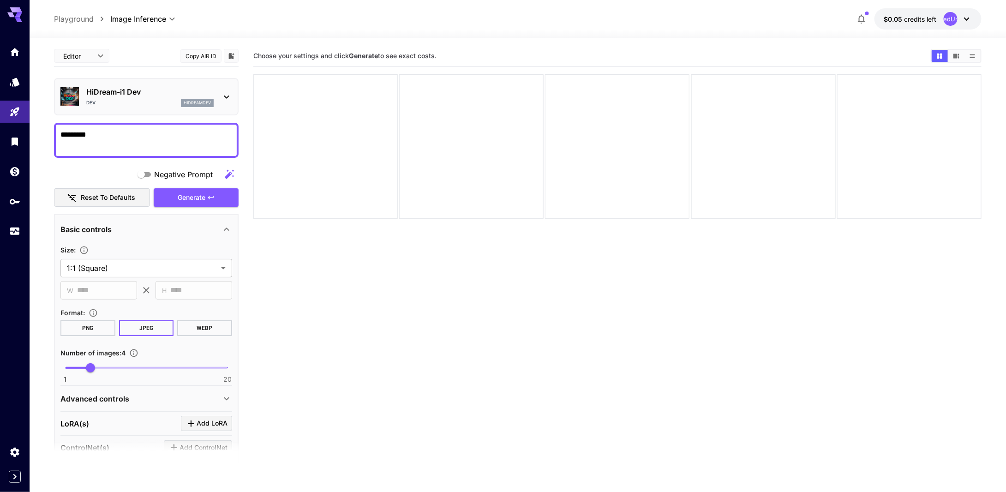
click at [958, 22] on div "UndefinedUndefined" at bounding box center [958, 19] width 29 height 14
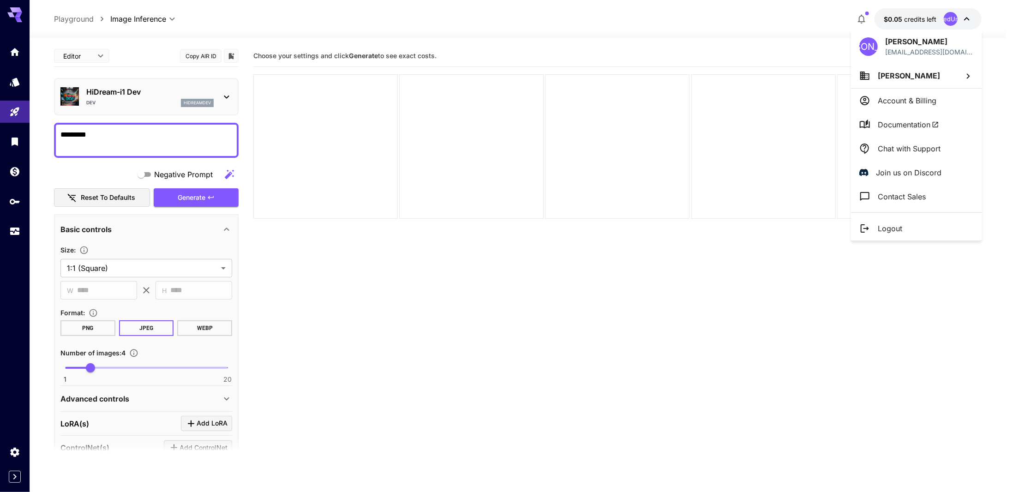
click at [99, 197] on div at bounding box center [506, 246] width 1013 height 492
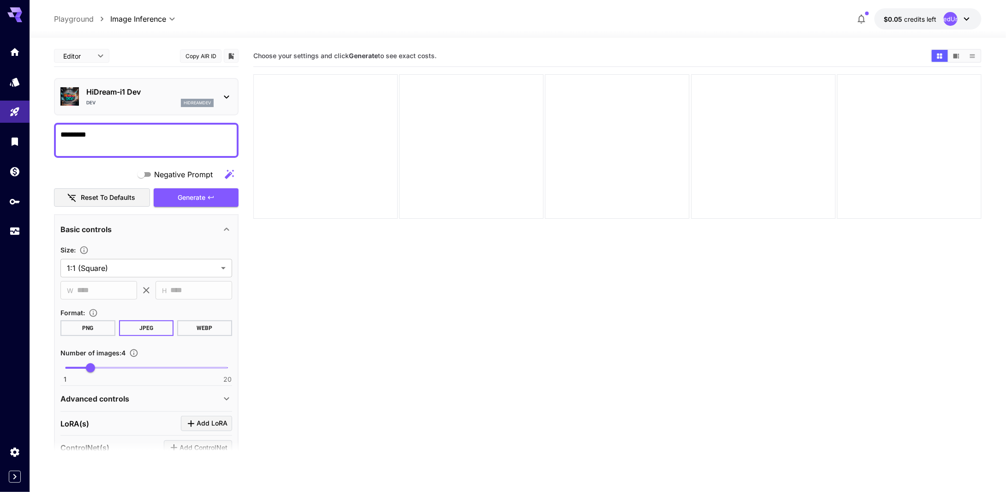
click at [102, 95] on p "HiDream-i1 Dev" at bounding box center [149, 91] width 127 height 11
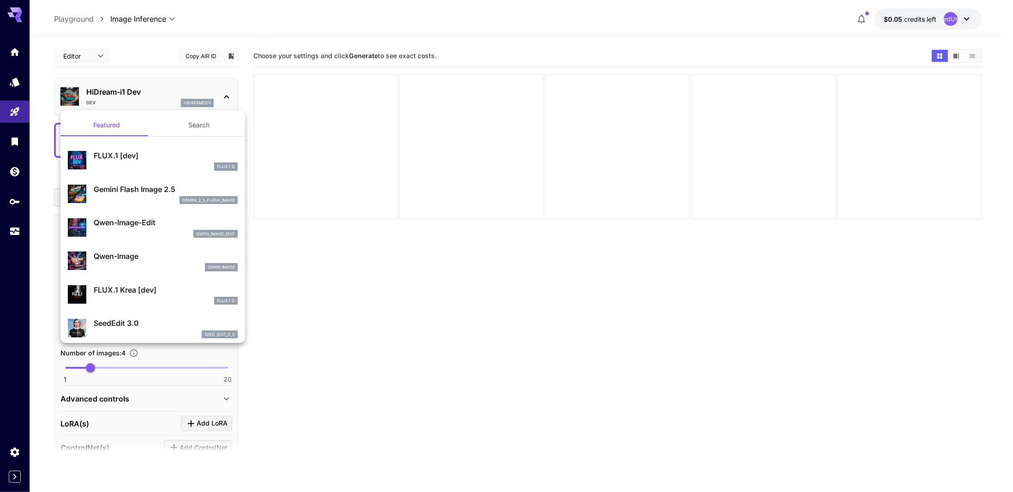
click at [393, 179] on div at bounding box center [506, 246] width 1013 height 492
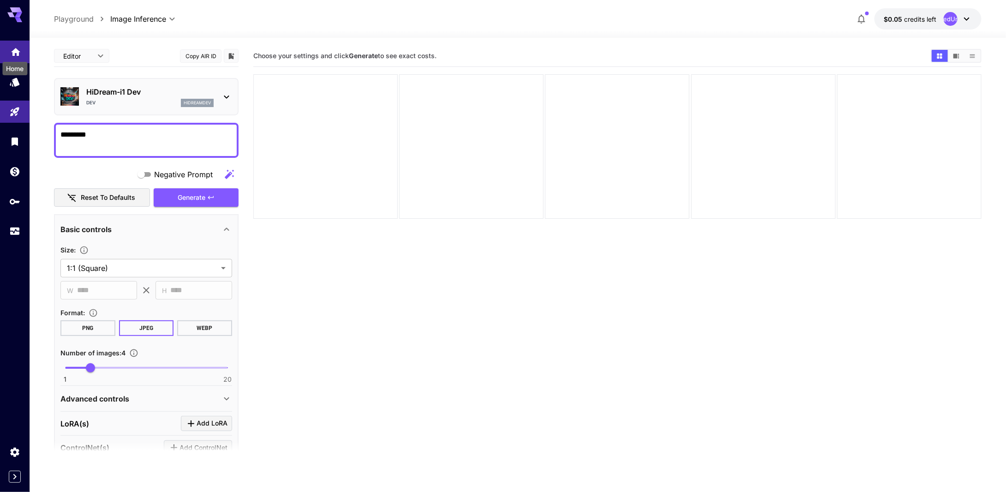
click at [14, 50] on icon "Home" at bounding box center [15, 49] width 9 height 8
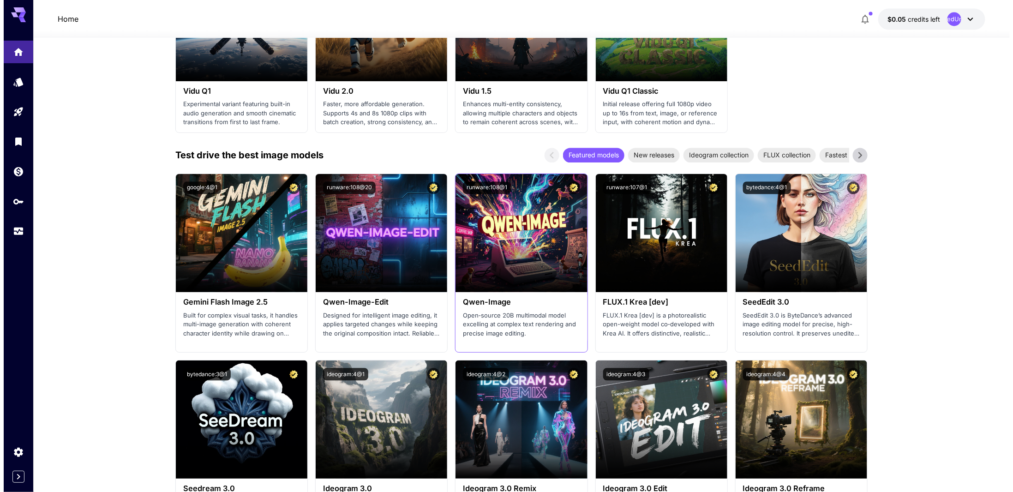
scroll to position [797, 0]
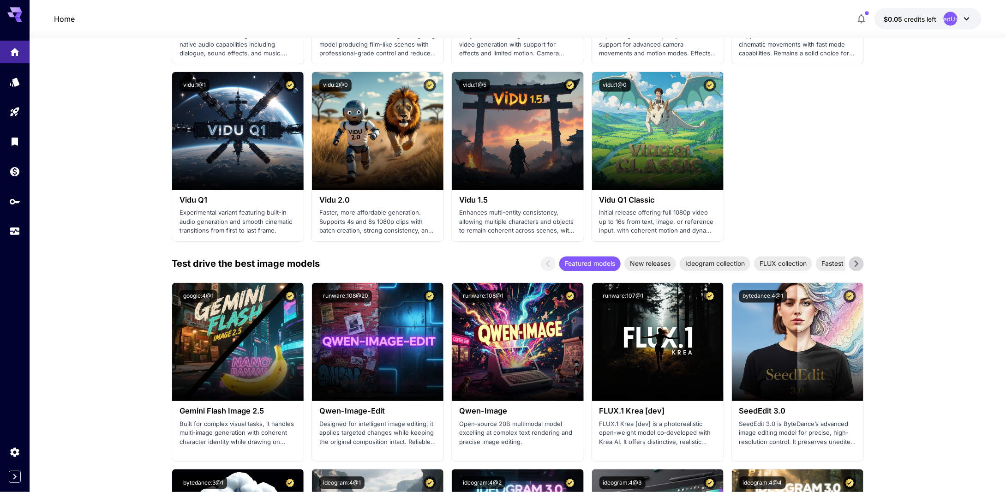
click at [966, 20] on icon at bounding box center [967, 19] width 6 height 3
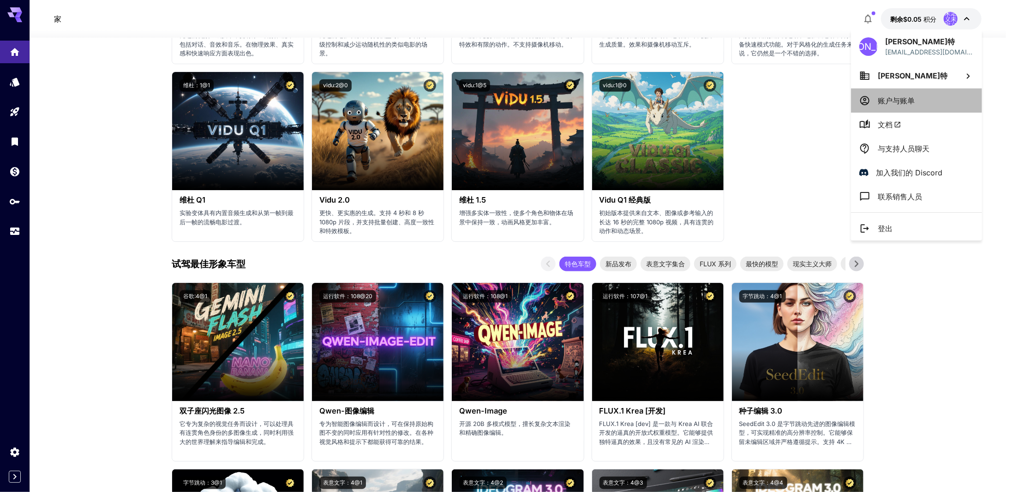
click at [935, 103] on li "账户与账单" at bounding box center [916, 101] width 131 height 24
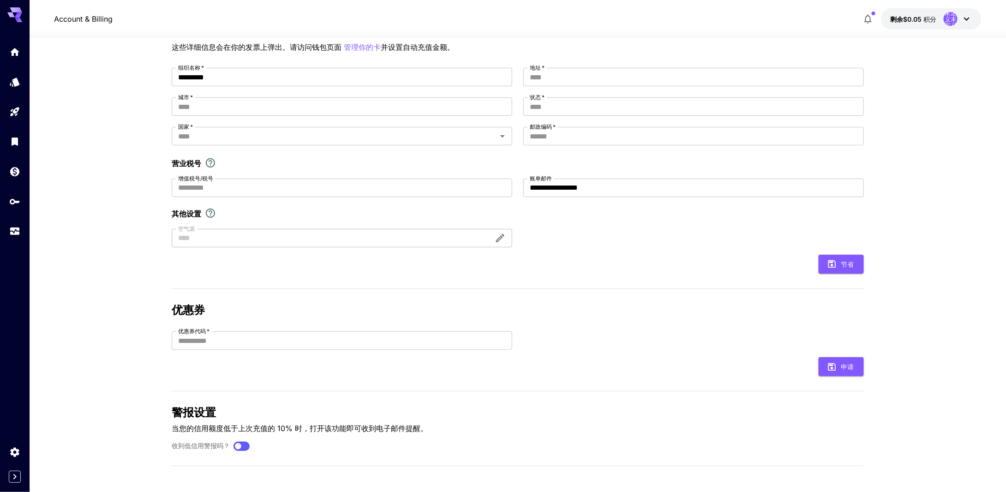
scroll to position [72, 0]
click at [14, 450] on icon "设置" at bounding box center [15, 449] width 11 height 11
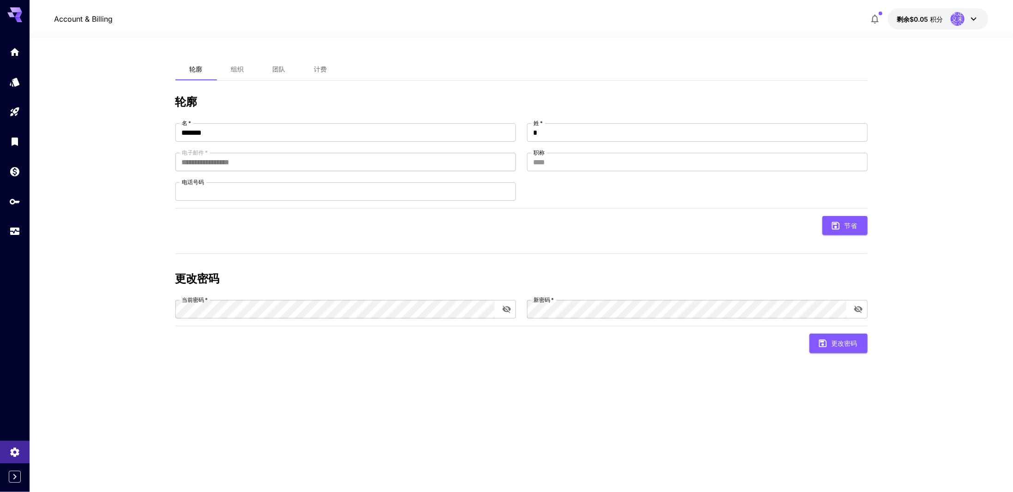
click at [20, 476] on button "展开侧边栏" at bounding box center [15, 477] width 12 height 12
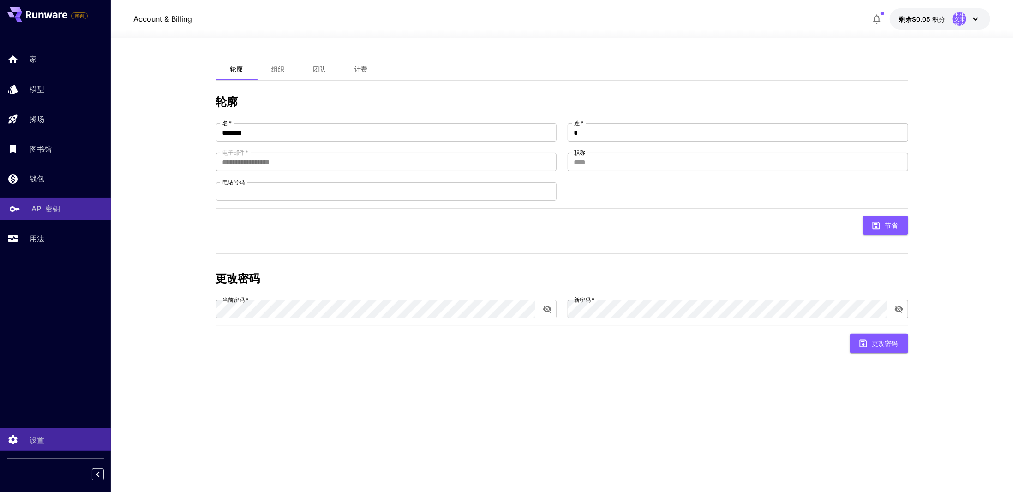
click at [45, 205] on p "API 密钥" at bounding box center [45, 208] width 29 height 11
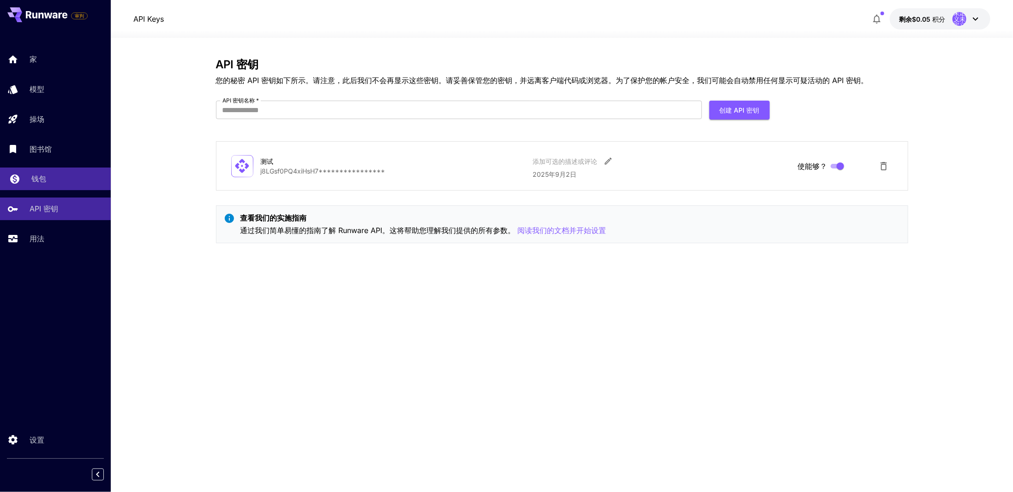
click at [46, 183] on div "钱包" at bounding box center [67, 178] width 72 height 11
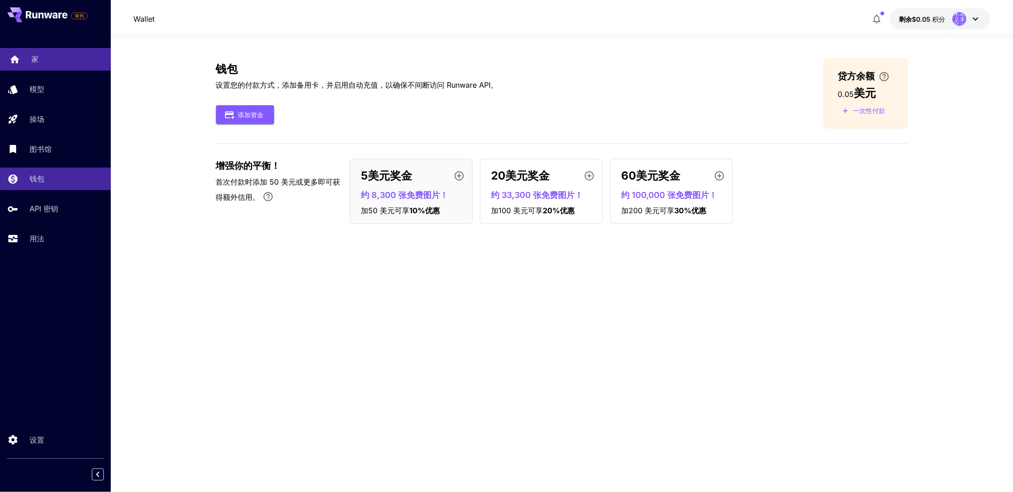
click at [41, 60] on div "家" at bounding box center [67, 59] width 72 height 11
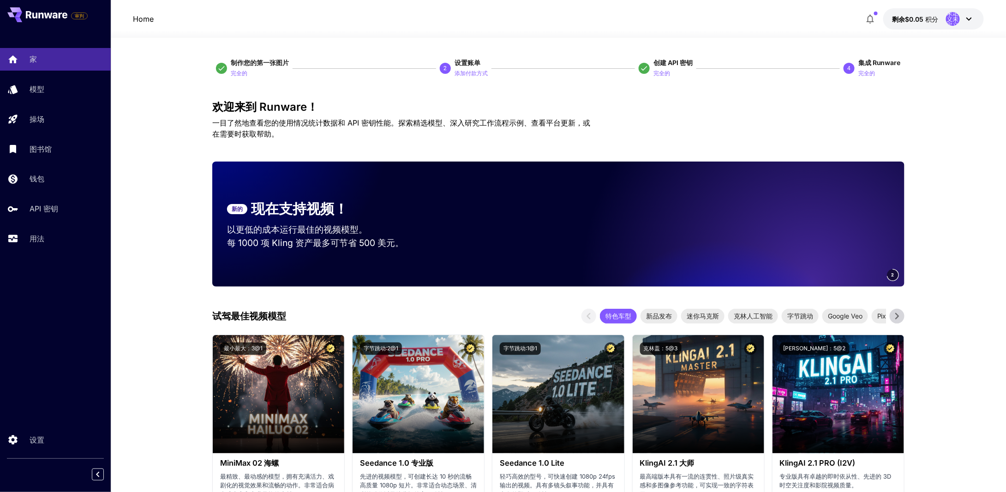
click at [40, 101] on div "家 模型 操场 图书馆 钱包 API 密钥 用法" at bounding box center [55, 149] width 111 height 202
click at [73, 92] on div "模型" at bounding box center [67, 89] width 72 height 11
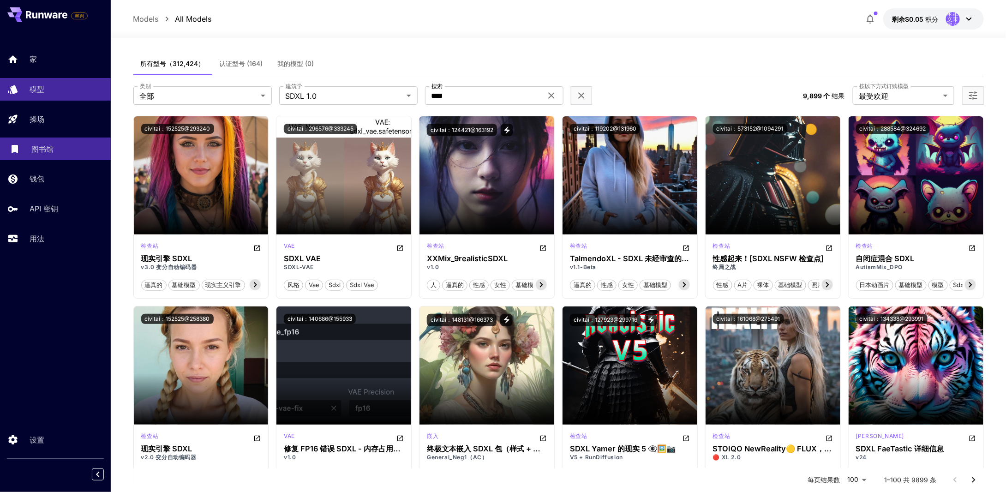
click at [63, 150] on div "图书馆" at bounding box center [67, 149] width 72 height 11
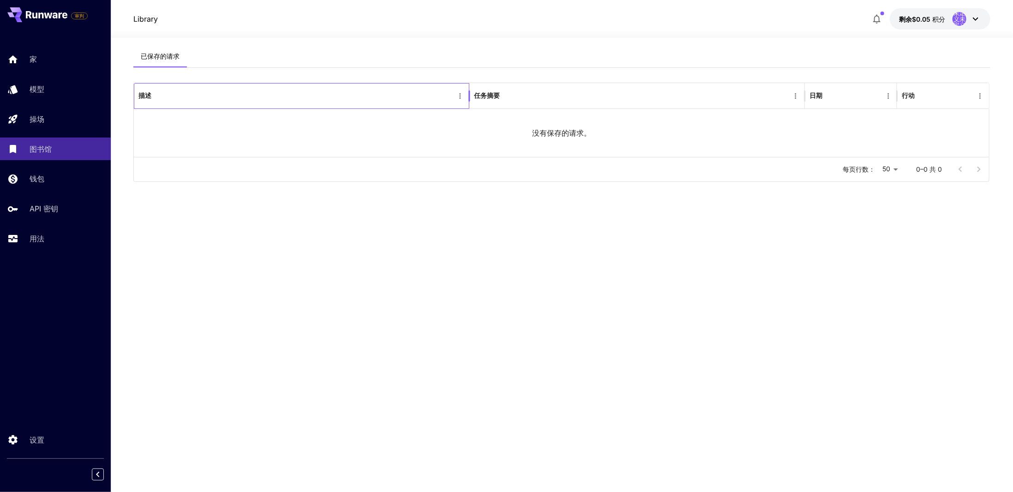
click at [153, 84] on div "描述" at bounding box center [295, 95] width 315 height 25
click at [169, 58] on font "已保存的请求" at bounding box center [160, 56] width 39 height 8
click at [167, 113] on div "没有保存的请求。" at bounding box center [562, 133] width 856 height 48
drag, startPoint x: 848, startPoint y: 139, endPoint x: 793, endPoint y: 148, distance: 55.5
click at [846, 139] on div "没有保存的请求。" at bounding box center [562, 133] width 856 height 48
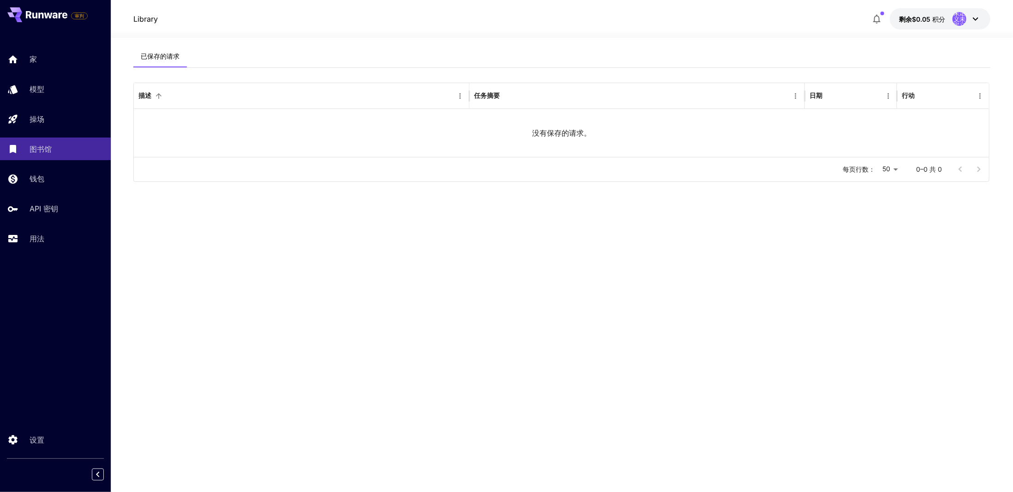
click at [578, 131] on font "没有保存的请求。" at bounding box center [561, 132] width 59 height 9
click at [576, 131] on font "没有保存的请求。" at bounding box center [561, 132] width 59 height 9
click at [152, 16] on p "Library" at bounding box center [145, 18] width 24 height 11
click at [144, 23] on p "Library" at bounding box center [145, 18] width 24 height 11
click at [527, 209] on div "已保存的请求 描述 任务摘要 日期 行动 没有保存的请求。 每页行数： 50 ** 0–0 共 0" at bounding box center [561, 258] width 857 height 426
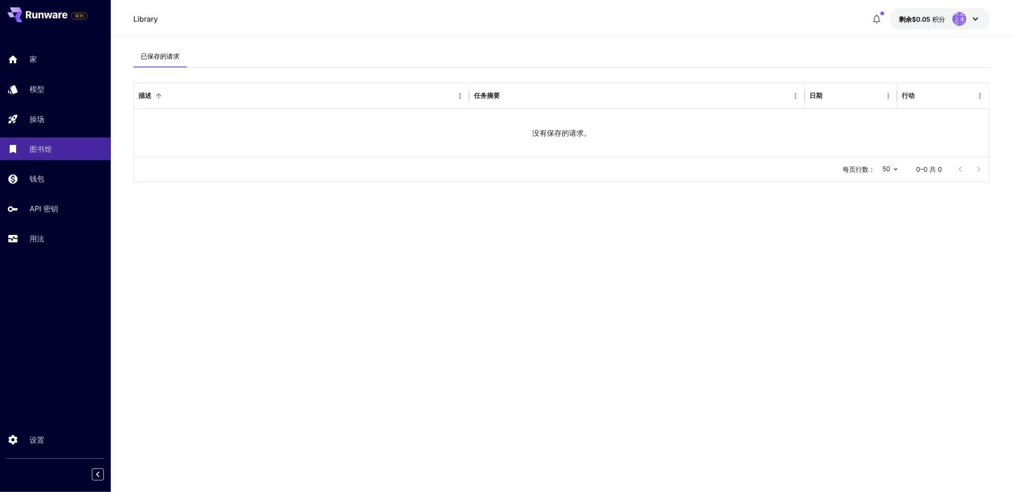
drag, startPoint x: 654, startPoint y: 331, endPoint x: 617, endPoint y: 310, distance: 42.4
click at [654, 331] on div "已保存的请求 描述 任务摘要 日期 行动 没有保存的请求。 每页行数： 50 ** 0–0 共 0" at bounding box center [561, 258] width 857 height 426
